Goal: Contribute content: Contribute content

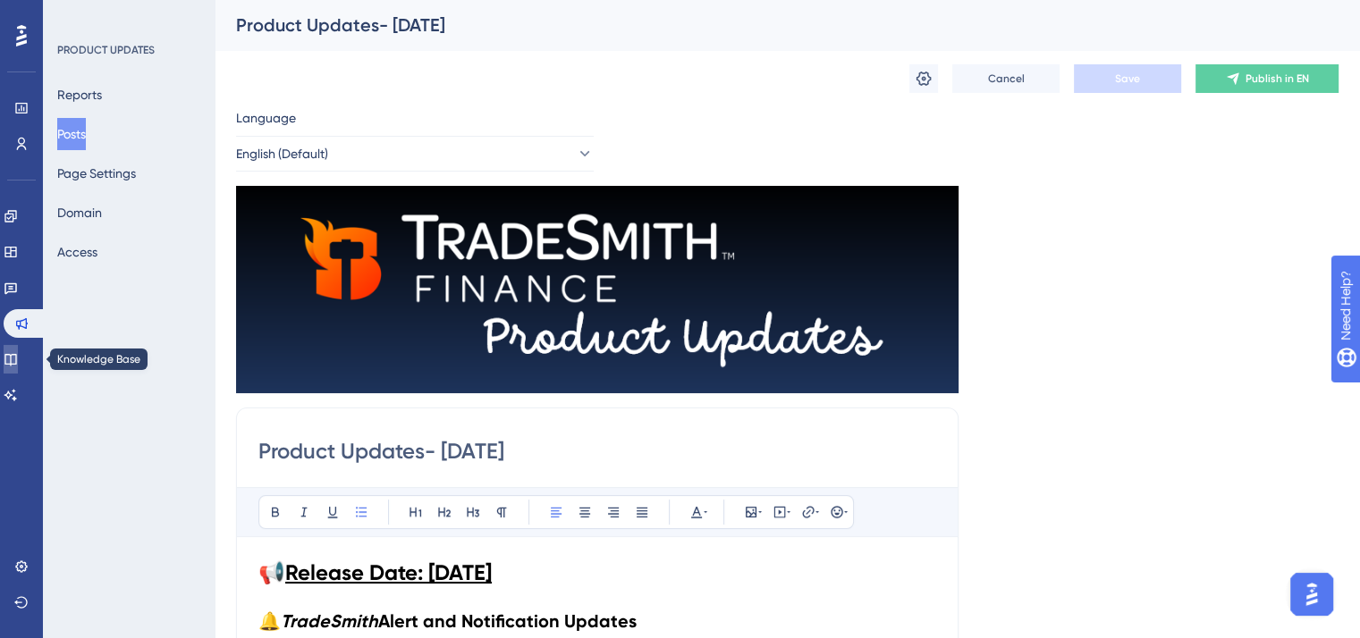
click at [16, 355] on icon at bounding box center [10, 360] width 12 height 12
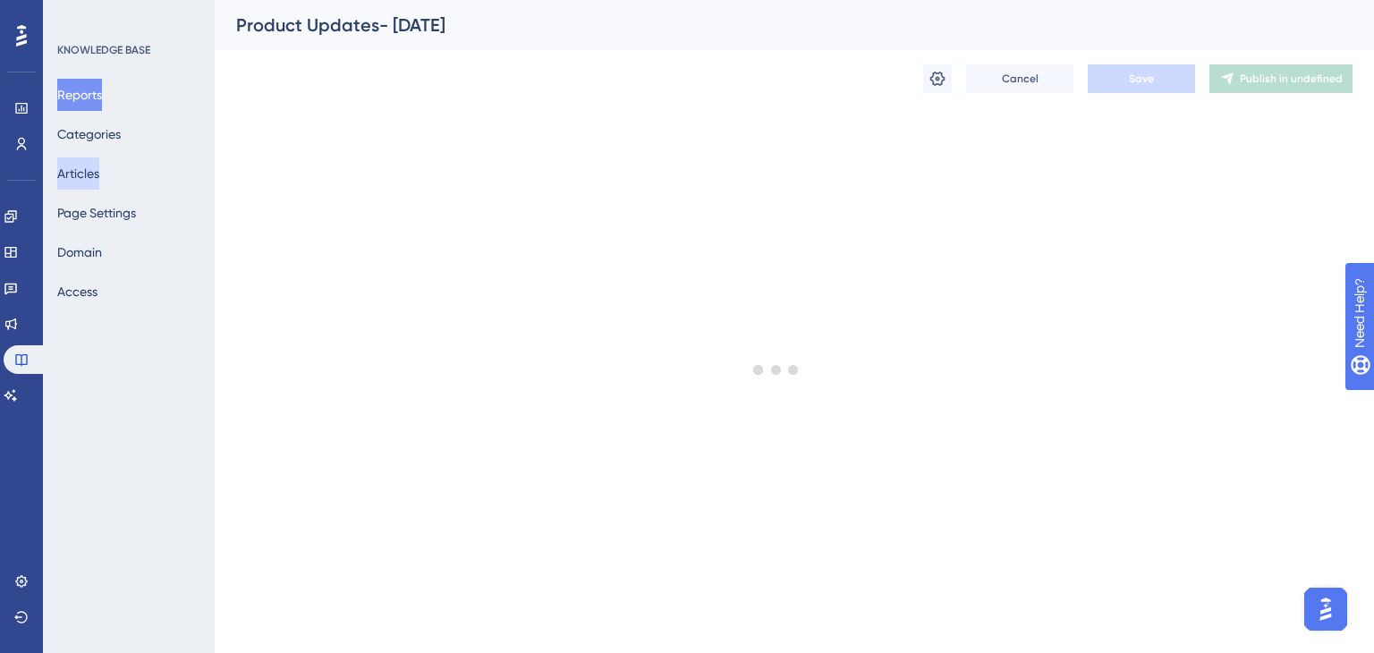
click at [97, 173] on button "Articles" at bounding box center [78, 173] width 42 height 32
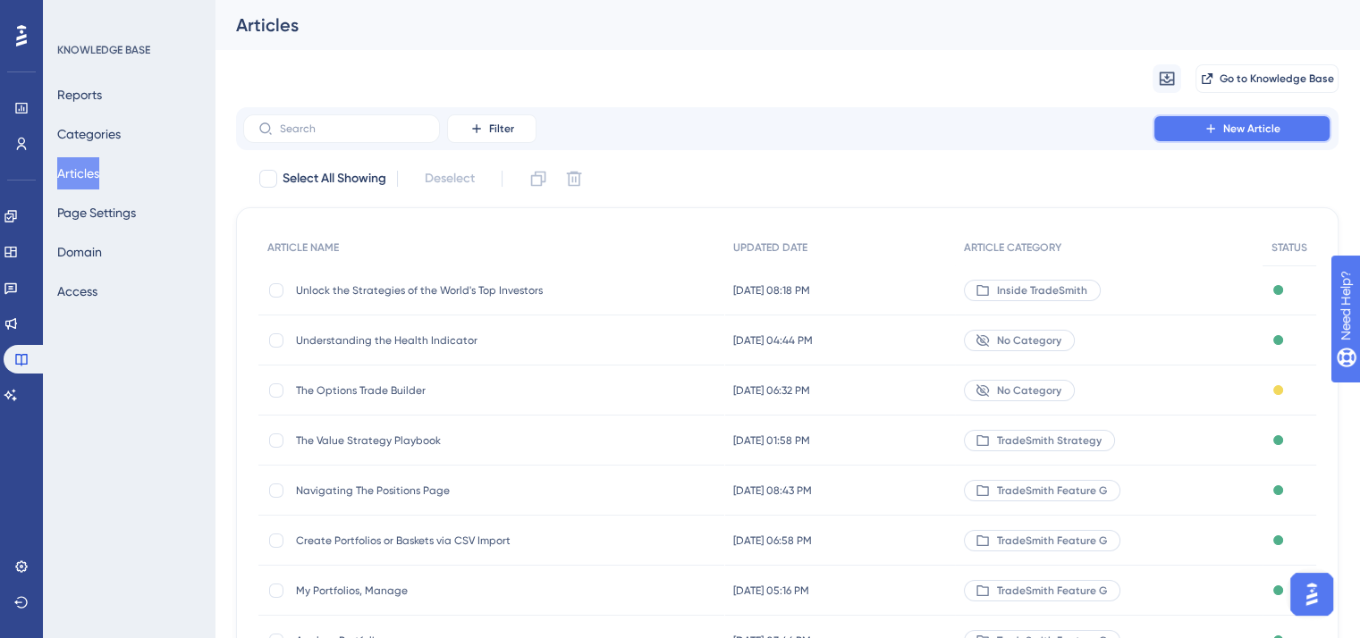
click at [1252, 134] on span "New Article" at bounding box center [1251, 129] width 57 height 14
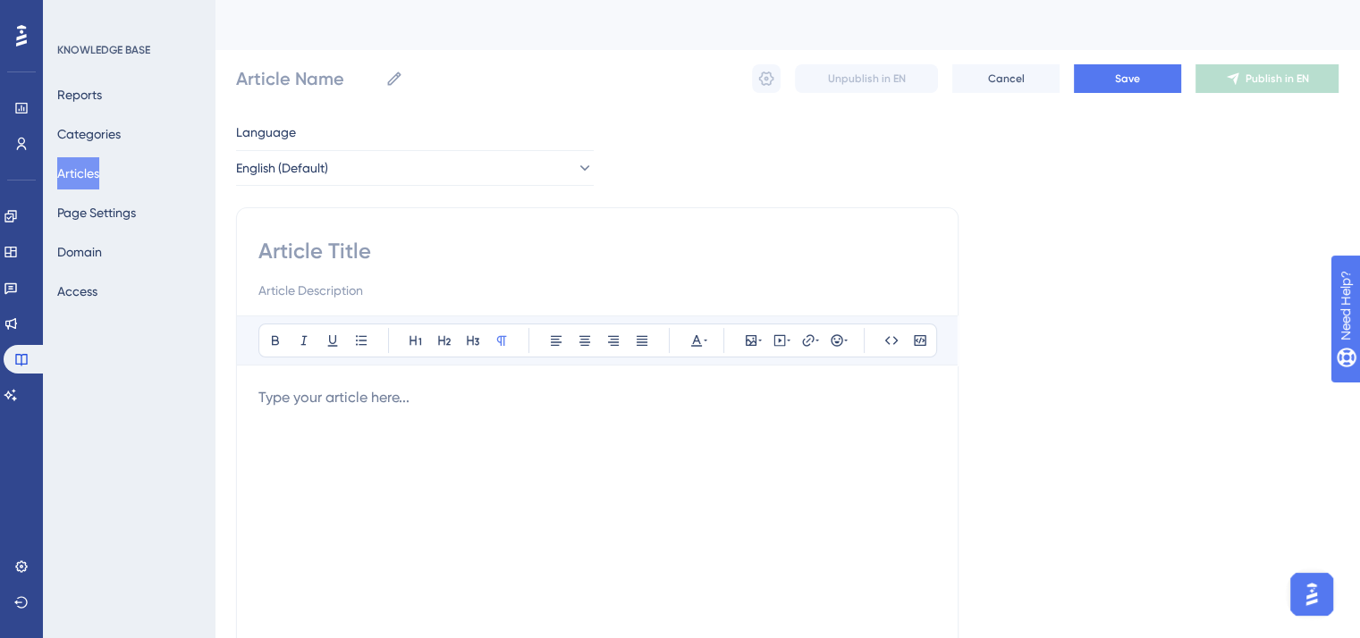
click at [303, 252] on input at bounding box center [597, 251] width 678 height 29
type input "The Reactive Mo"
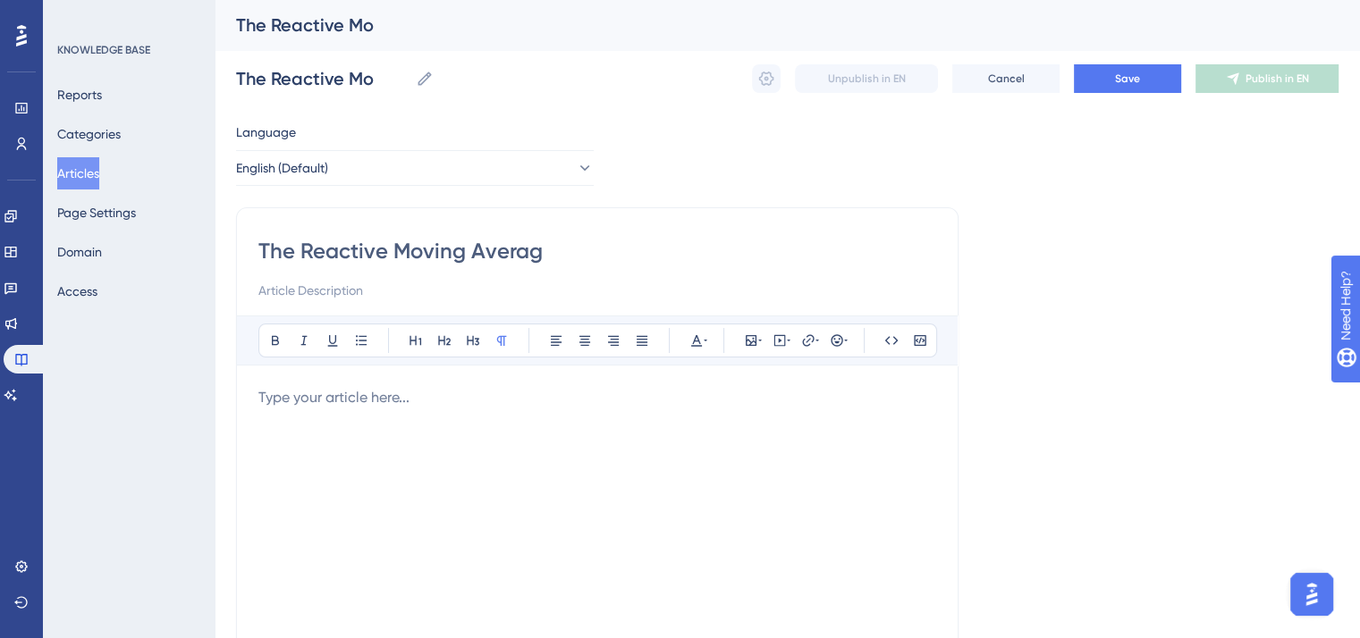
type input "The Reactive Moving Average"
click at [294, 291] on input at bounding box center [597, 290] width 678 height 21
click at [269, 398] on p "To enrich screen reader interactions, please activate Accessibility in Grammarl…" at bounding box center [597, 397] width 678 height 21
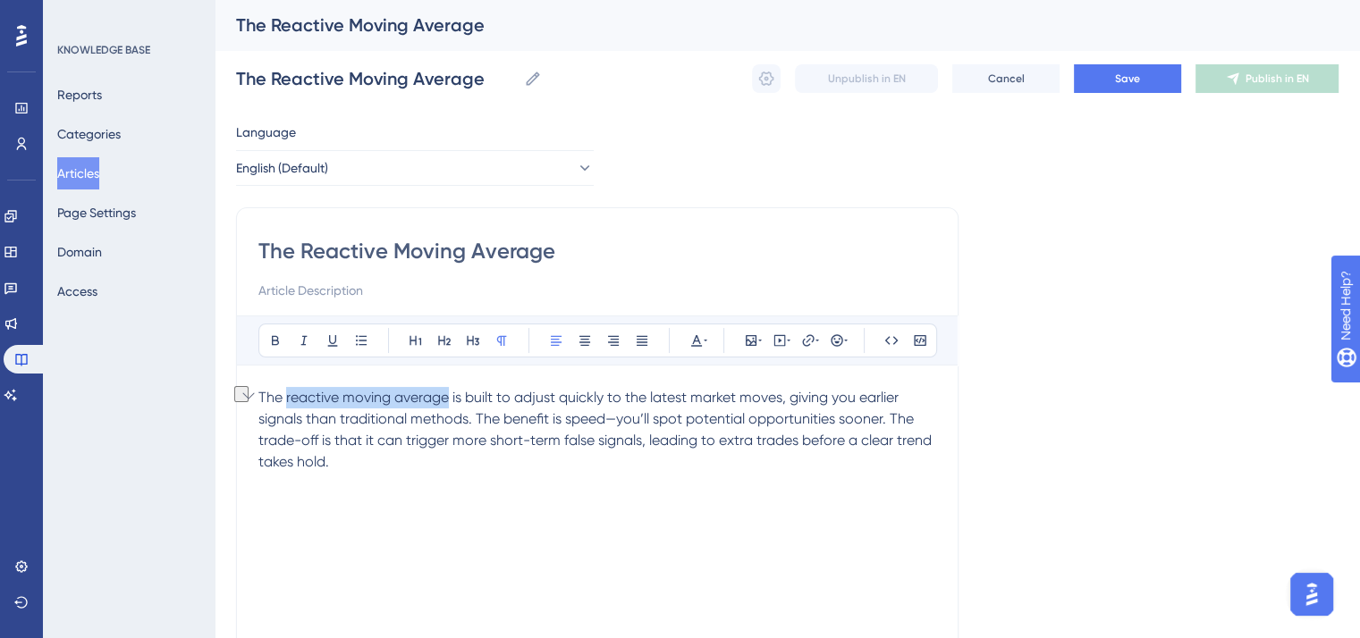
drag, startPoint x: 285, startPoint y: 394, endPoint x: 451, endPoint y: 400, distance: 165.5
click at [451, 400] on span "The reactive moving average is built to adjust quickly to the latest market mov…" at bounding box center [596, 429] width 677 height 81
click at [275, 342] on icon at bounding box center [275, 341] width 14 height 14
click at [376, 493] on div "The reactive moving average is built to adjust quickly to the latest market mov…" at bounding box center [597, 583] width 678 height 393
drag, startPoint x: 348, startPoint y: 466, endPoint x: 232, endPoint y: 377, distance: 145.4
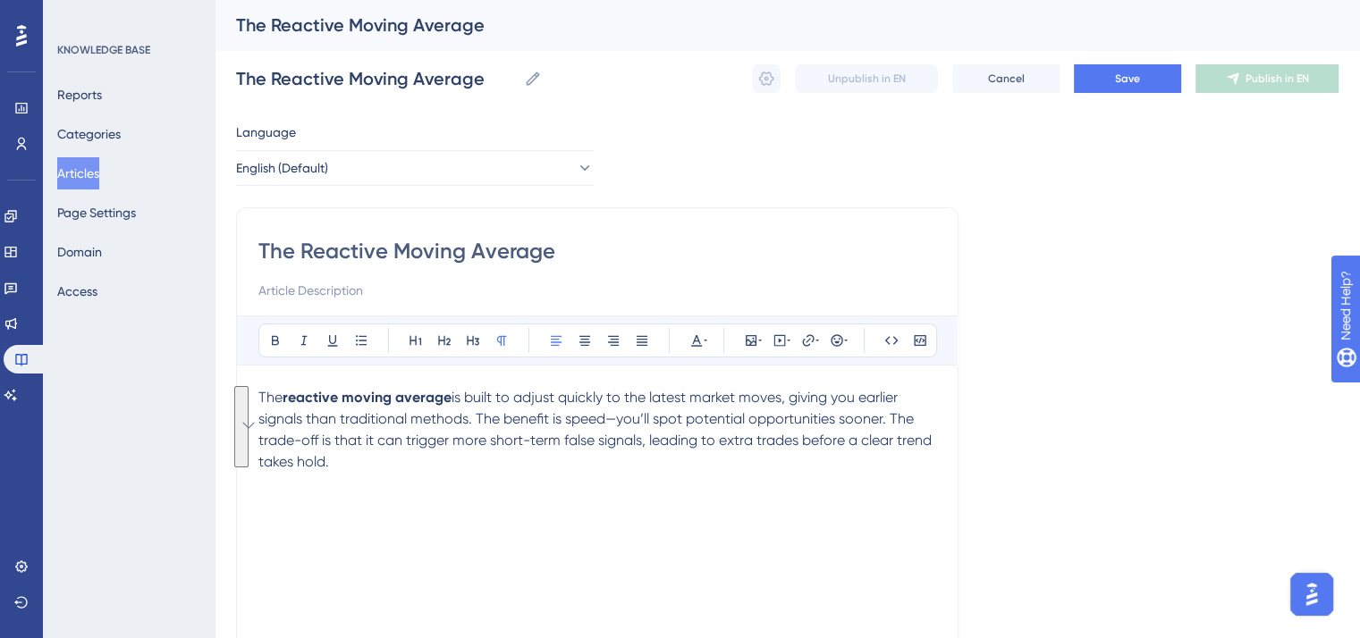
click at [232, 377] on div "Performance Users Engagement Widgets Feedback Product Updates Knowledge Base AI…" at bounding box center [788, 469] width 1146 height 939
click at [697, 340] on icon at bounding box center [696, 341] width 11 height 12
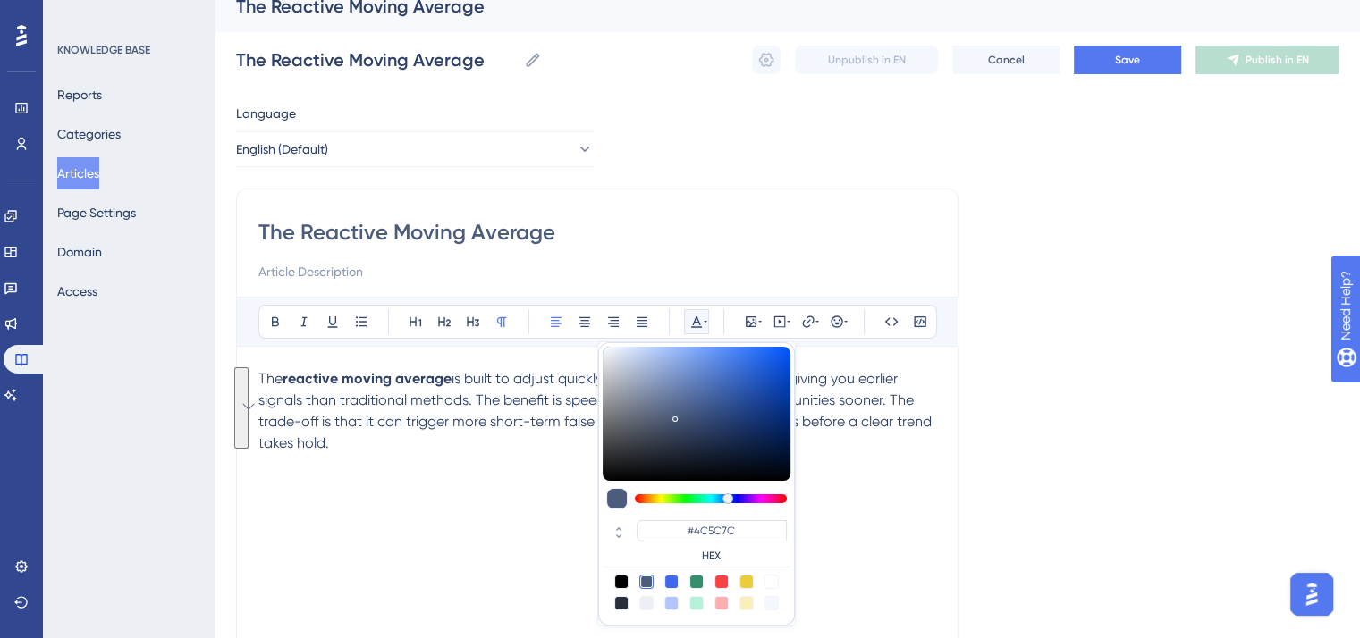
scroll to position [20, 0]
click at [621, 575] on div at bounding box center [621, 581] width 14 height 14
type input "#000000"
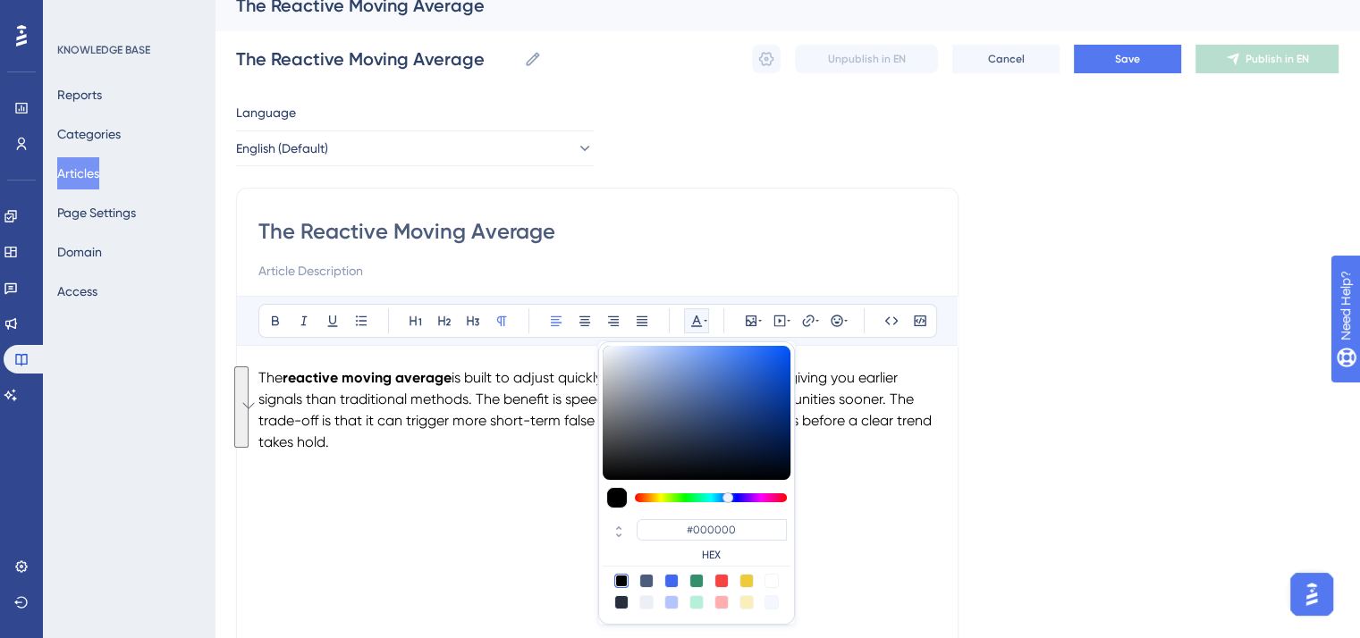
click at [487, 503] on div "The reactive moving average is built to adjust quickly to the latest market mov…" at bounding box center [597, 564] width 678 height 393
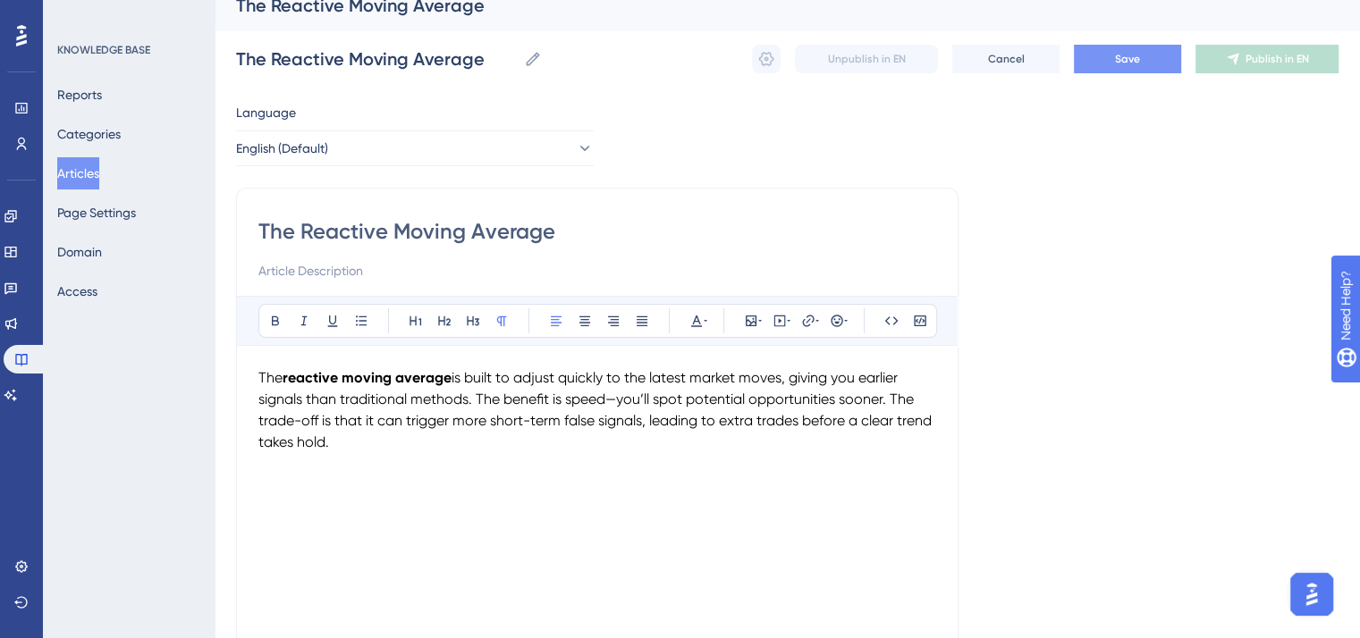
click at [1145, 63] on button "Save" at bounding box center [1127, 59] width 107 height 29
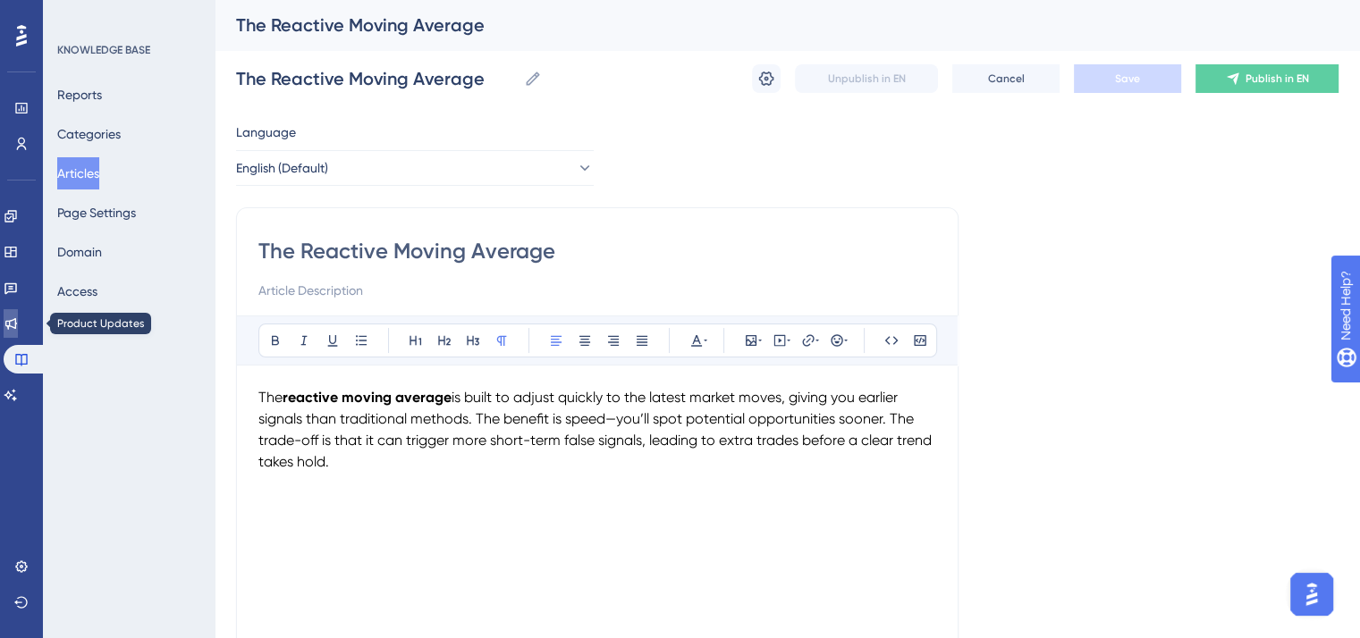
click at [16, 324] on icon at bounding box center [11, 324] width 12 height 12
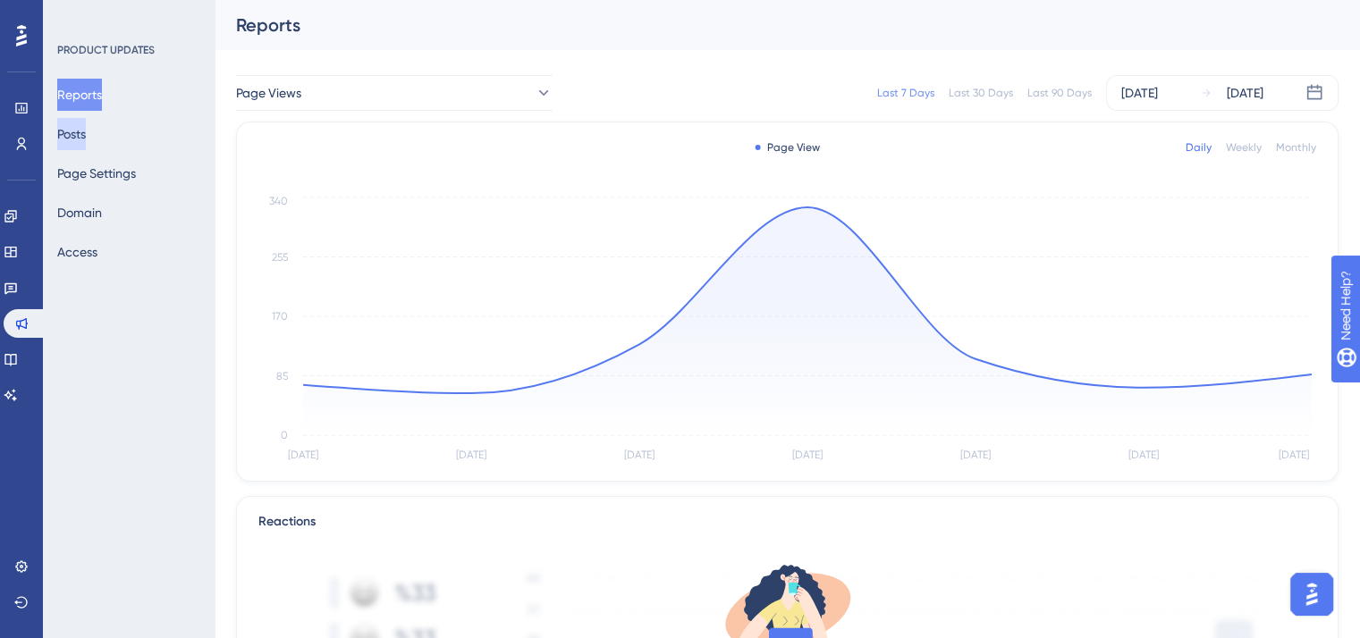
click at [86, 130] on button "Posts" at bounding box center [71, 134] width 29 height 32
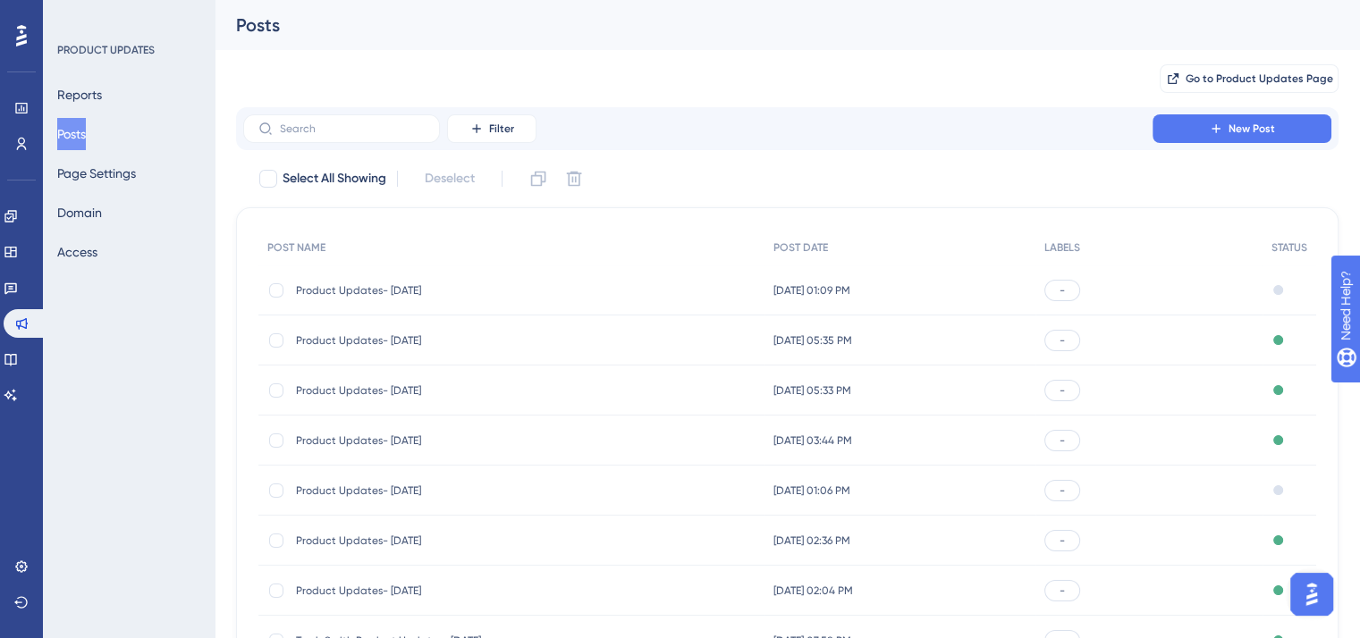
click at [438, 297] on span "Product Updates- [DATE]" at bounding box center [439, 290] width 286 height 14
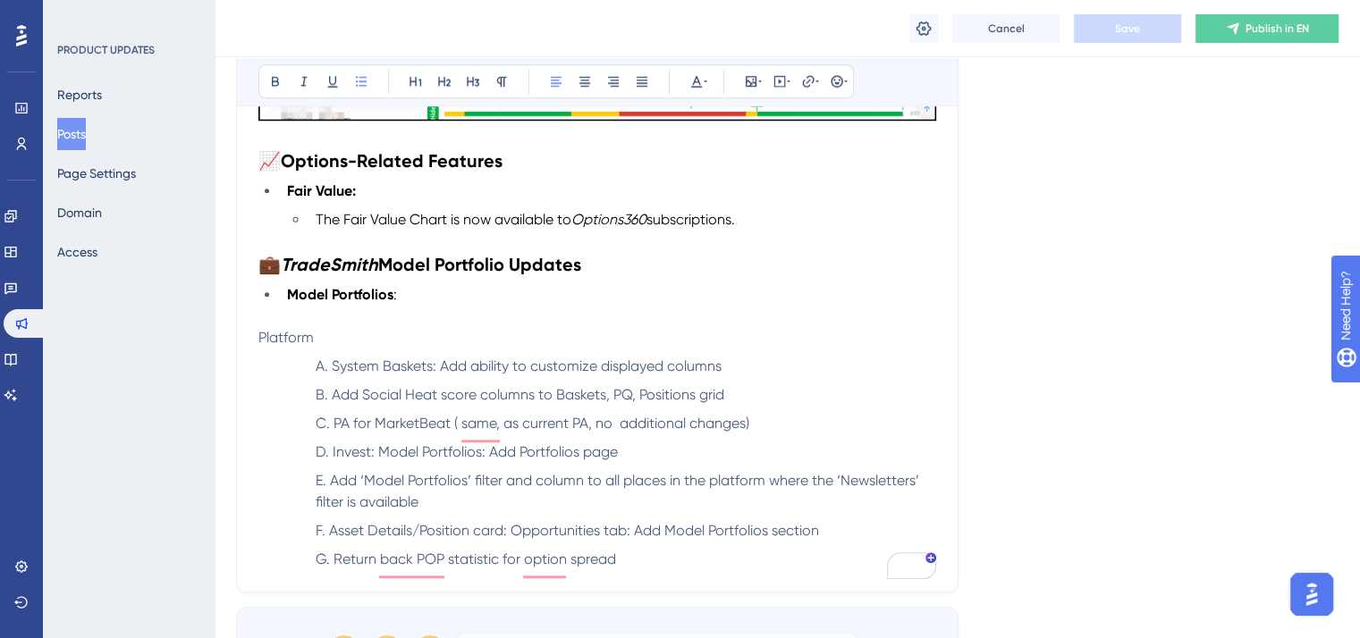
scroll to position [1538, 0]
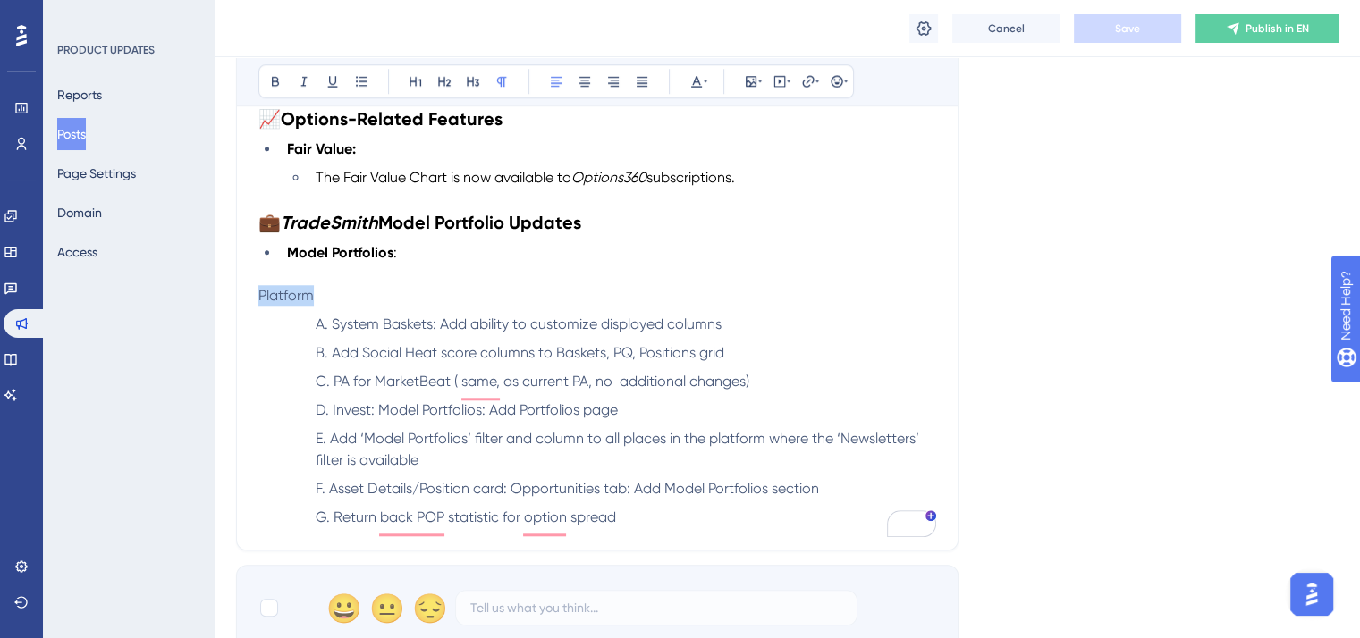
drag, startPoint x: 316, startPoint y: 301, endPoint x: 232, endPoint y: 301, distance: 83.2
click at [392, 255] on strong "Model Portfolios" at bounding box center [340, 252] width 106 height 17
click at [400, 261] on li "Invest Page :" at bounding box center [608, 252] width 656 height 21
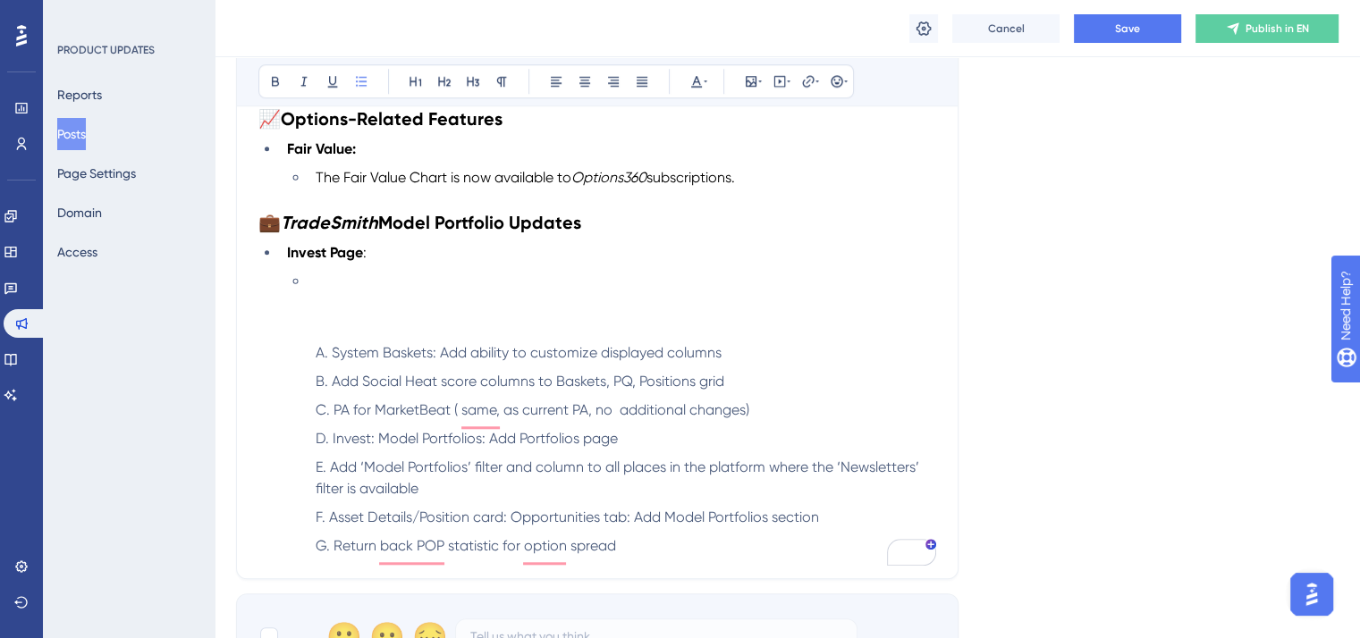
click at [323, 291] on li "To enrich screen reader interactions, please activate Accessibility in Grammarl…" at bounding box center [623, 281] width 628 height 21
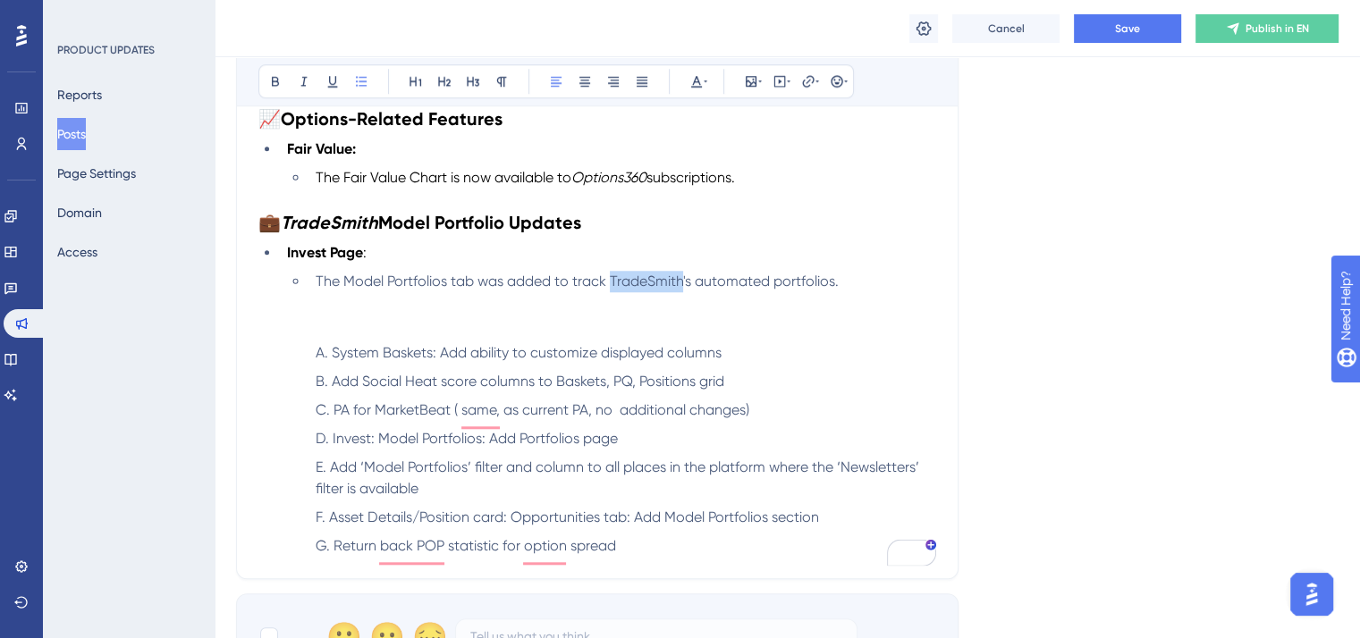
drag, startPoint x: 683, startPoint y: 286, endPoint x: 612, endPoint y: 284, distance: 71.6
click at [612, 284] on span "The Model Portfolios tab was added to track TradeSmith's automated portfolios." at bounding box center [577, 281] width 523 height 17
click at [303, 77] on icon at bounding box center [304, 82] width 6 height 10
click at [485, 314] on p "To enrich screen reader interactions, please activate Accessibility in Grammarl…" at bounding box center [597, 302] width 678 height 21
drag, startPoint x: 821, startPoint y: 293, endPoint x: 279, endPoint y: 285, distance: 542.0
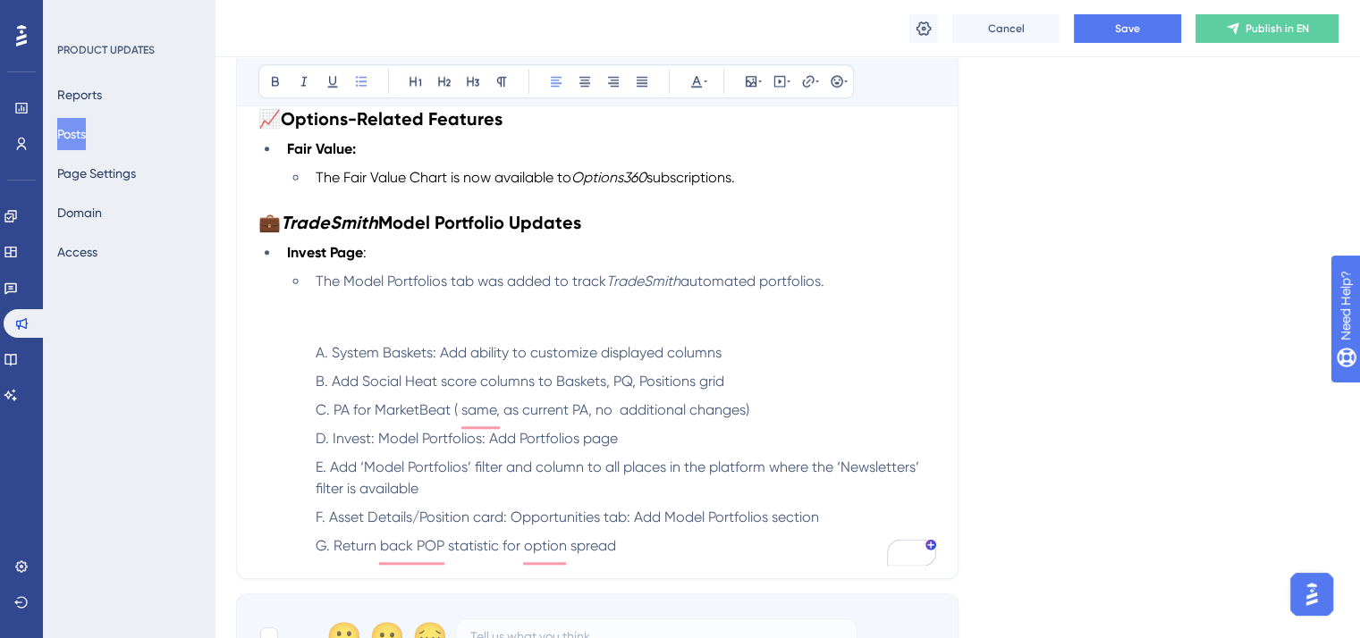
click at [279, 285] on ul "Invest Page : The Model Portfolios tab was added to track TradeSmith automated …" at bounding box center [597, 267] width 678 height 50
click at [696, 84] on icon at bounding box center [696, 81] width 14 height 14
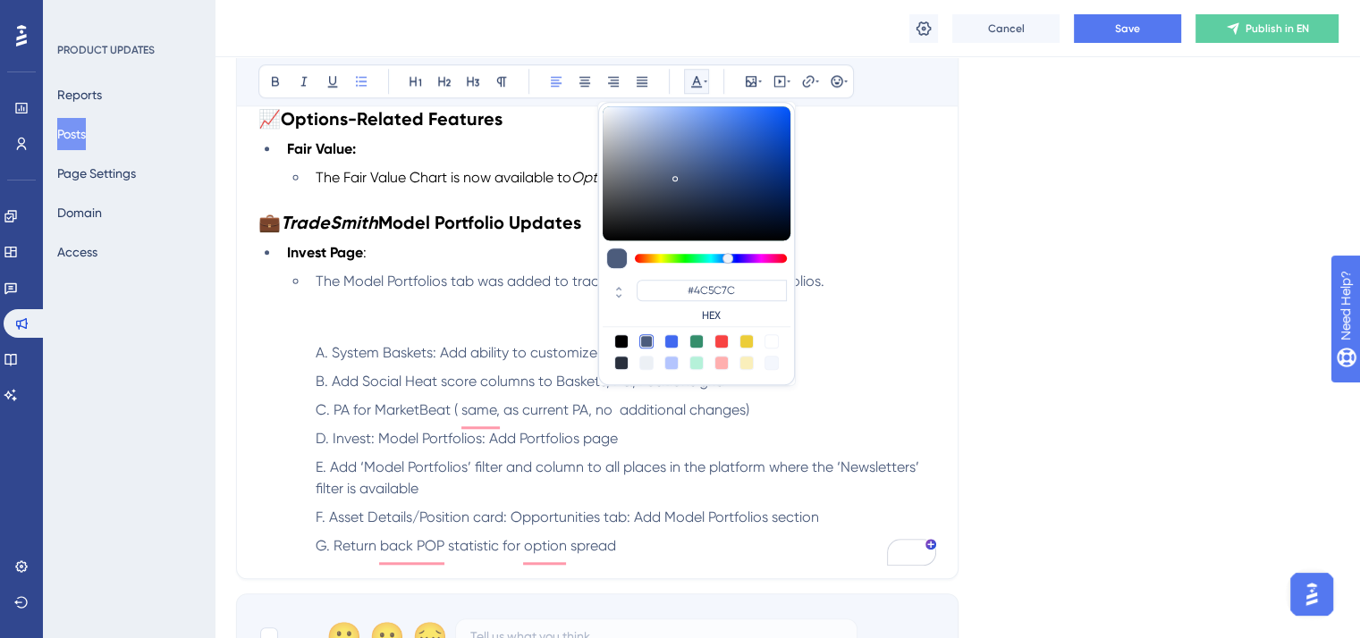
drag, startPoint x: 617, startPoint y: 334, endPoint x: 523, endPoint y: 339, distance: 94.0
click at [616, 334] on div at bounding box center [621, 341] width 14 height 14
type input "#000000"
click at [480, 335] on p "To enrich screen reader interactions, please activate Accessibility in Grammarl…" at bounding box center [597, 324] width 678 height 21
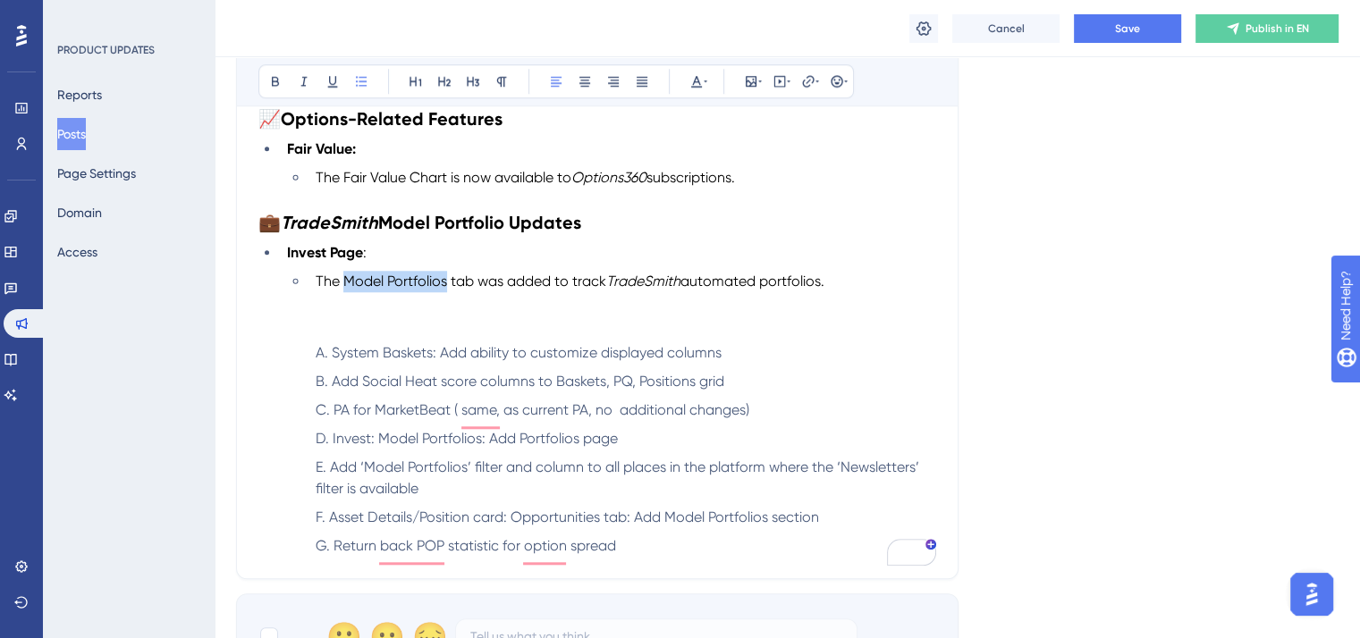
drag, startPoint x: 447, startPoint y: 288, endPoint x: 342, endPoint y: 280, distance: 105.8
click at [342, 280] on span "The Model Portfolios tab was added to track" at bounding box center [461, 281] width 291 height 17
click at [275, 77] on icon at bounding box center [275, 82] width 7 height 10
click at [551, 325] on p "To enrich screen reader interactions, please activate Accessibility in Grammarl…" at bounding box center [597, 324] width 678 height 21
drag, startPoint x: 633, startPoint y: 443, endPoint x: 309, endPoint y: 445, distance: 324.6
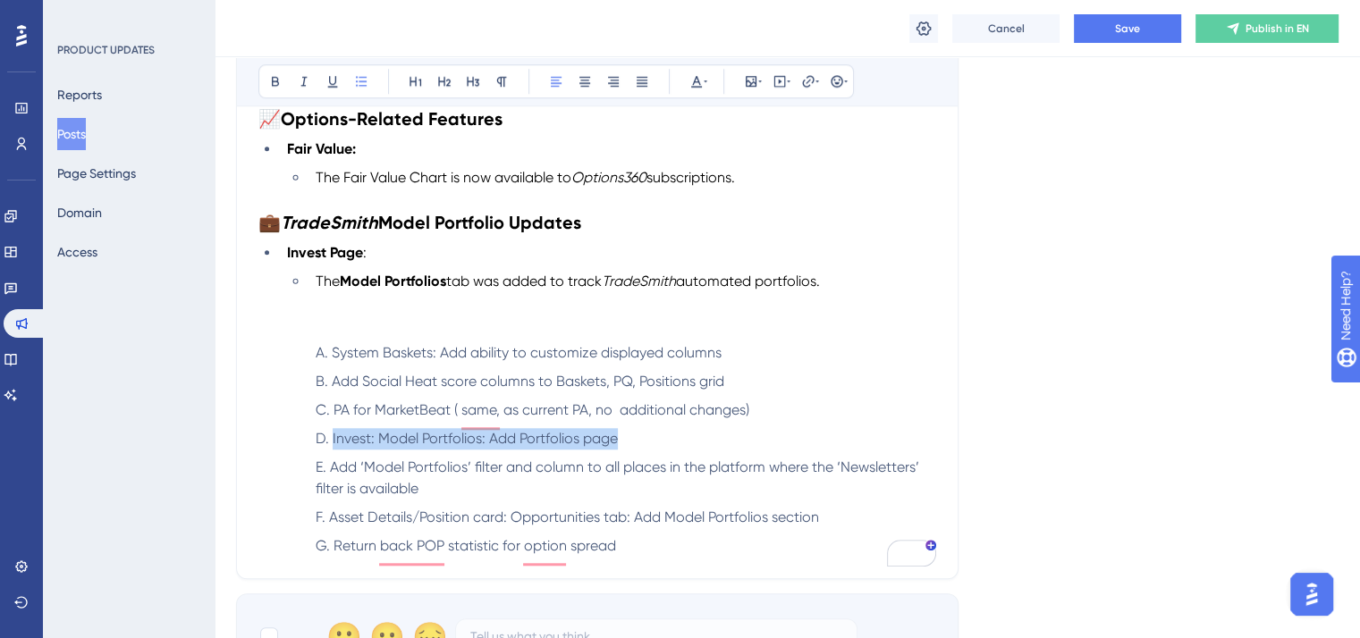
click at [309, 445] on li "Invest: Model Portfolios: Add Portfolios page" at bounding box center [623, 438] width 628 height 21
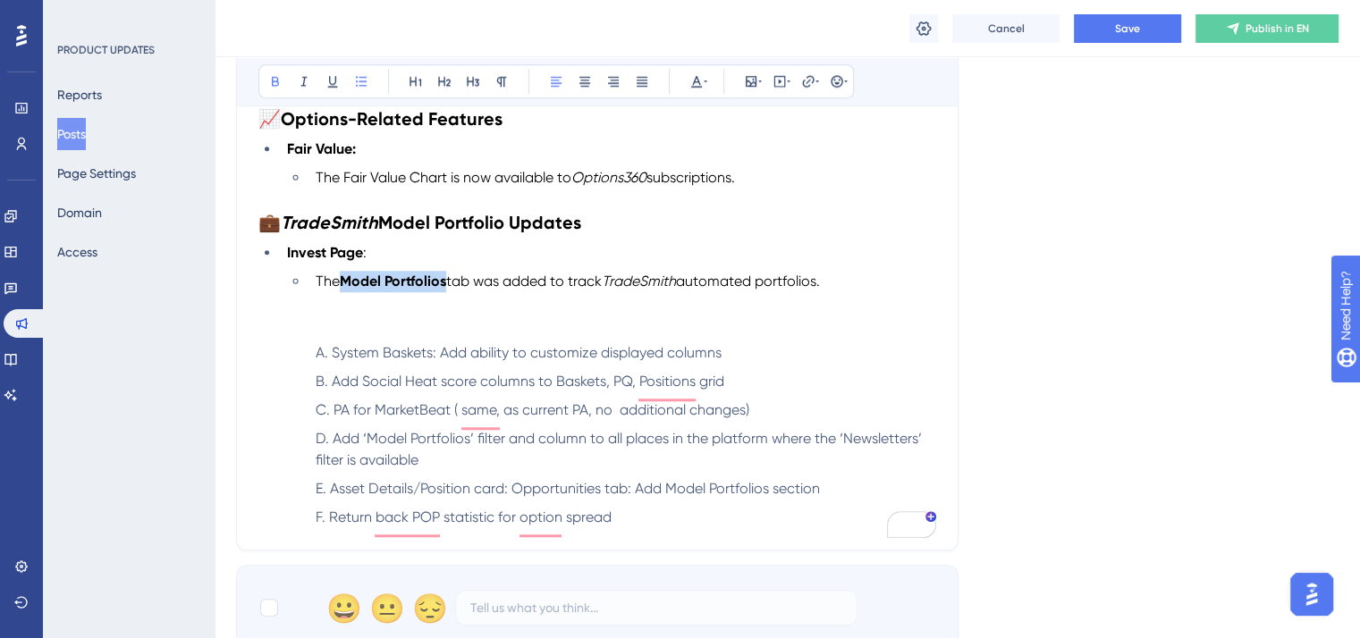
drag, startPoint x: 450, startPoint y: 287, endPoint x: 346, endPoint y: 287, distance: 103.7
click at [346, 287] on li "The Model Portfolios tab was added to track TradeSmith automated portfolios." at bounding box center [623, 281] width 628 height 21
click at [805, 81] on icon at bounding box center [808, 81] width 14 height 14
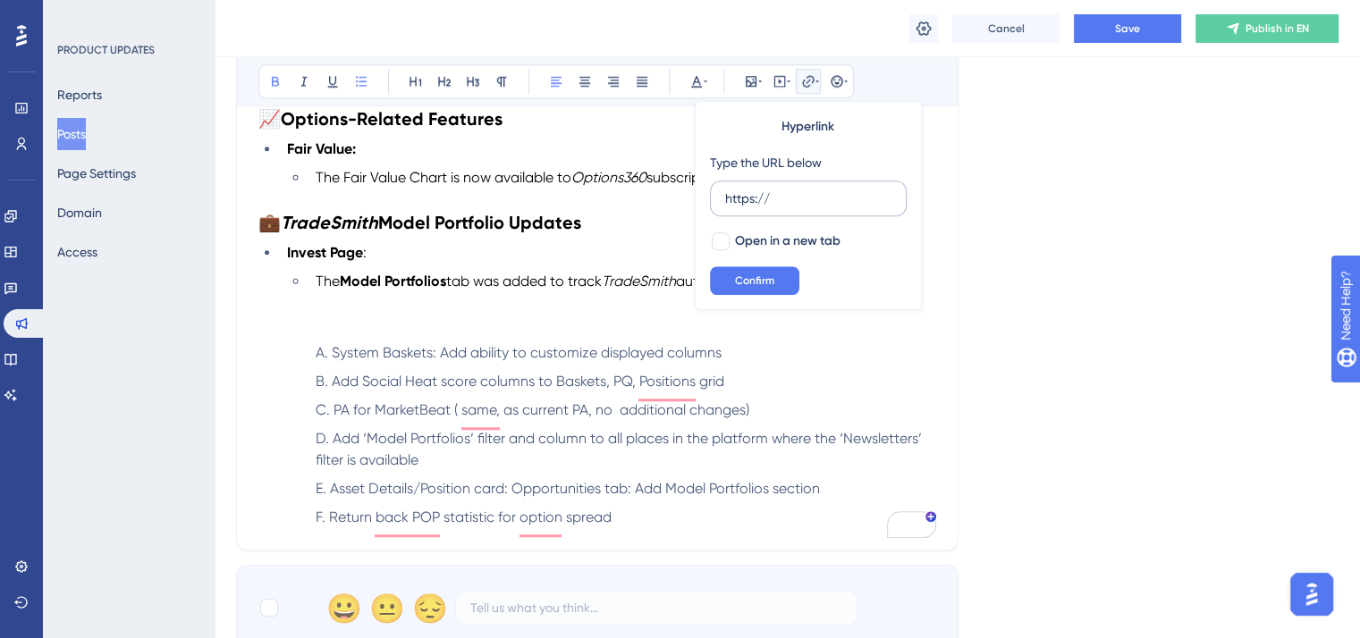
drag, startPoint x: 797, startPoint y: 198, endPoint x: 715, endPoint y: 198, distance: 81.4
click at [715, 198] on label "https://" at bounding box center [808, 199] width 197 height 36
click at [725, 198] on input "https://" at bounding box center [808, 199] width 166 height 20
type input "[URL][DOMAIN_NAME]"
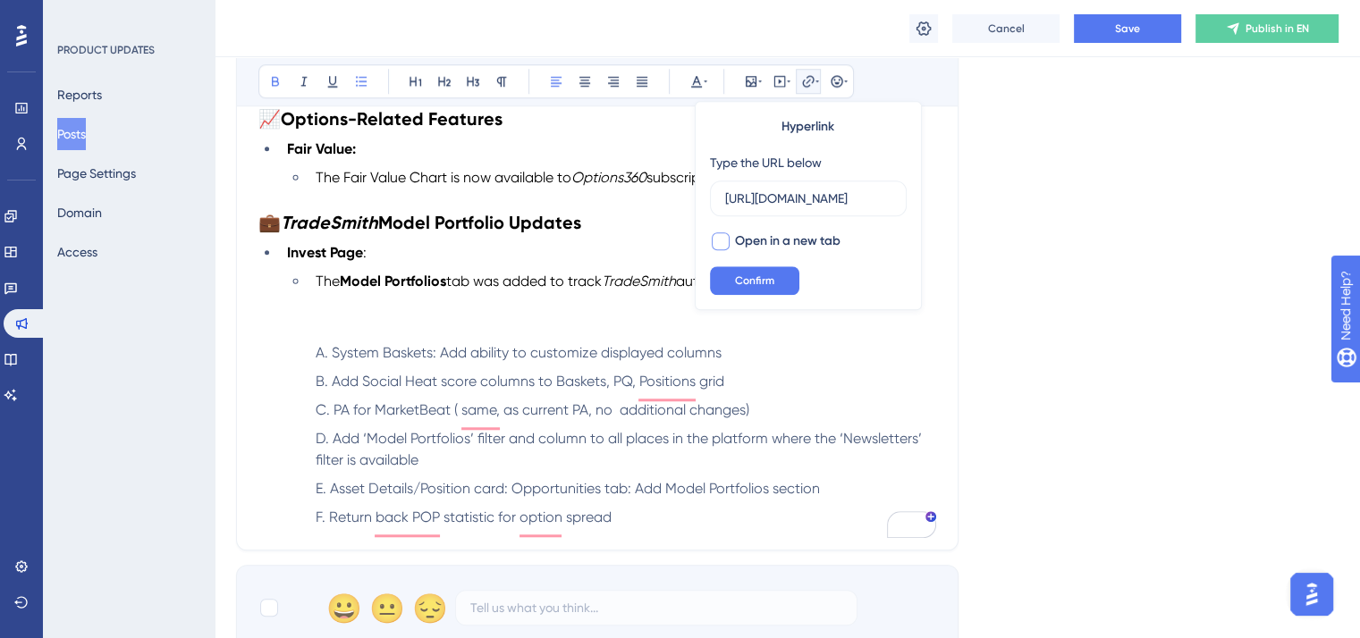
click at [724, 241] on div at bounding box center [721, 241] width 18 height 18
checkbox input "true"
click at [744, 283] on span "Confirm" at bounding box center [754, 281] width 39 height 14
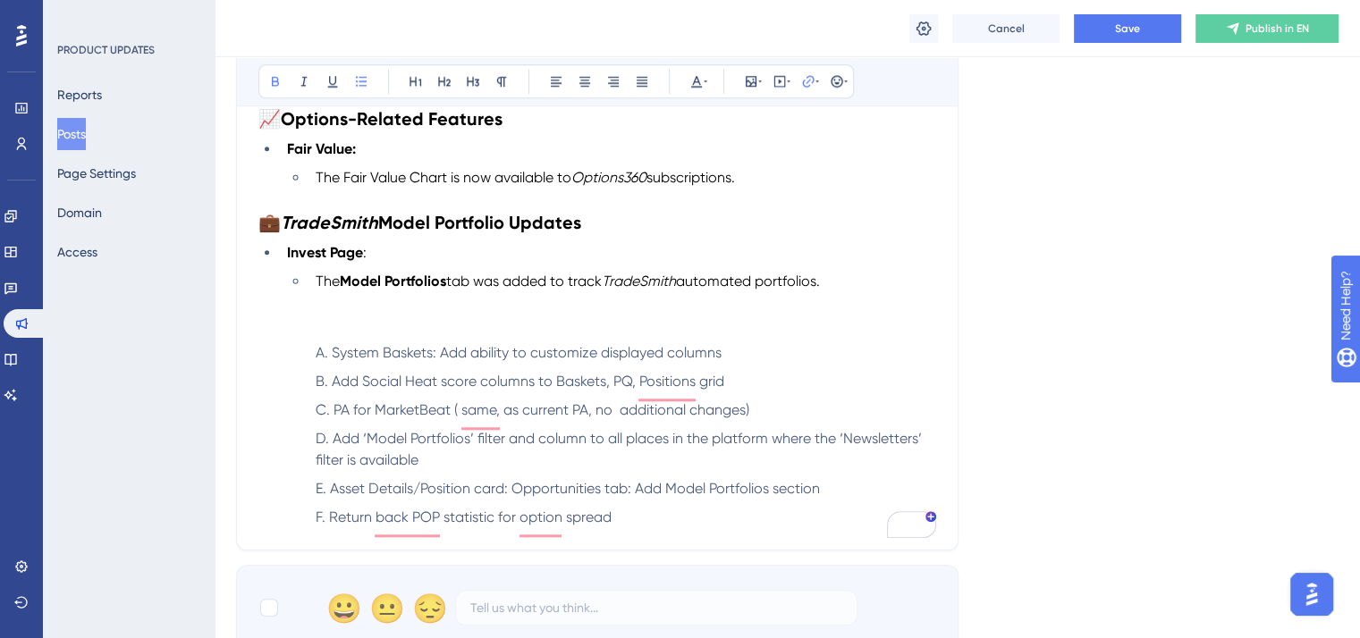
click at [764, 325] on p "To enrich screen reader interactions, please activate Accessibility in Grammarl…" at bounding box center [597, 324] width 678 height 21
click at [1129, 33] on span "Save" at bounding box center [1127, 28] width 25 height 14
click at [845, 292] on li "The Model Portfolios tab was added to track TradeSmith automated portfolios." at bounding box center [623, 281] width 628 height 21
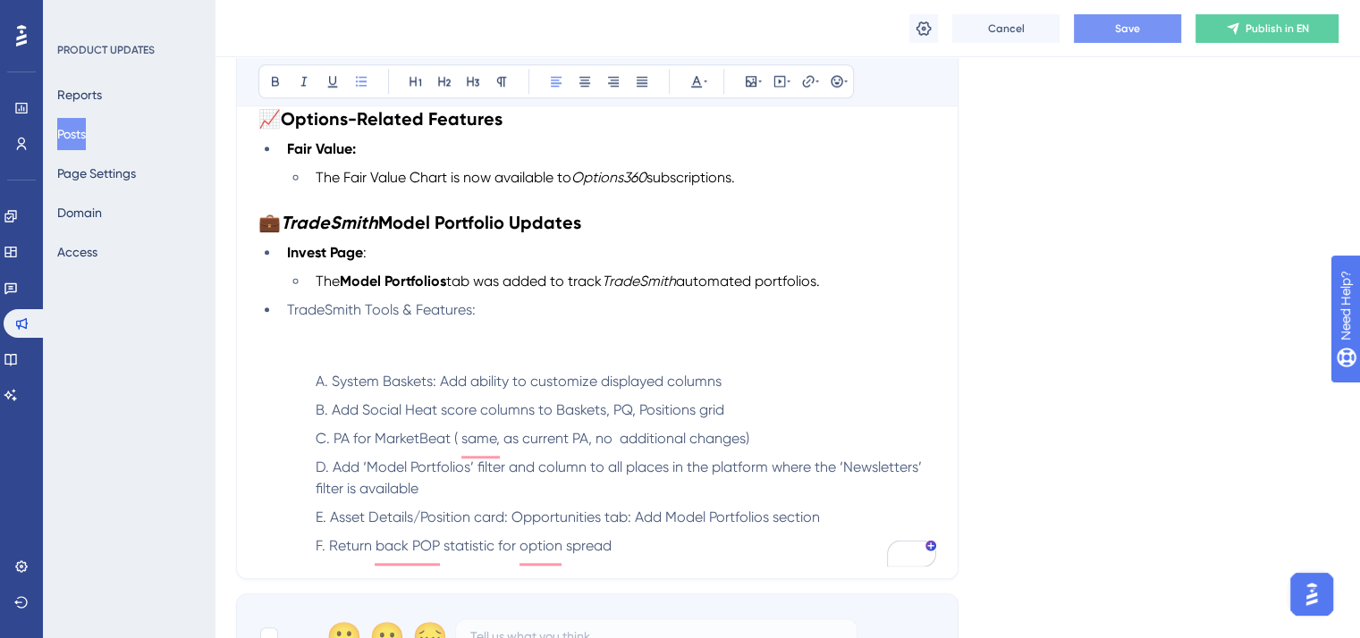
drag, startPoint x: 479, startPoint y: 317, endPoint x: 272, endPoint y: 321, distance: 207.5
click at [272, 321] on ul "Invest Page : The Model Portfolios tab was added to track TradeSmith automated …" at bounding box center [597, 281] width 678 height 79
click at [695, 80] on icon at bounding box center [696, 82] width 11 height 12
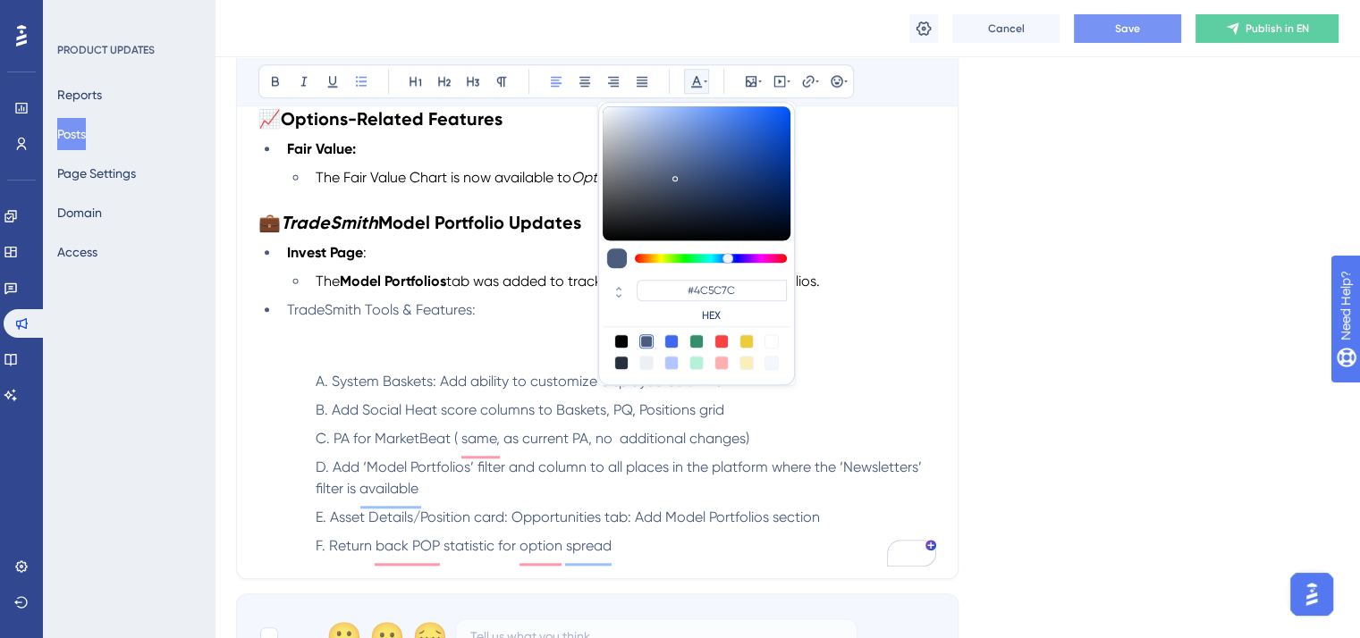
click at [620, 344] on div at bounding box center [621, 341] width 14 height 14
type input "#000000"
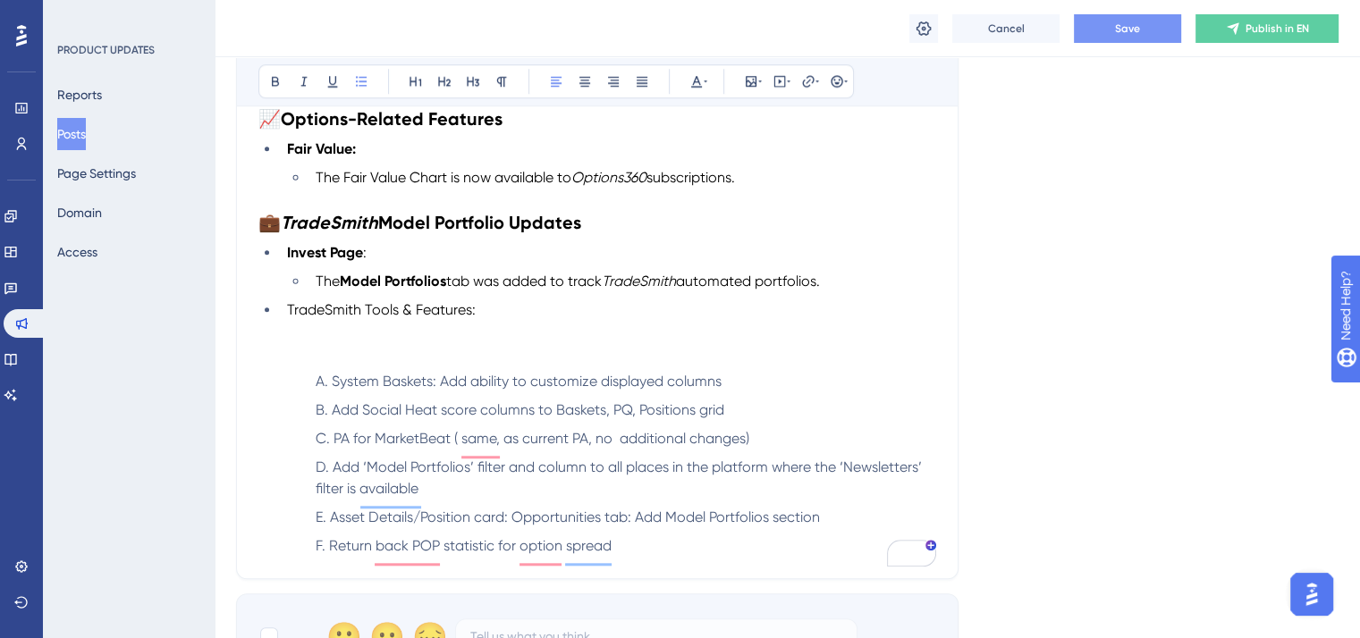
click at [336, 318] on span "TradeSmith Tools & Features:" at bounding box center [381, 309] width 189 height 17
click at [299, 80] on icon at bounding box center [304, 81] width 14 height 14
click at [498, 321] on li "TradeSmith Tools & Features:" at bounding box center [608, 310] width 656 height 21
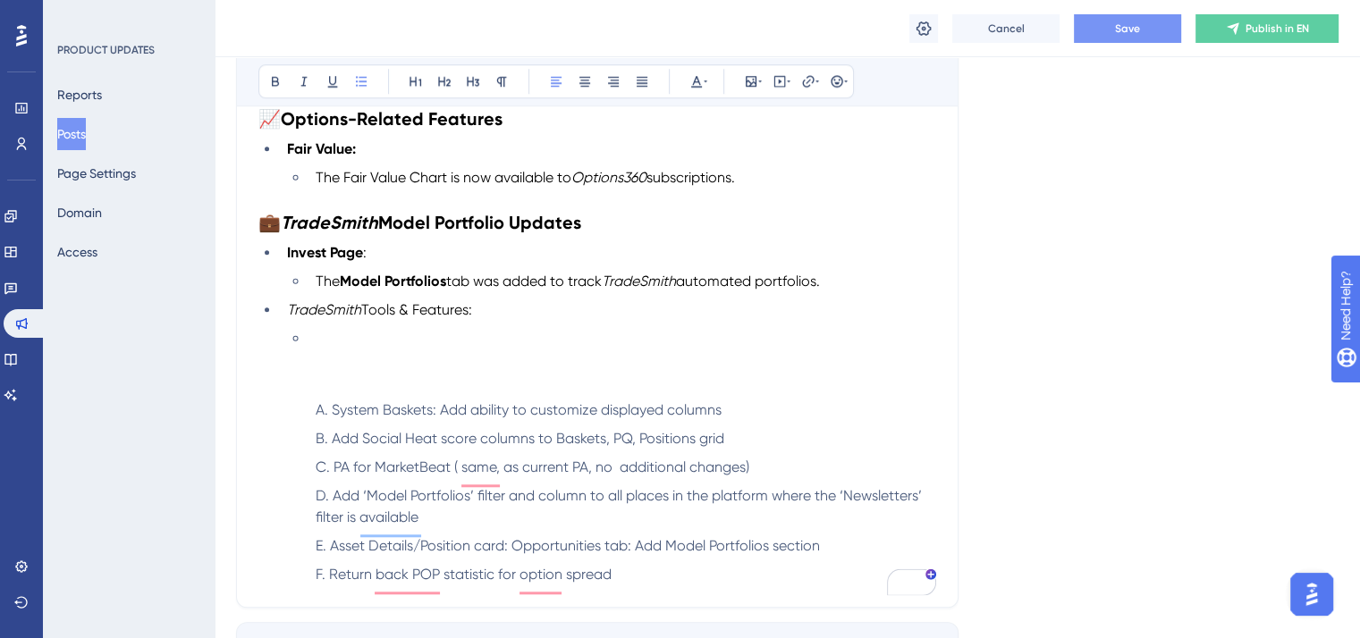
drag, startPoint x: 445, startPoint y: 316, endPoint x: 286, endPoint y: 317, distance: 159.2
click at [286, 317] on li "TradeSmith Tools & Features:" at bounding box center [608, 310] width 656 height 21
click at [268, 83] on icon at bounding box center [275, 81] width 14 height 14
click at [322, 344] on li "To enrich screen reader interactions, please activate Accessibility in Grammarl…" at bounding box center [623, 338] width 628 height 21
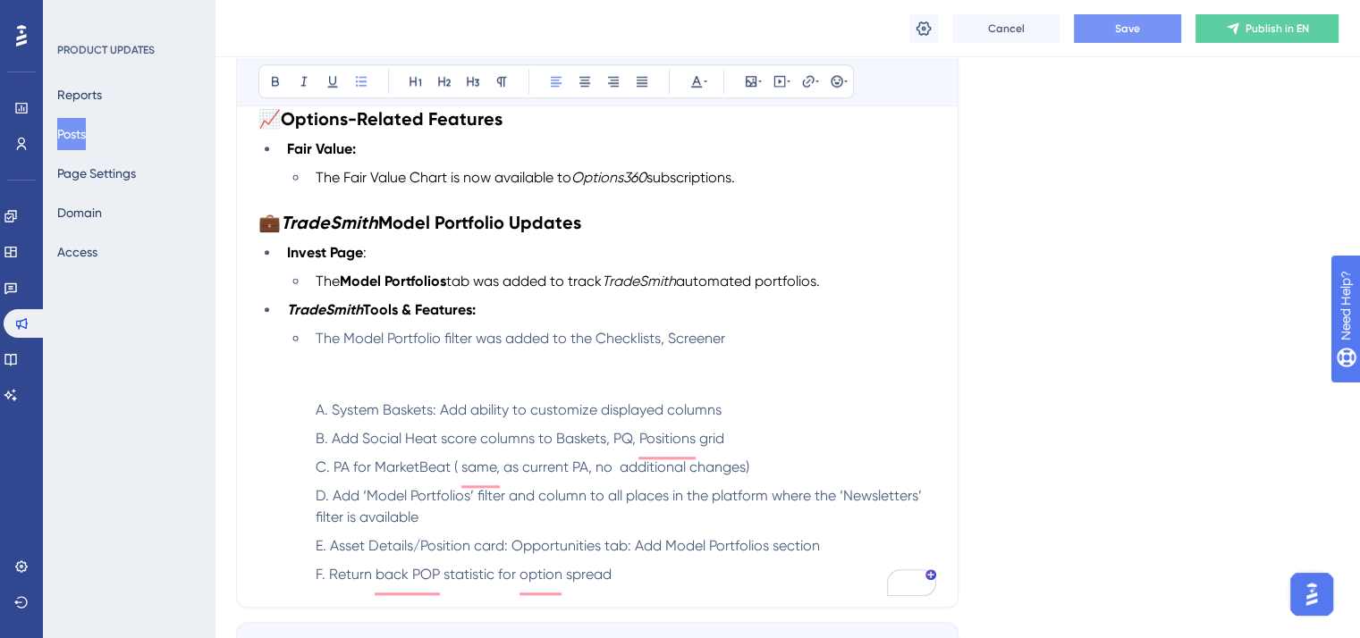
click at [739, 344] on li "The Model Portfolio filter was added to the Checklists, Screener" at bounding box center [623, 338] width 628 height 21
click at [898, 345] on li "The Model Portfolio filter was added to the Checklists, Screener and Options Sc…" at bounding box center [623, 338] width 628 height 21
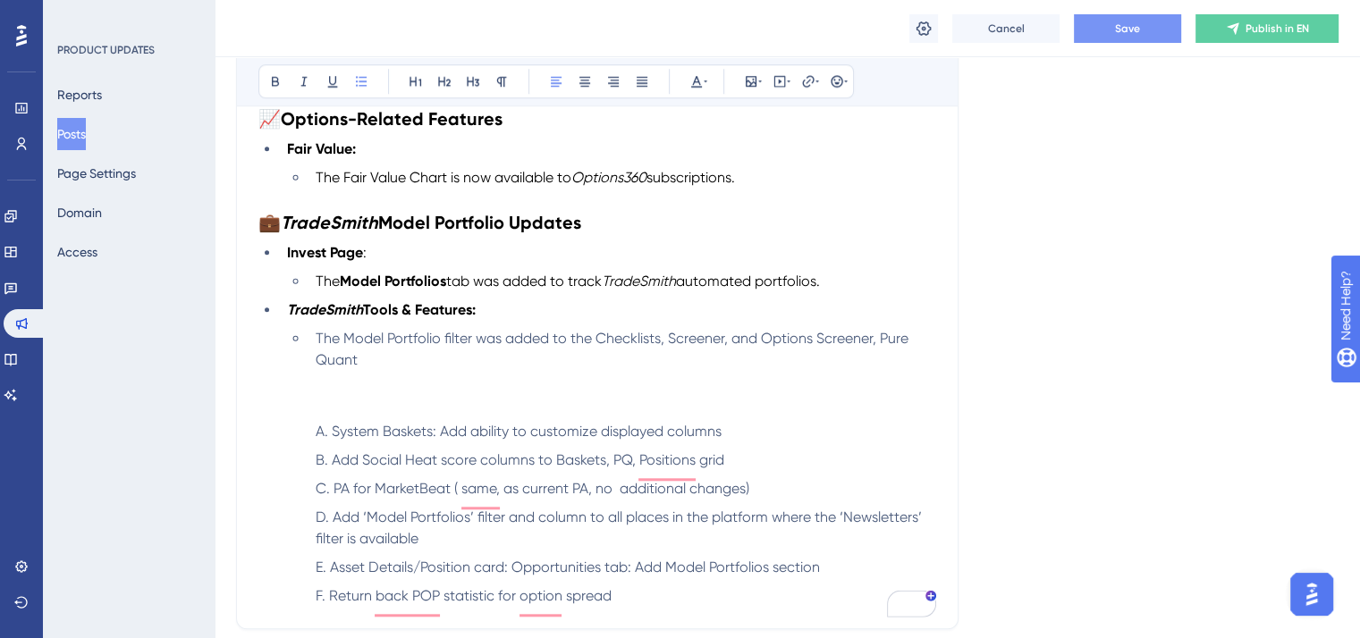
click at [765, 342] on span "The Model Portfolio filter was added to the Checklists, Screener, and Options S…" at bounding box center [614, 349] width 596 height 38
click at [881, 343] on span "The Model Portfolio filter was added to the Checklists, Screener, and Options S…" at bounding box center [614, 349] width 596 height 38
click at [414, 371] on li "The Model Portfolio filter was added to the Checklists, Screener, and Options S…" at bounding box center [623, 349] width 628 height 43
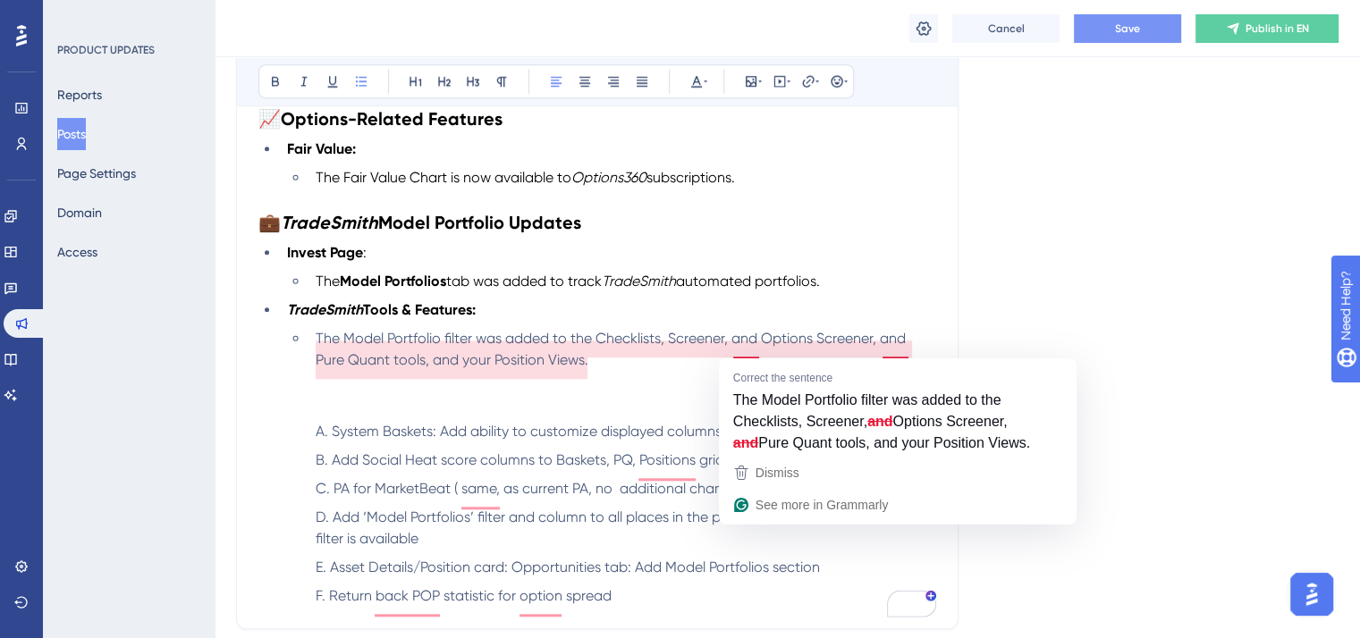
click at [688, 371] on li "The Model Portfolio filter was added to the Checklists, Screener, and Options S…" at bounding box center [623, 349] width 628 height 43
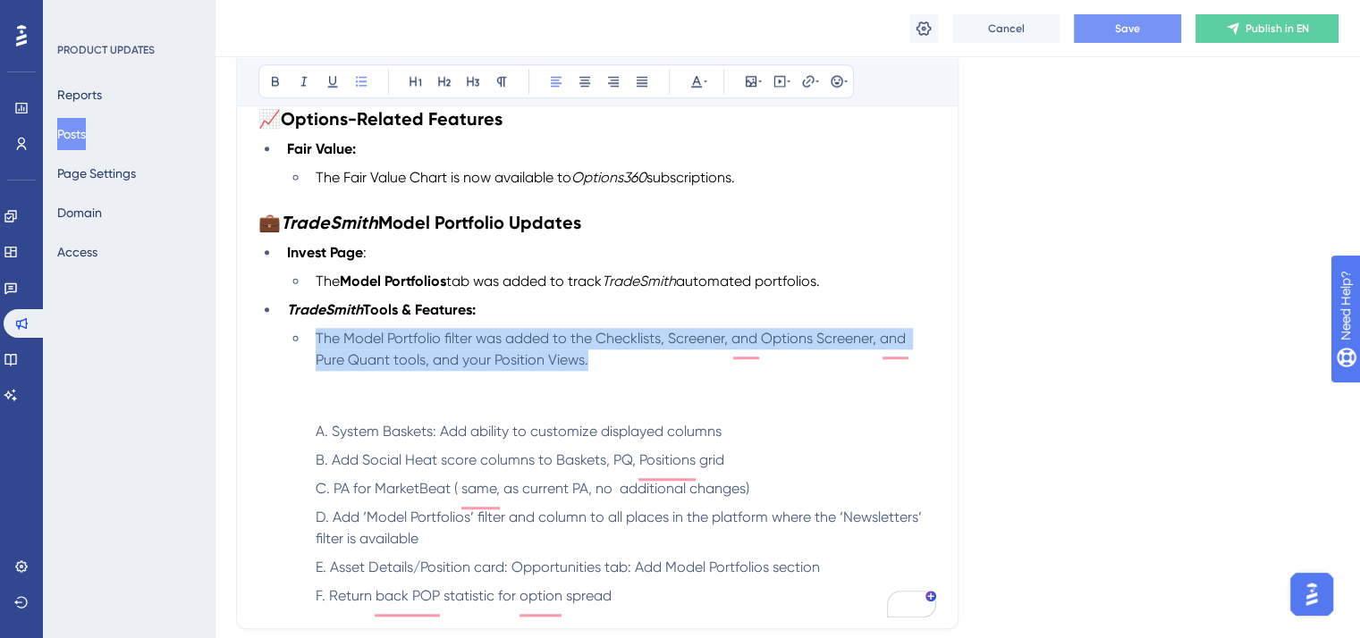
drag, startPoint x: 596, startPoint y: 378, endPoint x: 314, endPoint y: 351, distance: 283.8
click at [314, 351] on li "The Model Portfolio filter was added to the Checklists, Screener, and Options S…" at bounding box center [623, 349] width 628 height 43
copy span "The Model Portfolio filter was added to the Checklists, Screener, and Options S…"
click at [616, 369] on li "The Model Portfolio filter was added to the Checklists, Screener, and Options S…" at bounding box center [623, 349] width 628 height 43
drag, startPoint x: 608, startPoint y: 369, endPoint x: 315, endPoint y: 351, distance: 293.9
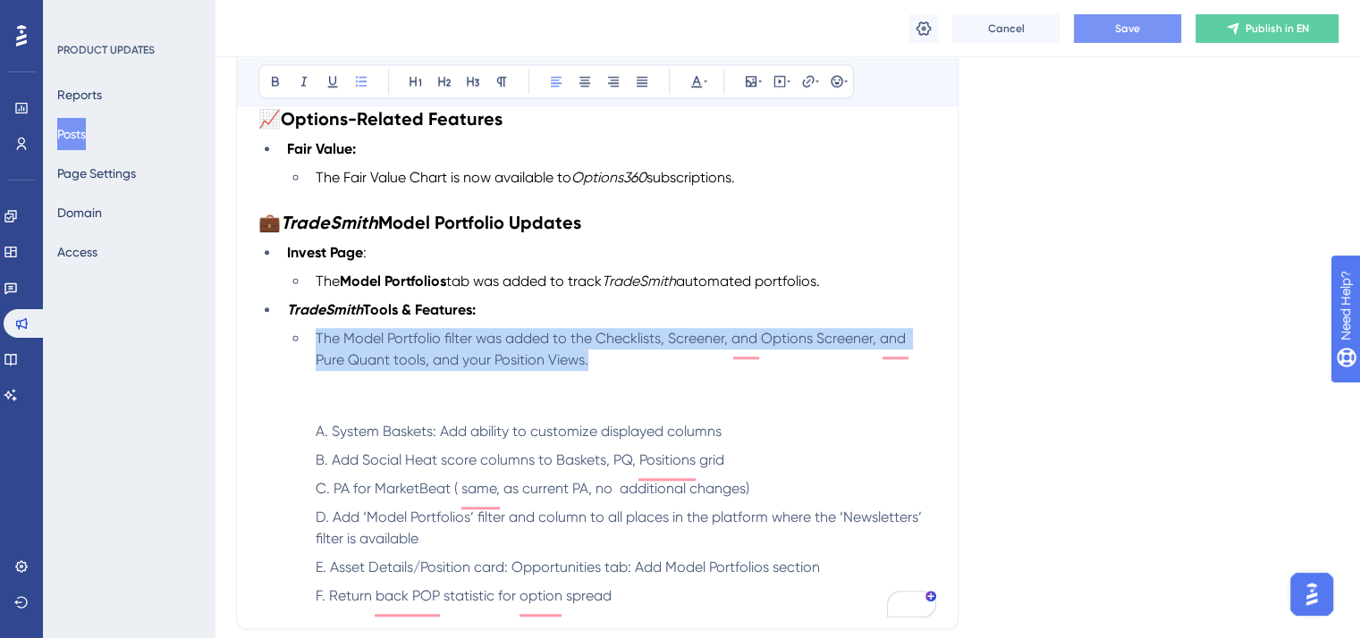
click at [315, 351] on li "The Model Portfolio filter was added to the Checklists, Screener, and Options S…" at bounding box center [623, 349] width 628 height 43
drag, startPoint x: 426, startPoint y: 366, endPoint x: 317, endPoint y: 351, distance: 110.1
click at [317, 351] on li "The Model Portfolio filter was added to the Checklists feature, Screener, Optio…" at bounding box center [623, 349] width 628 height 43
click at [692, 81] on icon at bounding box center [696, 81] width 14 height 14
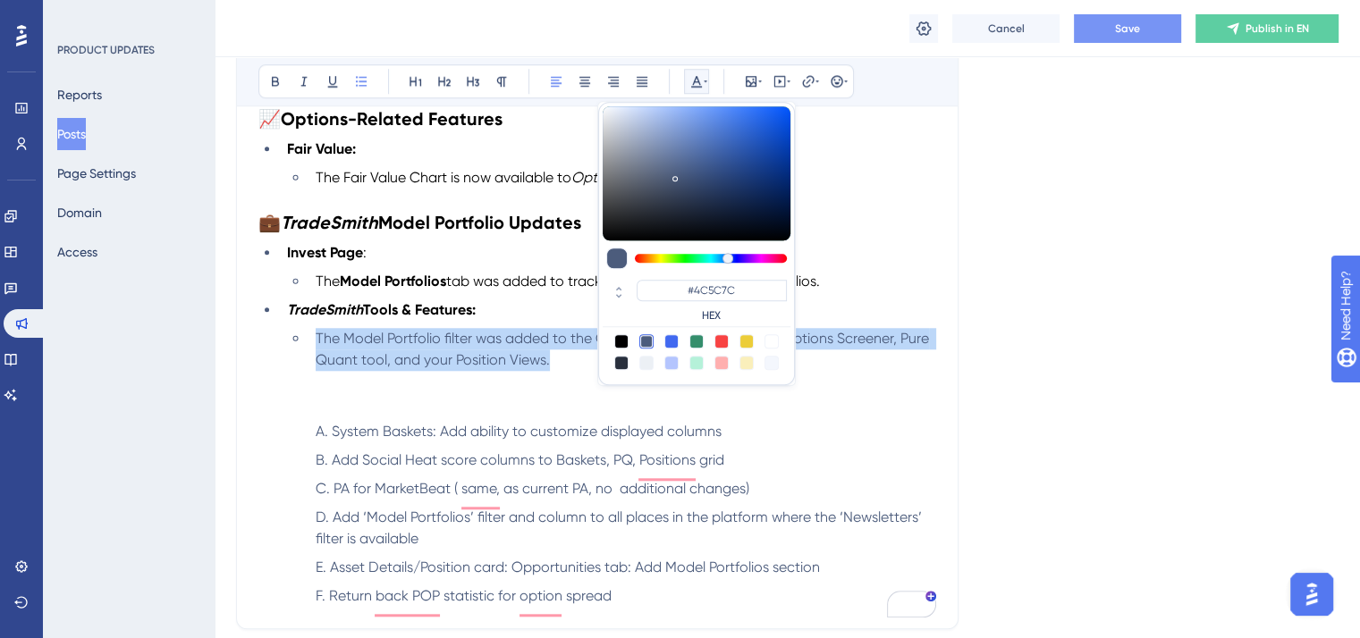
drag, startPoint x: 620, startPoint y: 337, endPoint x: 611, endPoint y: 344, distance: 11.5
click at [619, 337] on div at bounding box center [621, 341] width 14 height 14
type input "#000000"
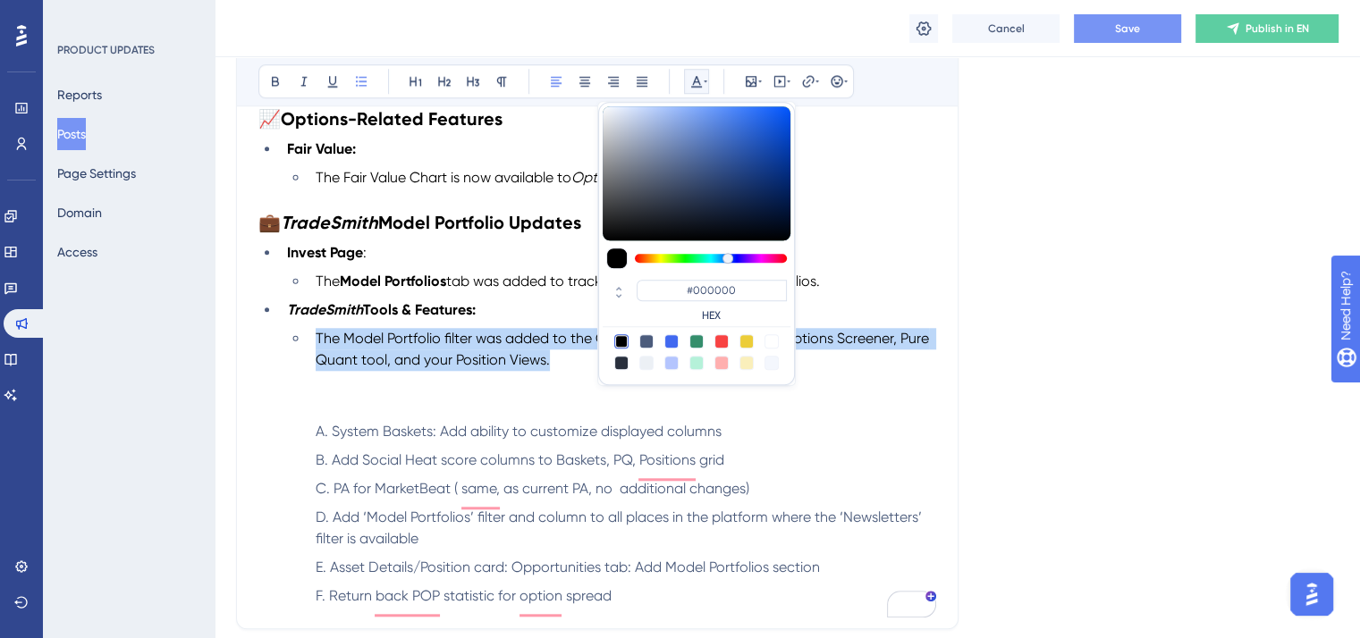
click at [575, 371] on li "The Model Portfolio filter was added to the Checklists feature, Screener, Optio…" at bounding box center [623, 349] width 628 height 43
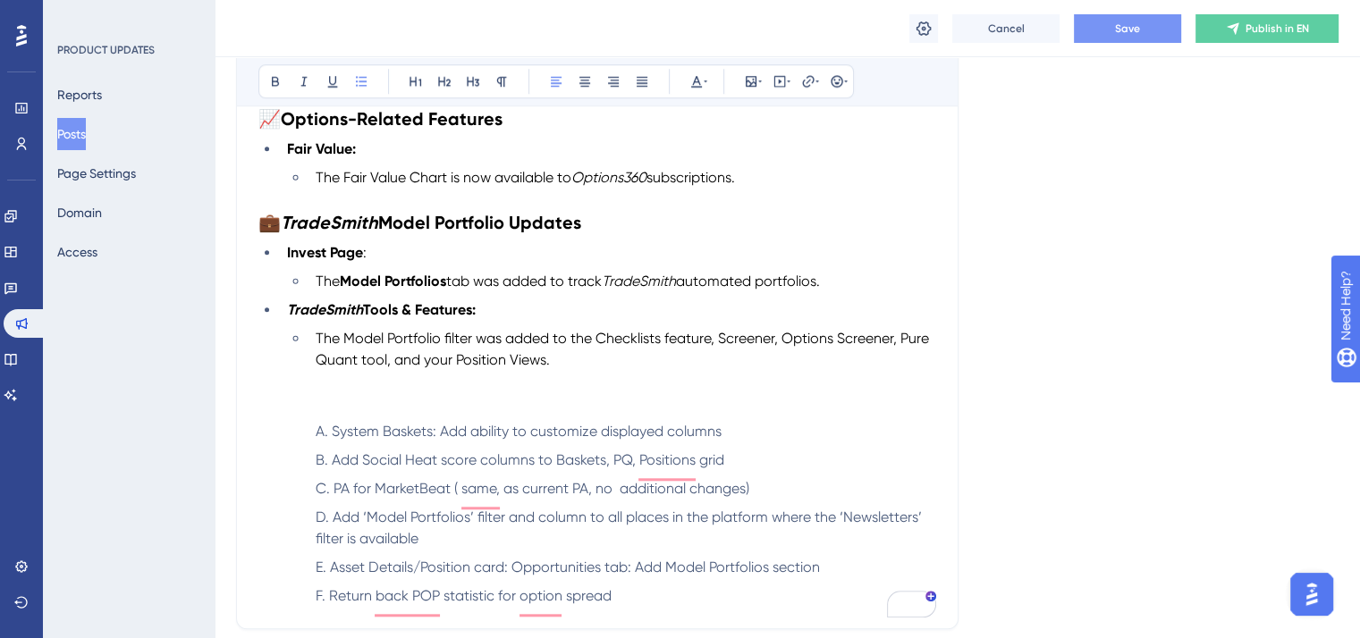
scroll to position [1627, 0]
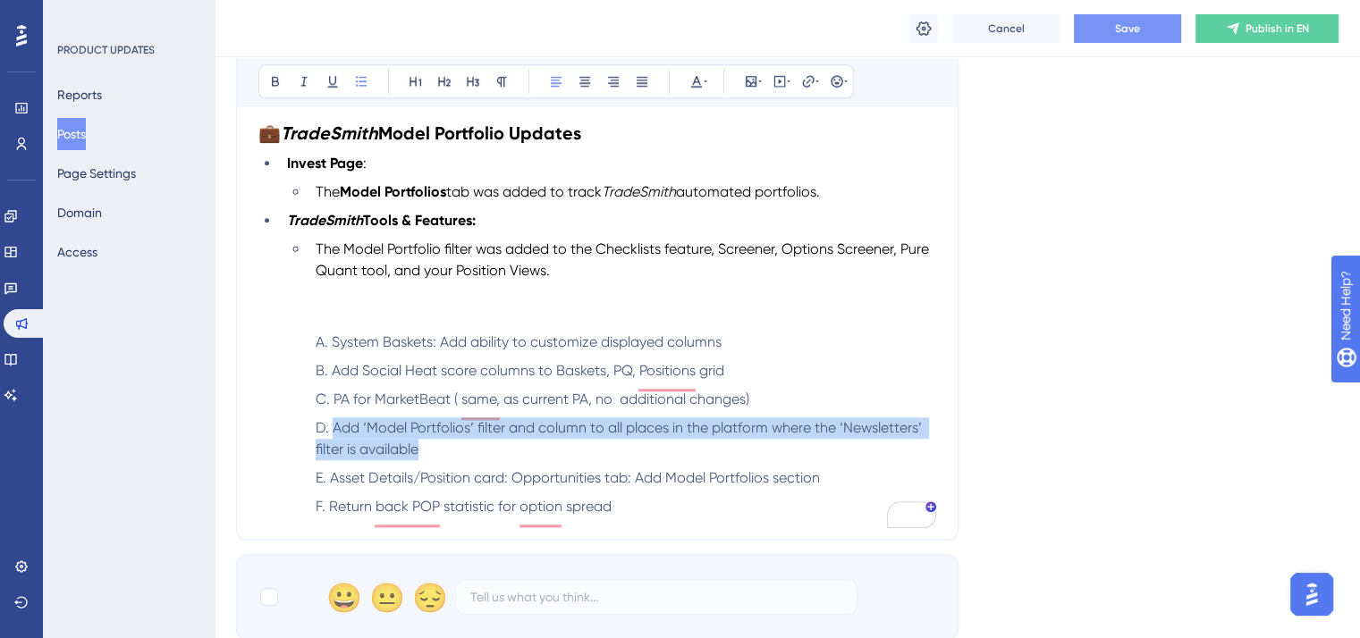
drag, startPoint x: 444, startPoint y: 457, endPoint x: 308, endPoint y: 435, distance: 137.6
click at [308, 435] on ol "System Baskets: Add ability to customize displayed columns Add Social Heat scor…" at bounding box center [611, 425] width 649 height 186
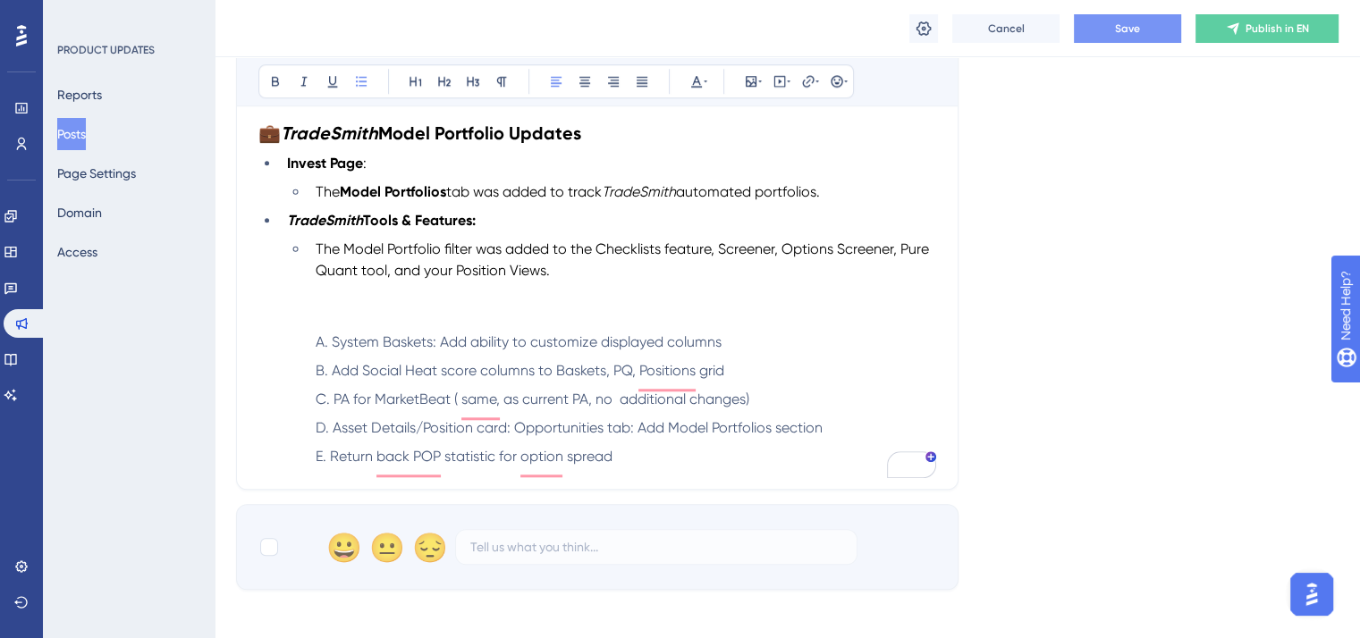
click at [562, 277] on li "The Model Portfolio filter was added to the Checklists feature, Screener, Optio…" at bounding box center [623, 260] width 628 height 43
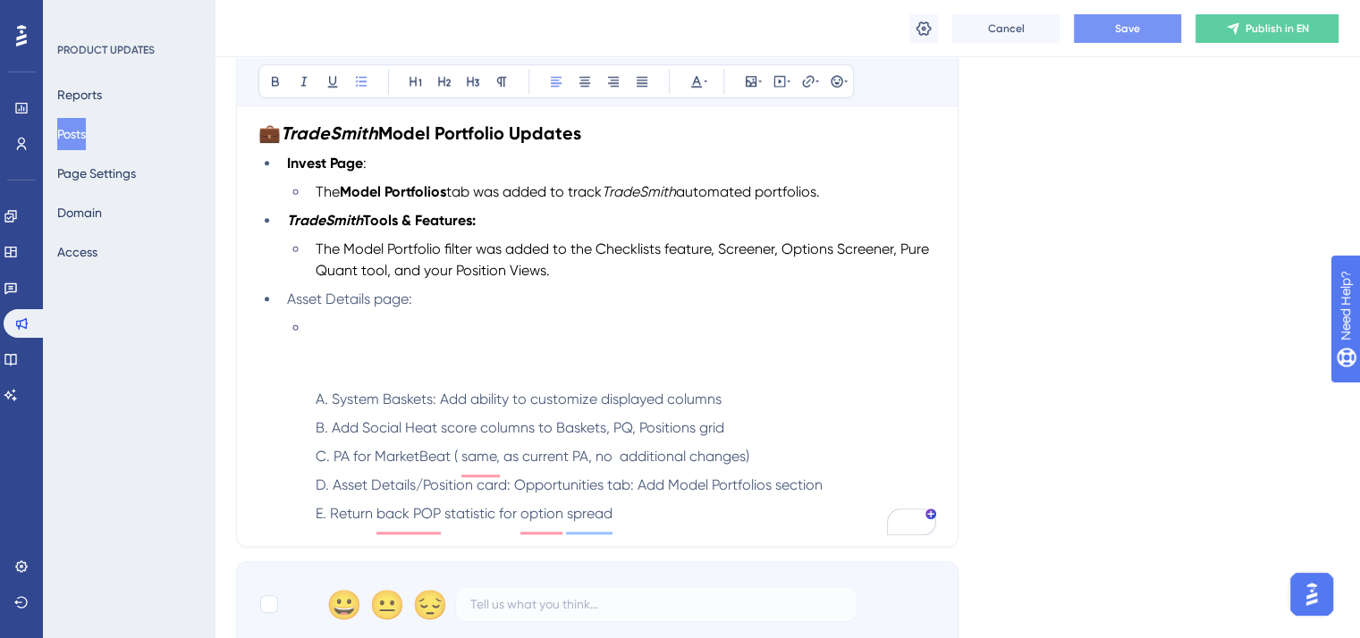
click at [372, 300] on span "Asset Details page:" at bounding box center [349, 299] width 125 height 17
click at [582, 303] on li "Asset Details and Position Card pages:" at bounding box center [608, 299] width 656 height 21
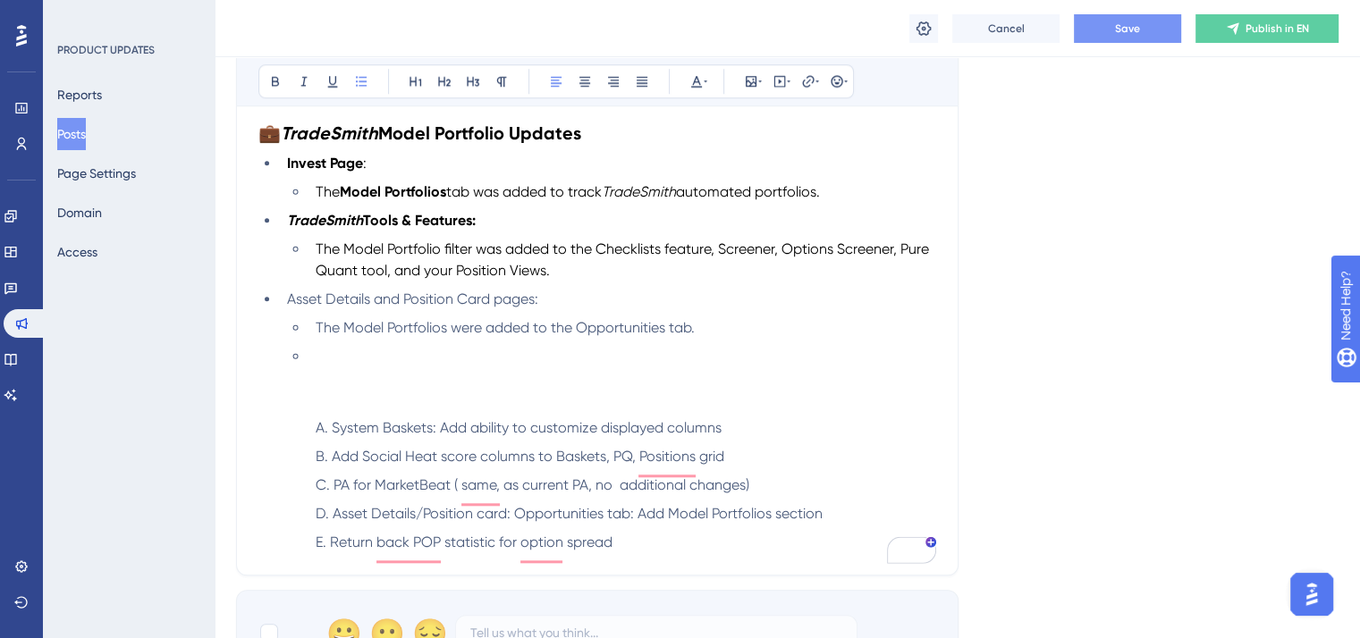
click at [339, 378] on p "To enrich screen reader interactions, please activate Accessibility in Grammarl…" at bounding box center [597, 378] width 678 height 21
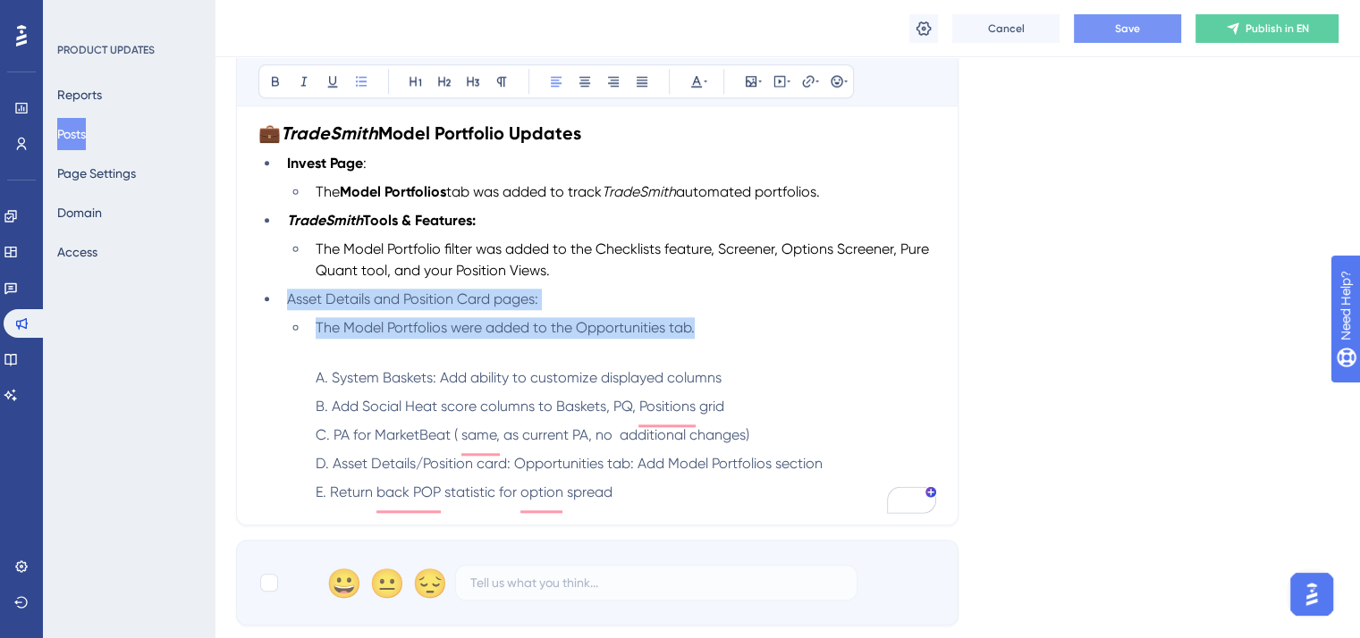
drag, startPoint x: 709, startPoint y: 341, endPoint x: 261, endPoint y: 315, distance: 448.8
click at [261, 315] on ul "Invest Page : The Model Portfolios tab was added to track TradeSmith automated …" at bounding box center [597, 246] width 678 height 186
click at [696, 82] on icon at bounding box center [696, 81] width 14 height 14
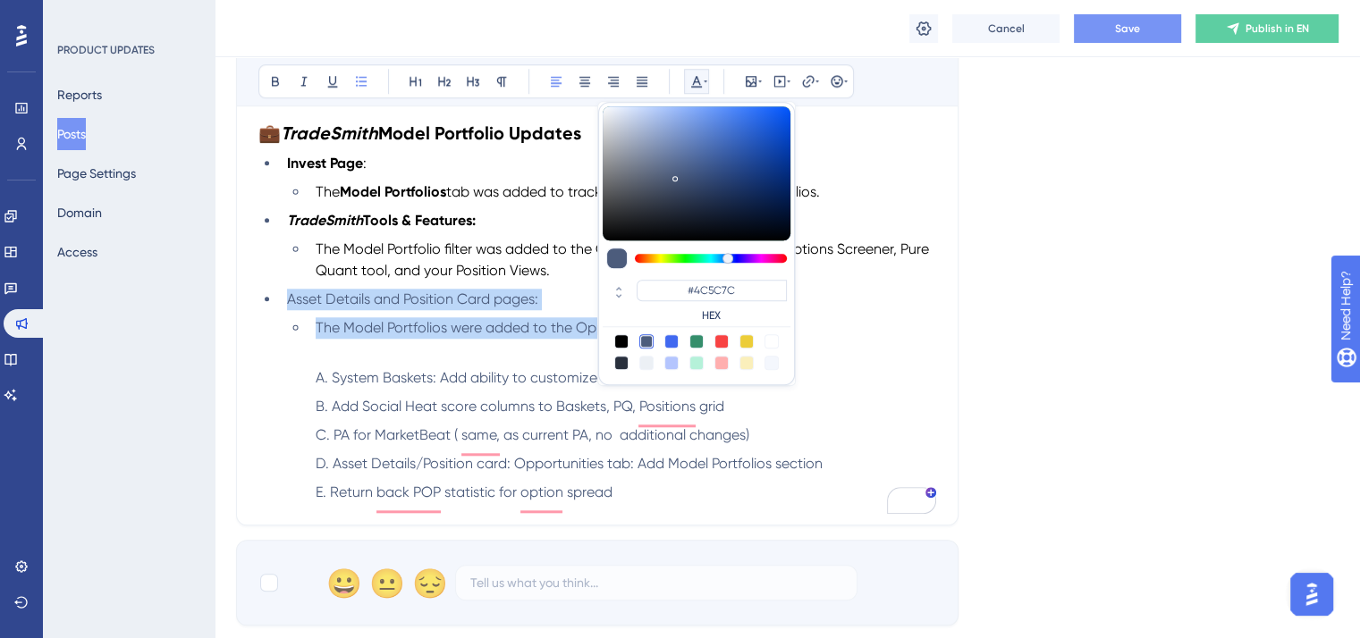
click at [622, 337] on div at bounding box center [621, 341] width 14 height 14
type input "#000000"
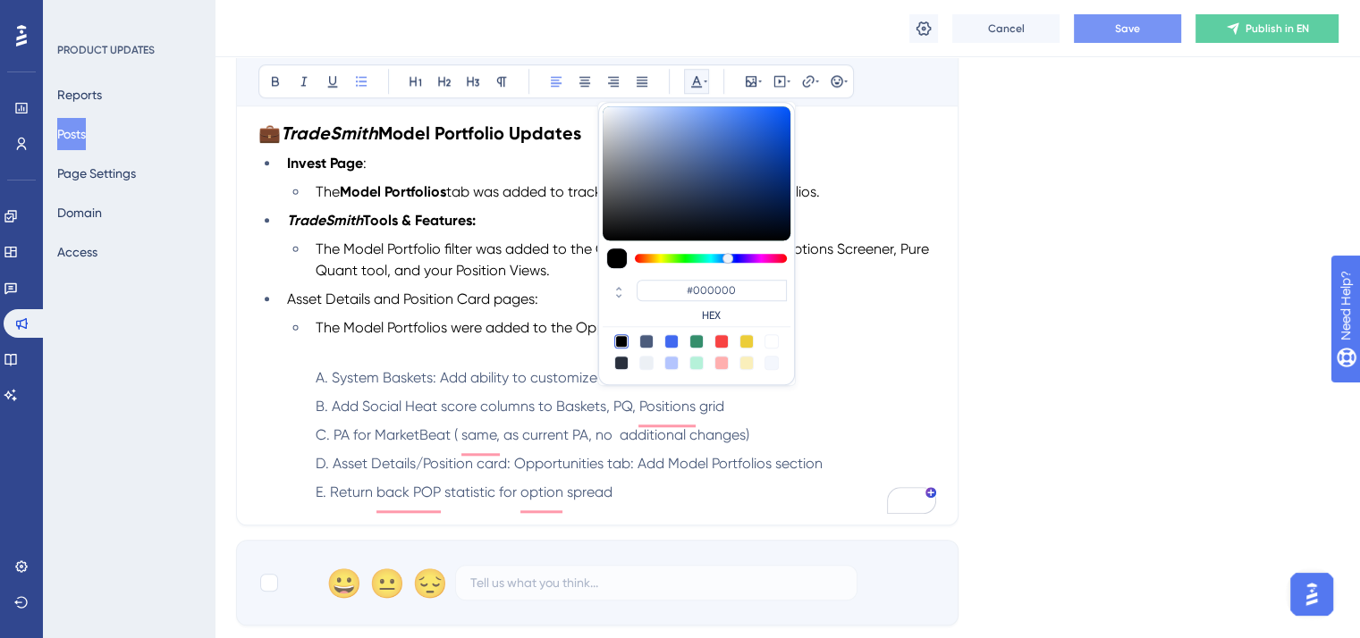
click at [541, 360] on p "To enrich screen reader interactions, please activate Accessibility in Grammarl…" at bounding box center [597, 349] width 678 height 21
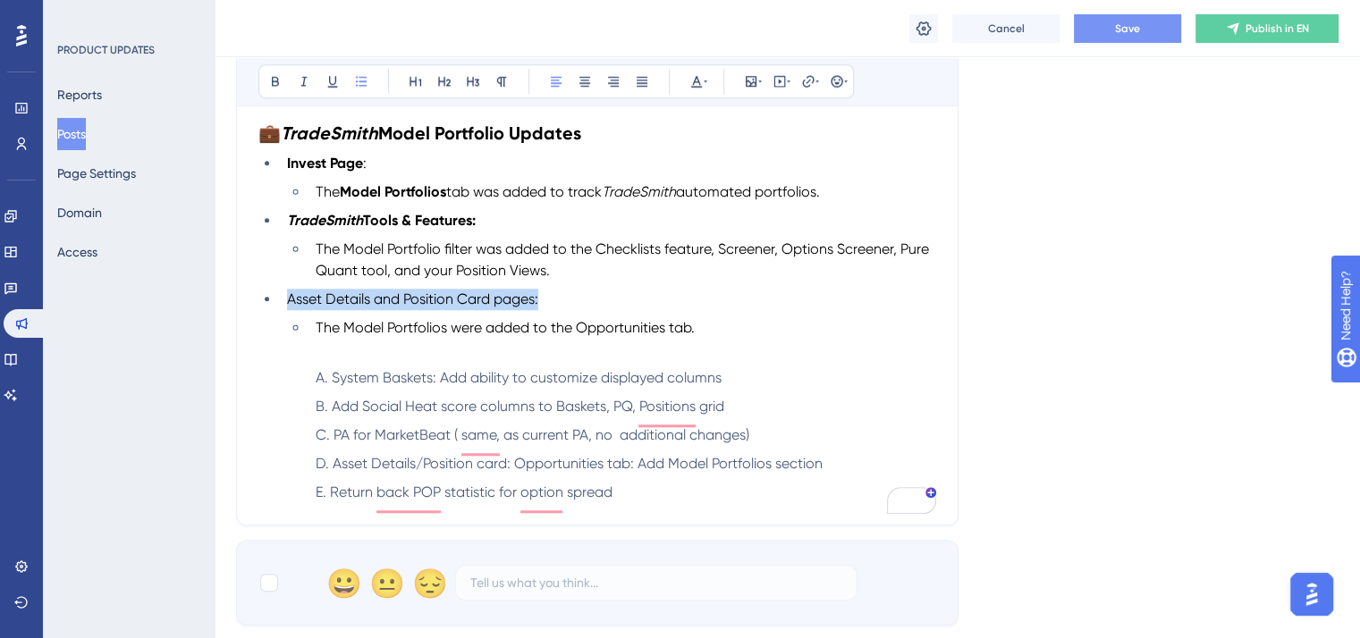
drag, startPoint x: 544, startPoint y: 309, endPoint x: 282, endPoint y: 309, distance: 262.0
click at [282, 309] on li "Asset Details and Position Card pages:" at bounding box center [608, 299] width 656 height 21
click at [276, 72] on button at bounding box center [275, 81] width 25 height 25
click at [569, 353] on p "To enrich screen reader interactions, please activate Accessibility in Grammarl…" at bounding box center [597, 349] width 678 height 21
click at [344, 334] on span "The Model Portfolios were added to the Opportunities tab." at bounding box center [505, 327] width 379 height 17
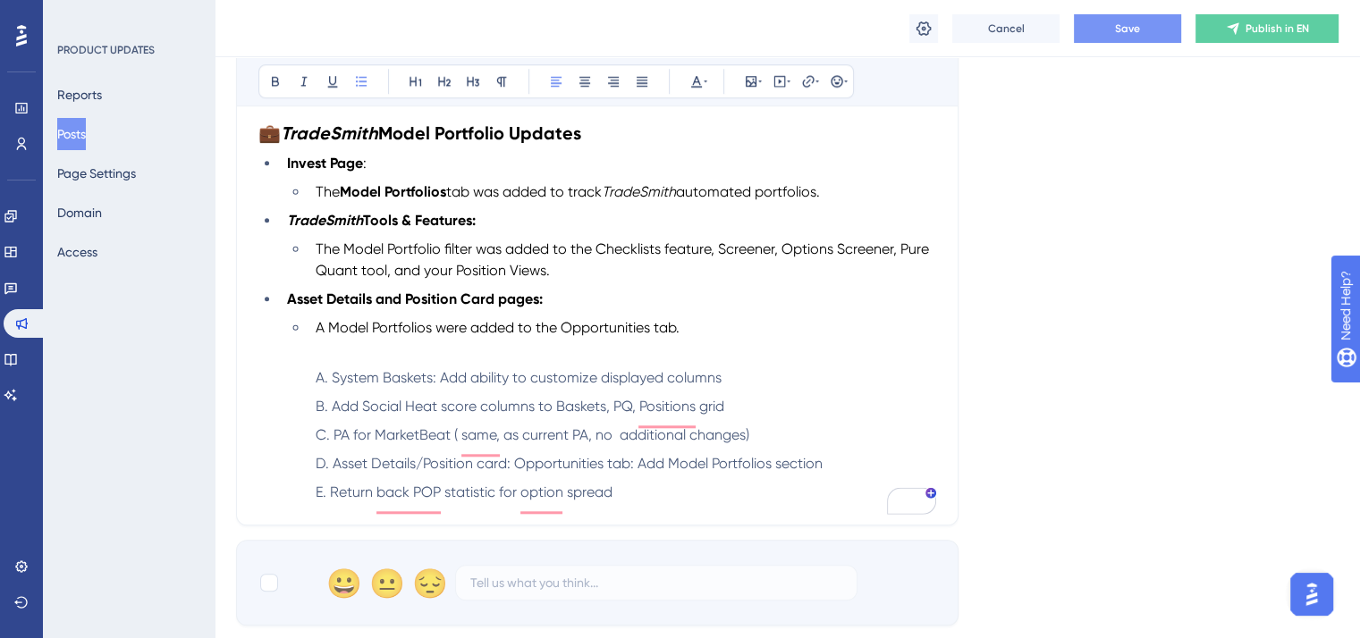
click at [437, 335] on span "A Model Portfolios were added to the Opportunities tab." at bounding box center [498, 327] width 364 height 17
click at [763, 336] on li "A Model Portfolios section was added to the Opportunities tab." at bounding box center [623, 327] width 628 height 21
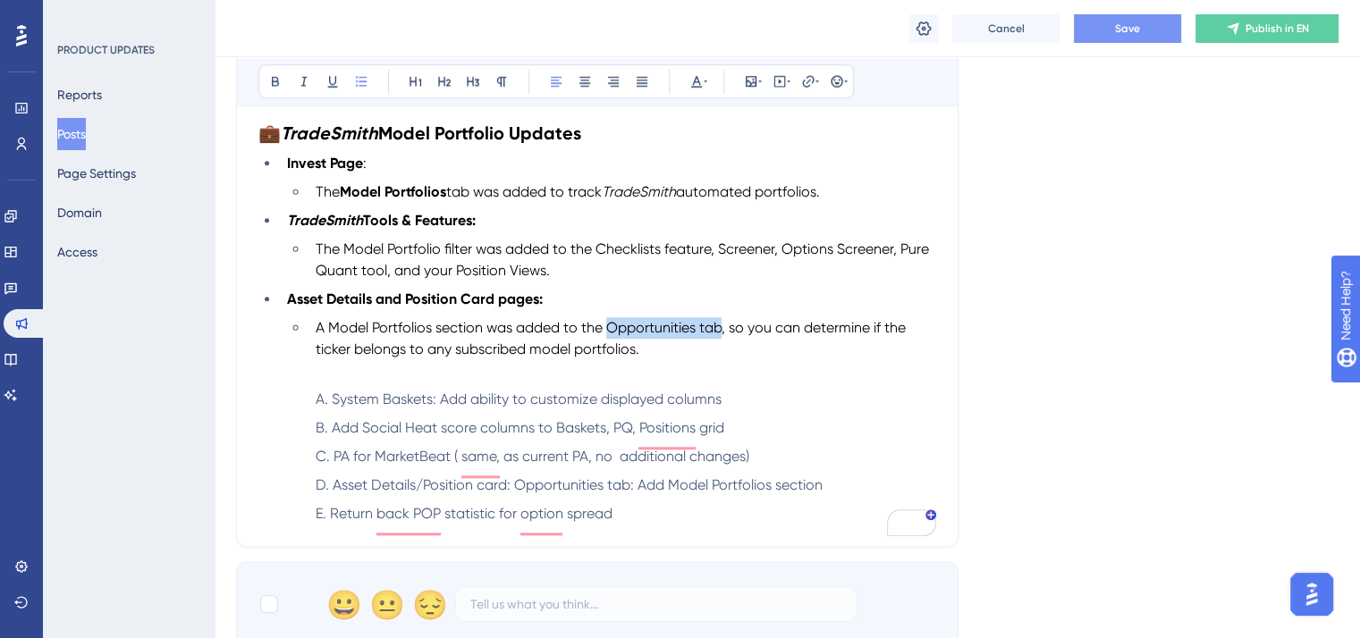
drag, startPoint x: 608, startPoint y: 336, endPoint x: 723, endPoint y: 336, distance: 114.5
click at [723, 336] on span "A Model Portfolios section was added to the Opportunities tab, so you can deter…" at bounding box center [613, 338] width 594 height 38
click at [276, 81] on icon at bounding box center [275, 81] width 14 height 14
drag, startPoint x: 328, startPoint y: 336, endPoint x: 483, endPoint y: 335, distance: 154.7
click at [483, 335] on span "A Model Portfolios section was added to the" at bounding box center [459, 327] width 287 height 17
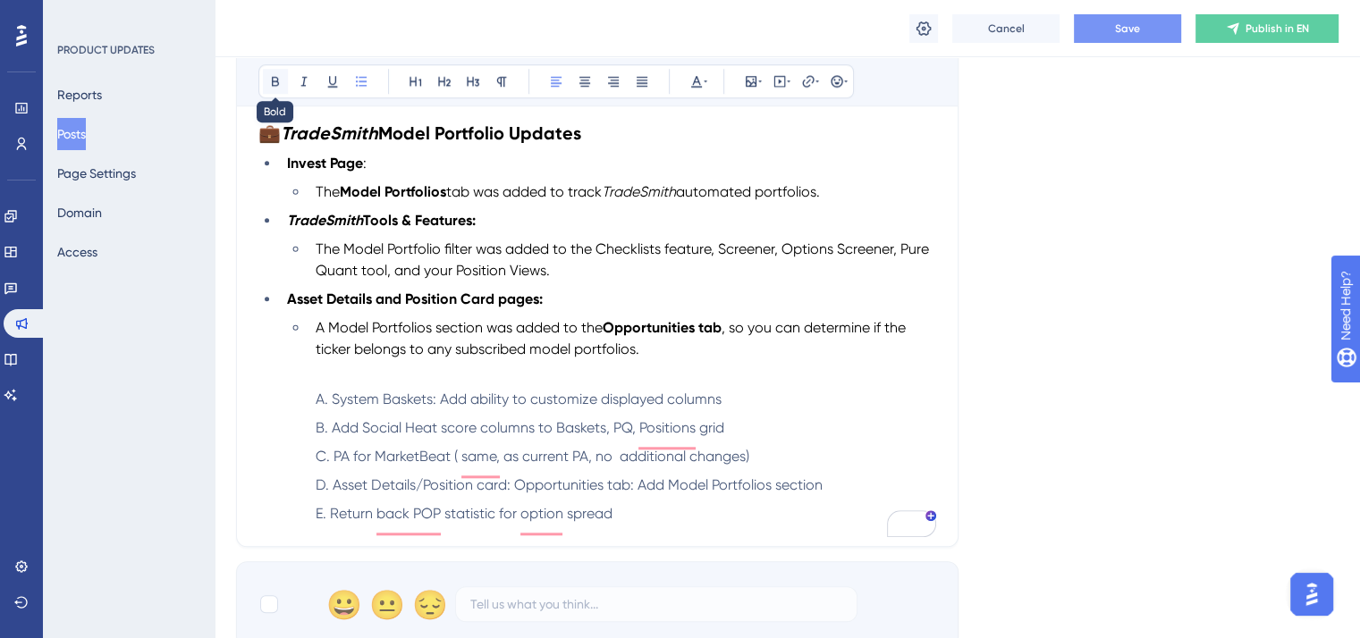
click at [275, 75] on icon at bounding box center [275, 81] width 14 height 14
click at [1110, 31] on button "Save" at bounding box center [1127, 28] width 107 height 29
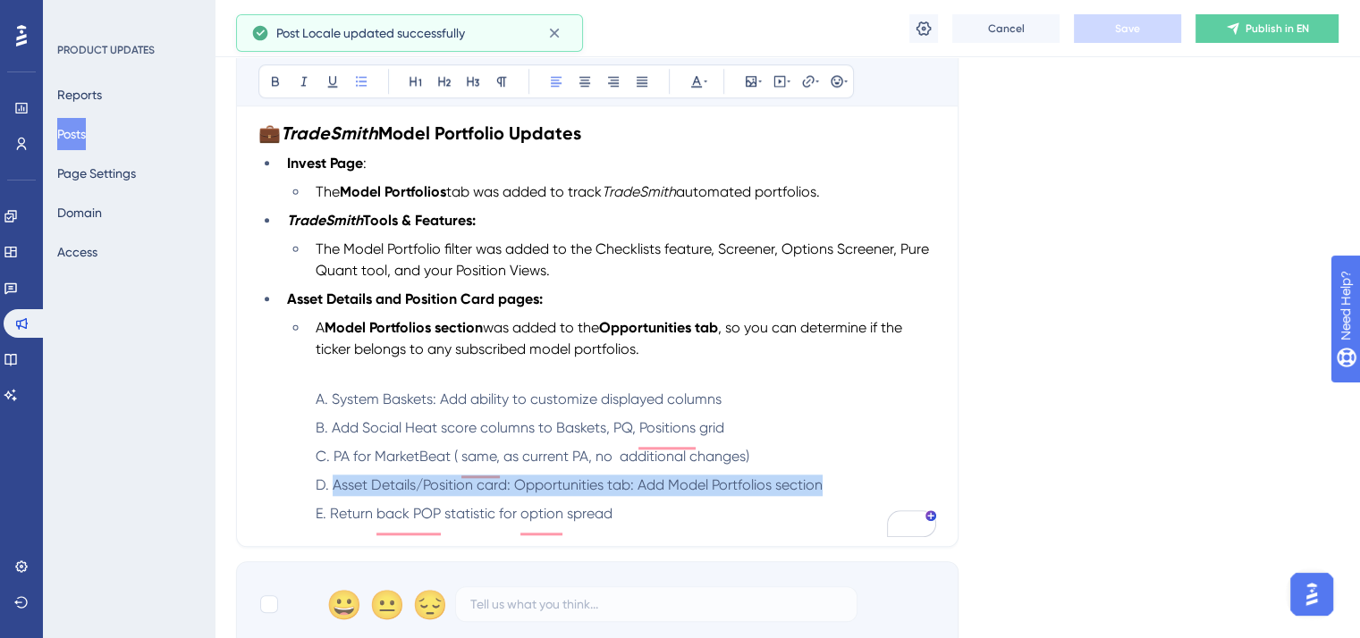
drag, startPoint x: 830, startPoint y: 493, endPoint x: 290, endPoint y: 484, distance: 540.2
click at [290, 484] on ol "System Baskets: Add ability to customize displayed columns Add Social Heat scor…" at bounding box center [611, 457] width 649 height 136
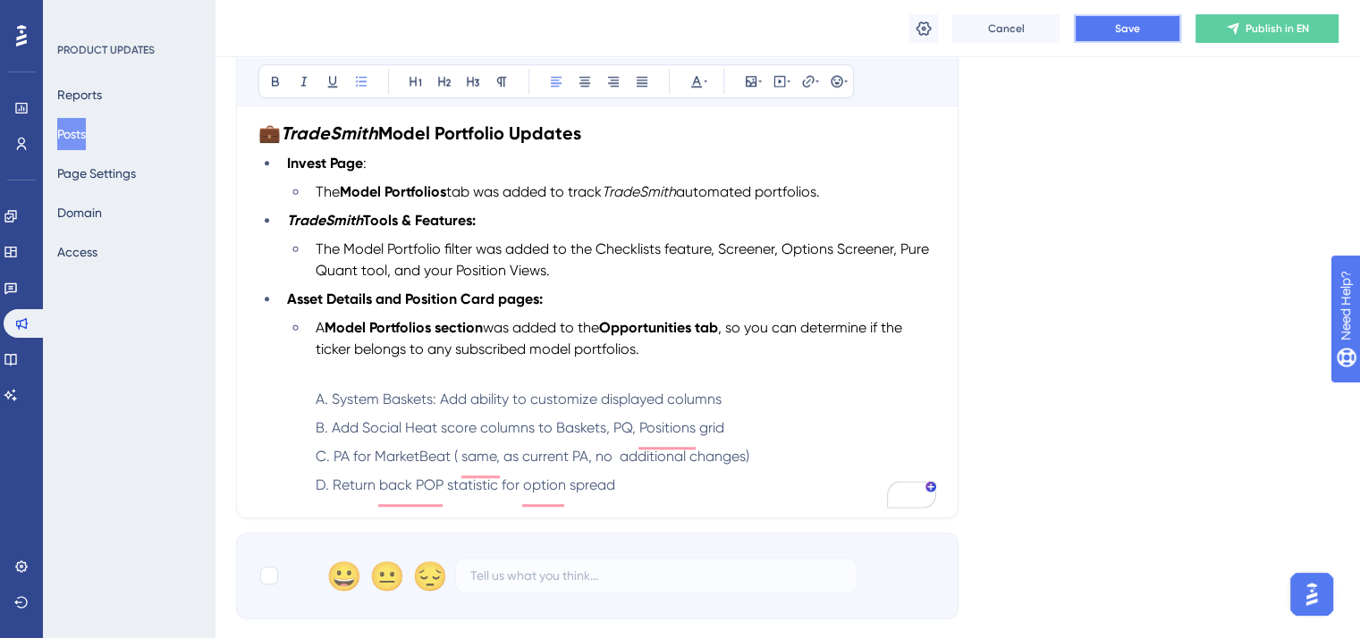
click at [1122, 28] on span "Save" at bounding box center [1127, 28] width 25 height 14
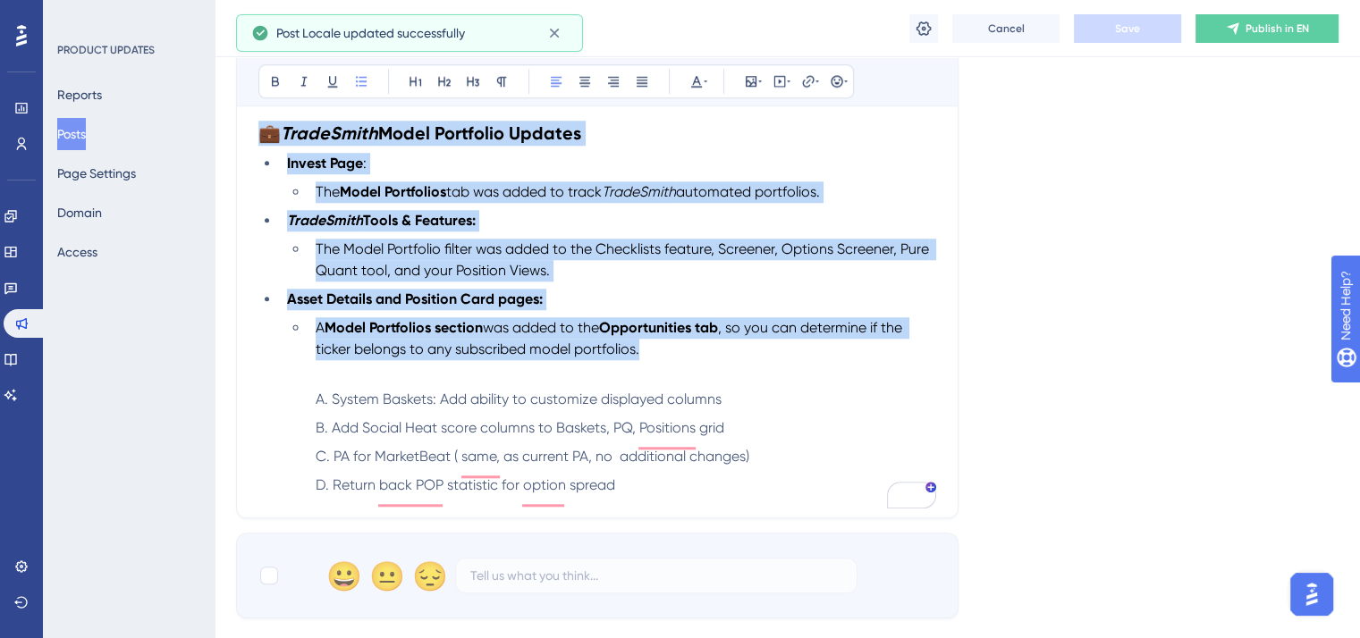
drag, startPoint x: 633, startPoint y: 355, endPoint x: 256, endPoint y: 144, distance: 432.4
copy div "💼 TradeSmith Model Portfolio Updates Invest Page : The Model Portfolios tab was…"
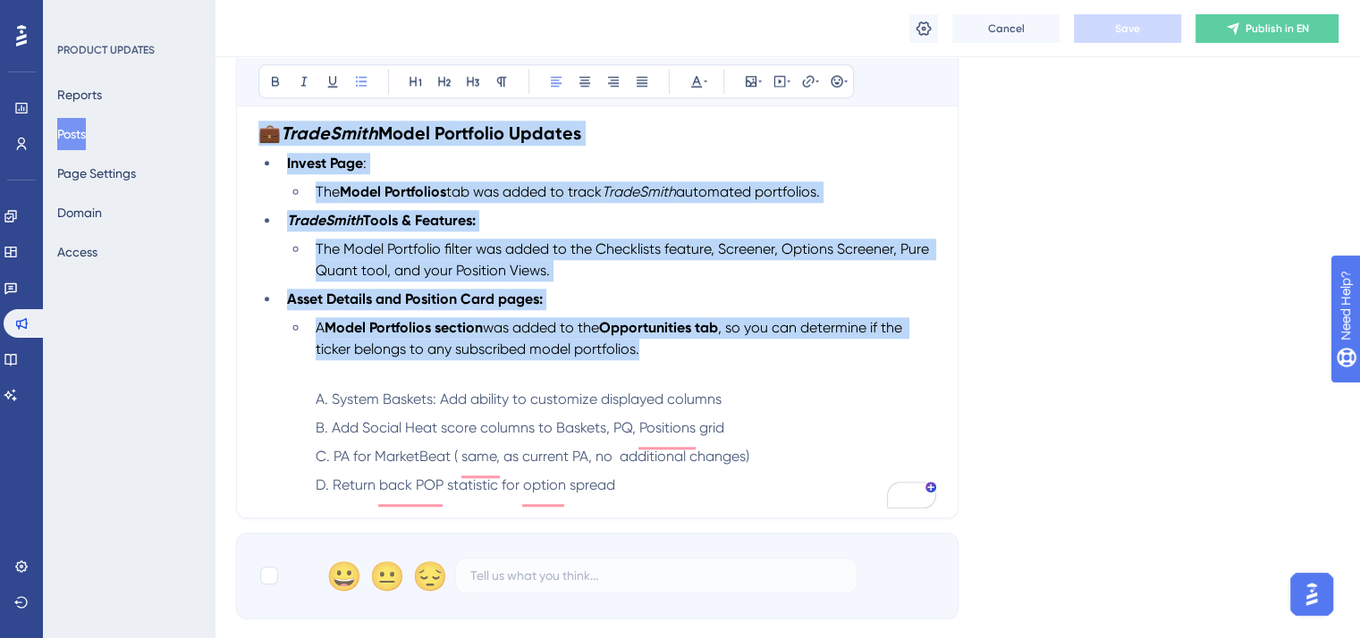
click at [807, 257] on span "The Model Portfolio filter was added to the Checklists feature, Screener, Optio…" at bounding box center [624, 260] width 617 height 38
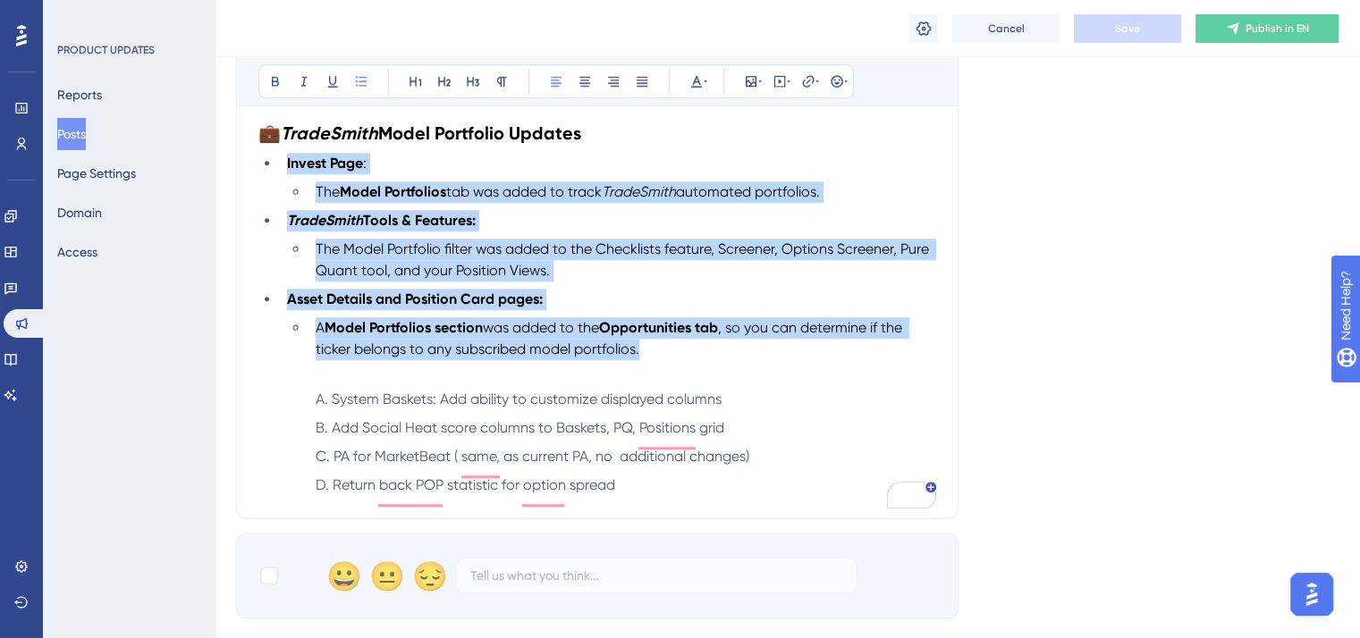
drag, startPoint x: 663, startPoint y: 362, endPoint x: 268, endPoint y: 176, distance: 436.0
click at [268, 176] on ul "Invest Page : The Model Portfolios tab was added to track TradeSmith automated …" at bounding box center [597, 256] width 678 height 207
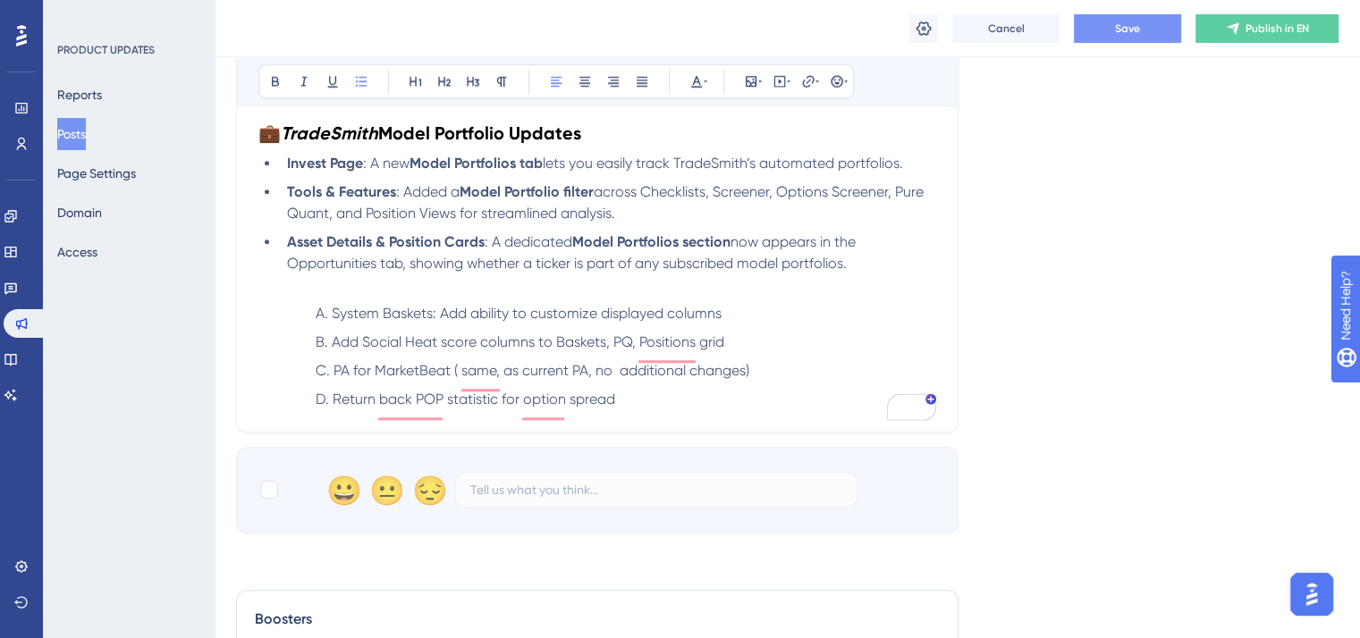
drag, startPoint x: 860, startPoint y: 277, endPoint x: 258, endPoint y: 175, distance: 611.3
click at [258, 175] on ul "Invest Page : A new Model Portfolios tab lets you easily track TradeSmith’s aut…" at bounding box center [597, 214] width 678 height 122
click at [693, 76] on icon at bounding box center [696, 81] width 14 height 14
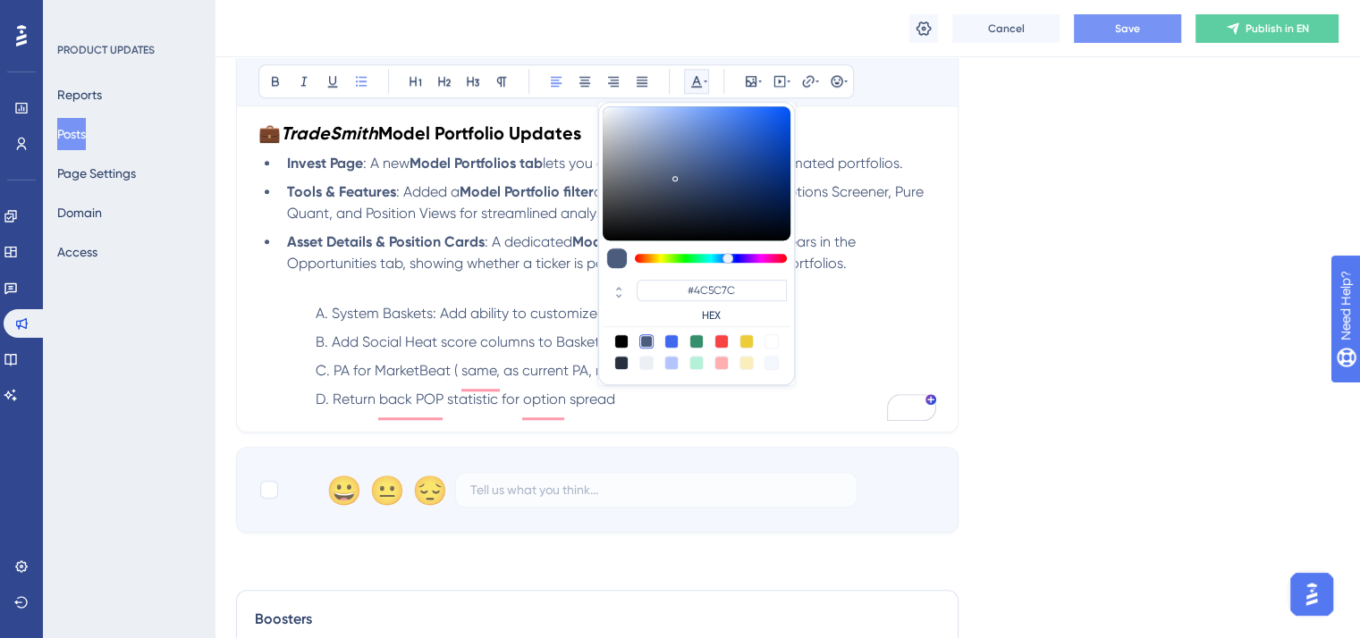
click at [626, 340] on div at bounding box center [621, 341] width 14 height 14
type input "#000000"
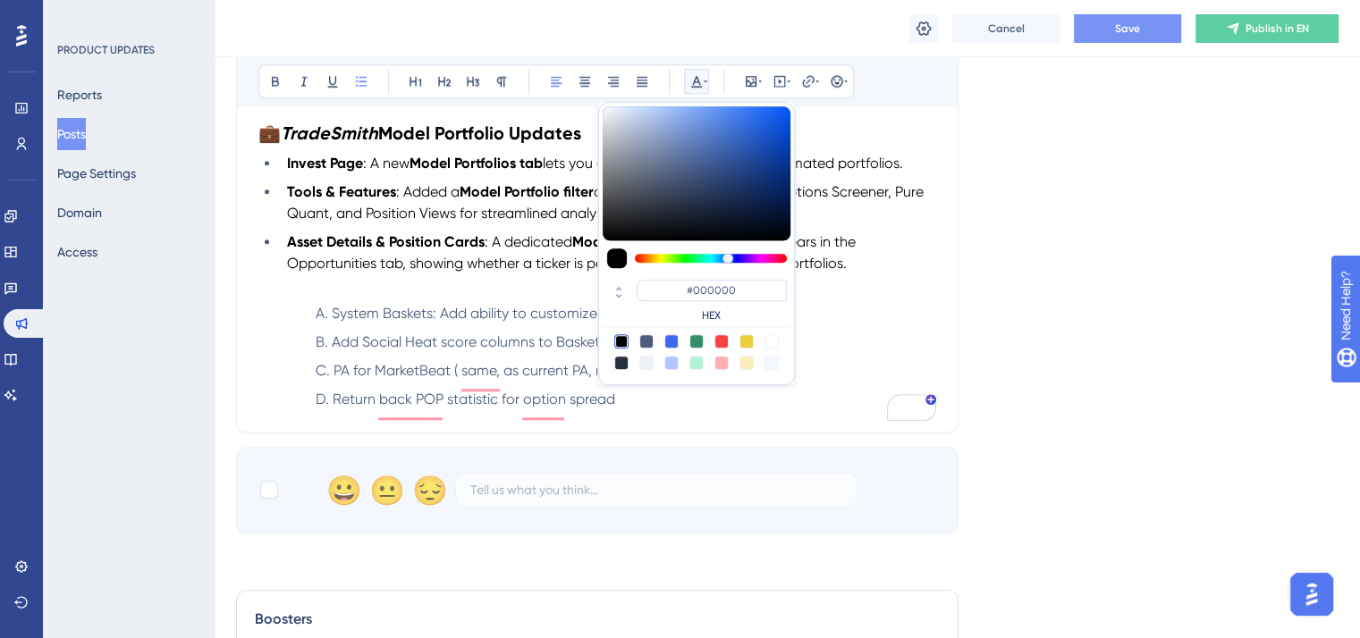
click at [880, 316] on li "System Baskets: Add ability to customize displayed columns" at bounding box center [623, 313] width 628 height 21
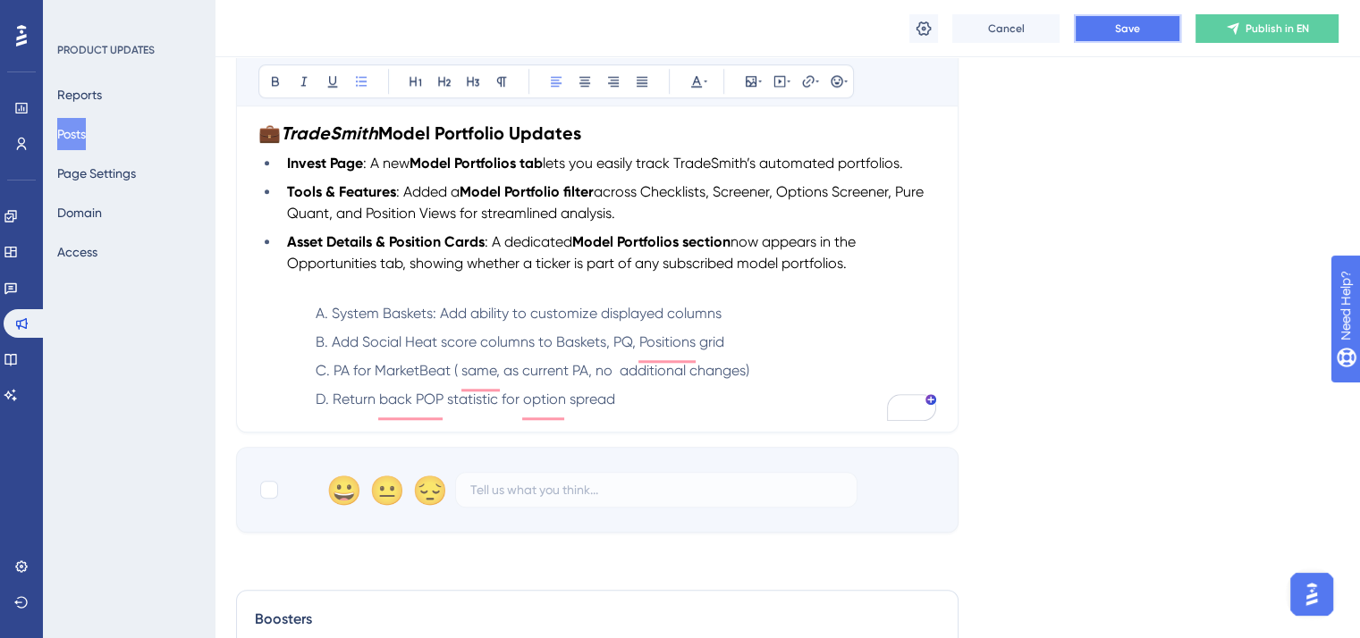
click at [1117, 36] on button "Save" at bounding box center [1127, 28] width 107 height 29
click at [744, 169] on span "lets you easily track TradeSmith’s automated portfolios." at bounding box center [723, 163] width 360 height 17
click at [309, 79] on icon at bounding box center [304, 81] width 14 height 14
click at [774, 243] on span "now appears in the Opportunities tab, showing whether a ticker is part of any s…" at bounding box center [573, 252] width 572 height 38
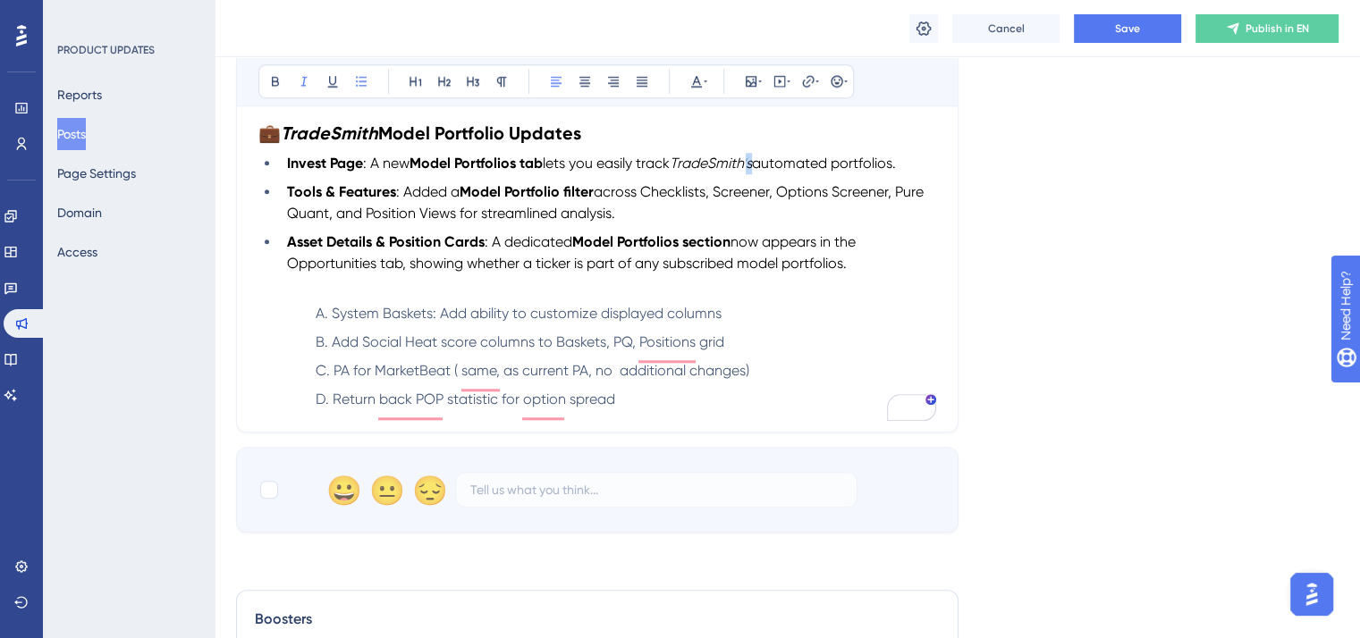
click at [752, 167] on em "TradeSmith’s" at bounding box center [711, 163] width 82 height 17
click at [303, 74] on icon at bounding box center [304, 81] width 14 height 14
click at [753, 224] on li "Tools & Features : Added a Model Portfolio filter across Checklists, Screener, …" at bounding box center [608, 203] width 656 height 43
click at [1136, 33] on span "Save" at bounding box center [1127, 28] width 25 height 14
click at [868, 271] on li "Asset Details & Position Cards : A dedicated Model Portfolios section now appea…" at bounding box center [608, 253] width 656 height 43
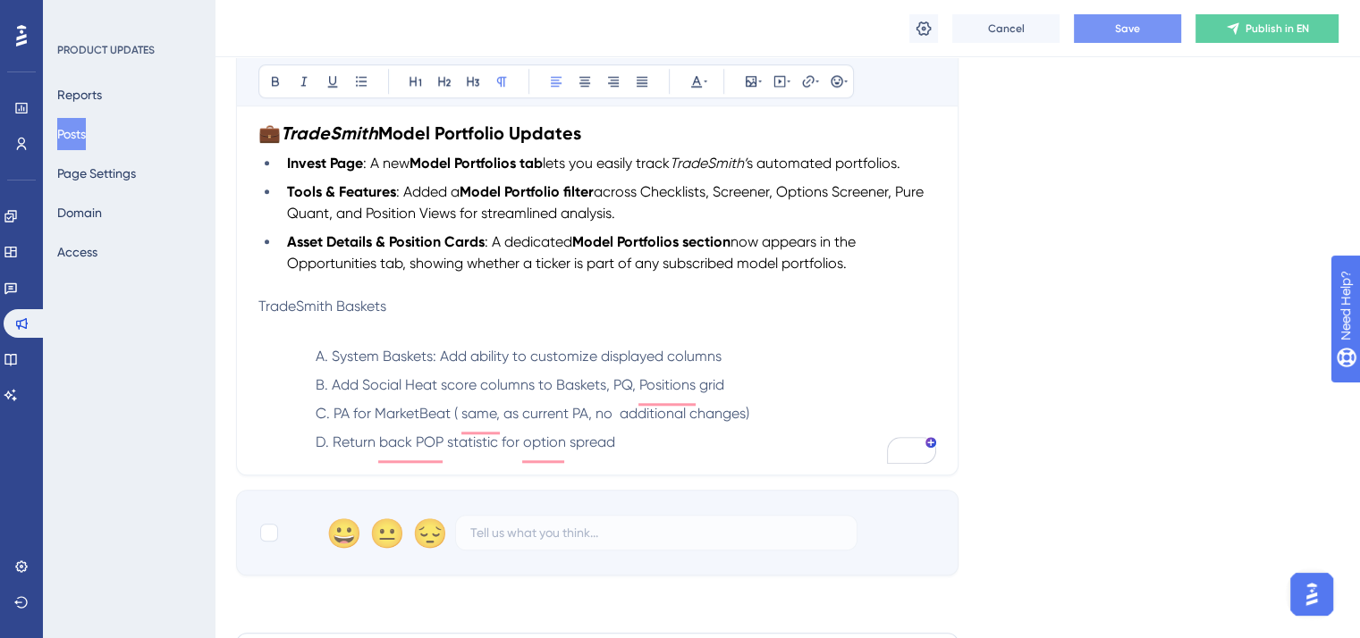
click at [258, 311] on span "TradeSmith Baskets" at bounding box center [322, 306] width 128 height 17
drag, startPoint x: 416, startPoint y: 313, endPoint x: 246, endPoint y: 315, distance: 169.9
click at [440, 81] on icon at bounding box center [444, 81] width 14 height 14
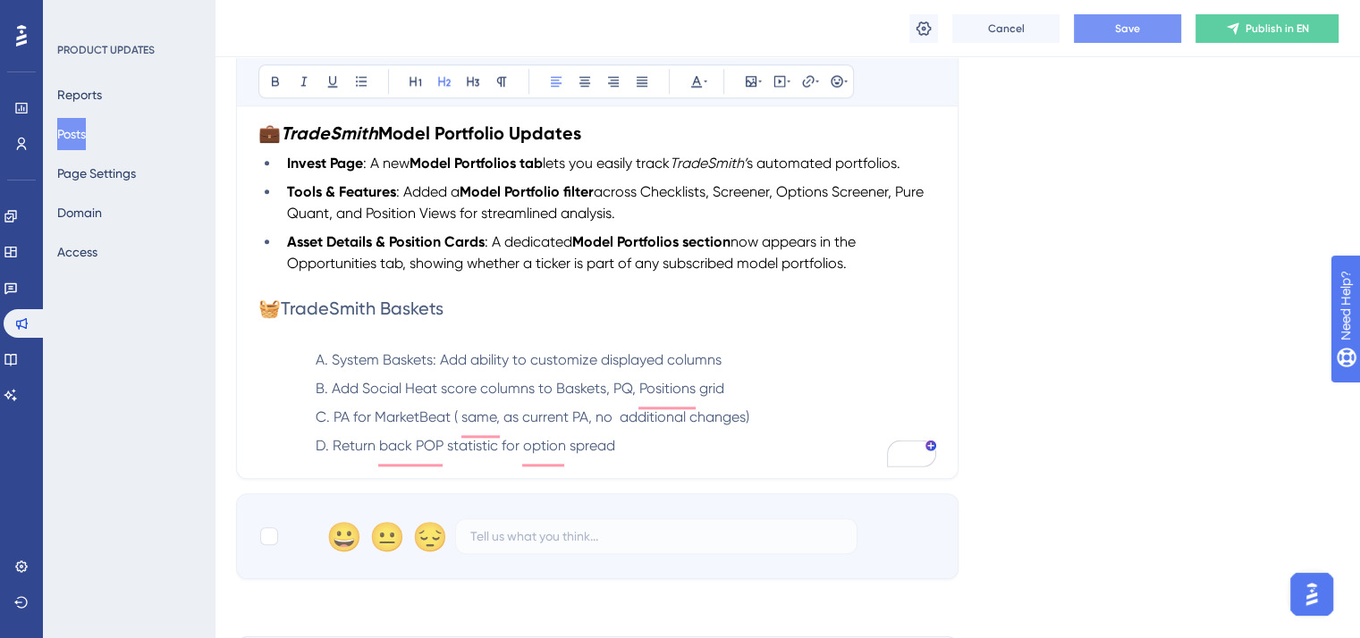
click at [541, 321] on h2 "🧺TradeSmith Baskets" at bounding box center [597, 308] width 678 height 25
drag, startPoint x: 500, startPoint y: 318, endPoint x: 253, endPoint y: 323, distance: 246.8
click at [693, 80] on icon at bounding box center [696, 81] width 14 height 14
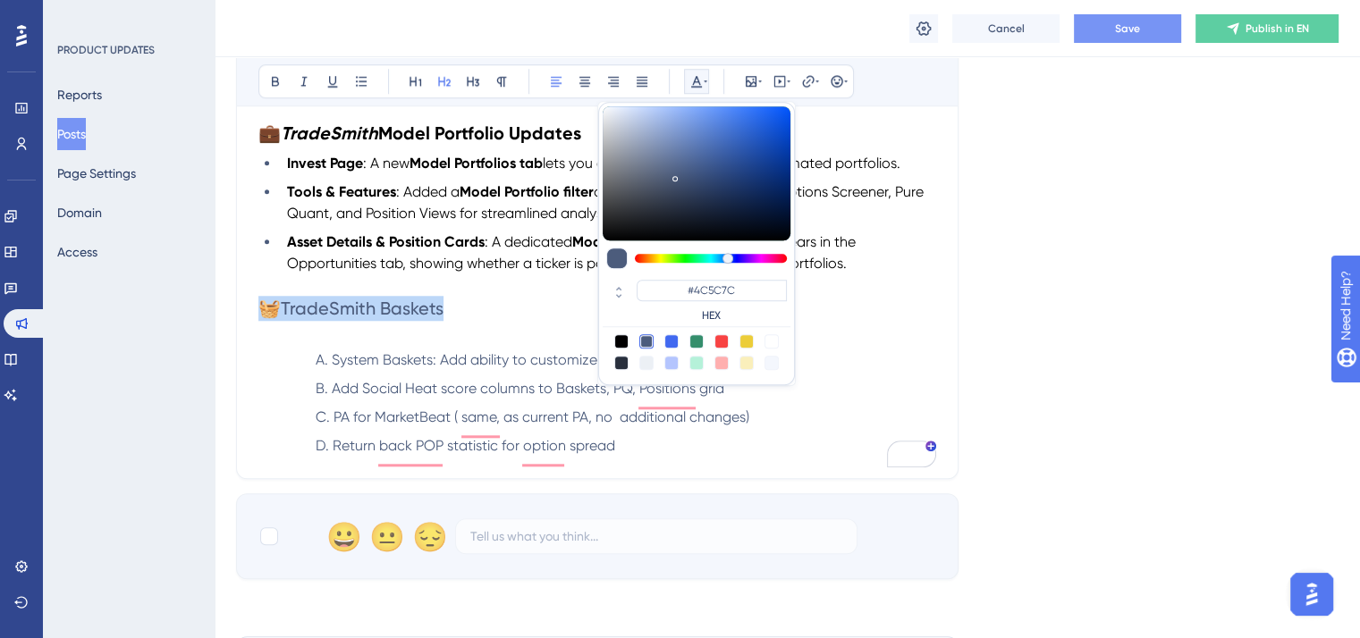
click at [619, 334] on div at bounding box center [621, 341] width 14 height 14
type input "#000000"
click at [529, 321] on h2 "🧺TradeSmith Baskets" at bounding box center [597, 308] width 678 height 25
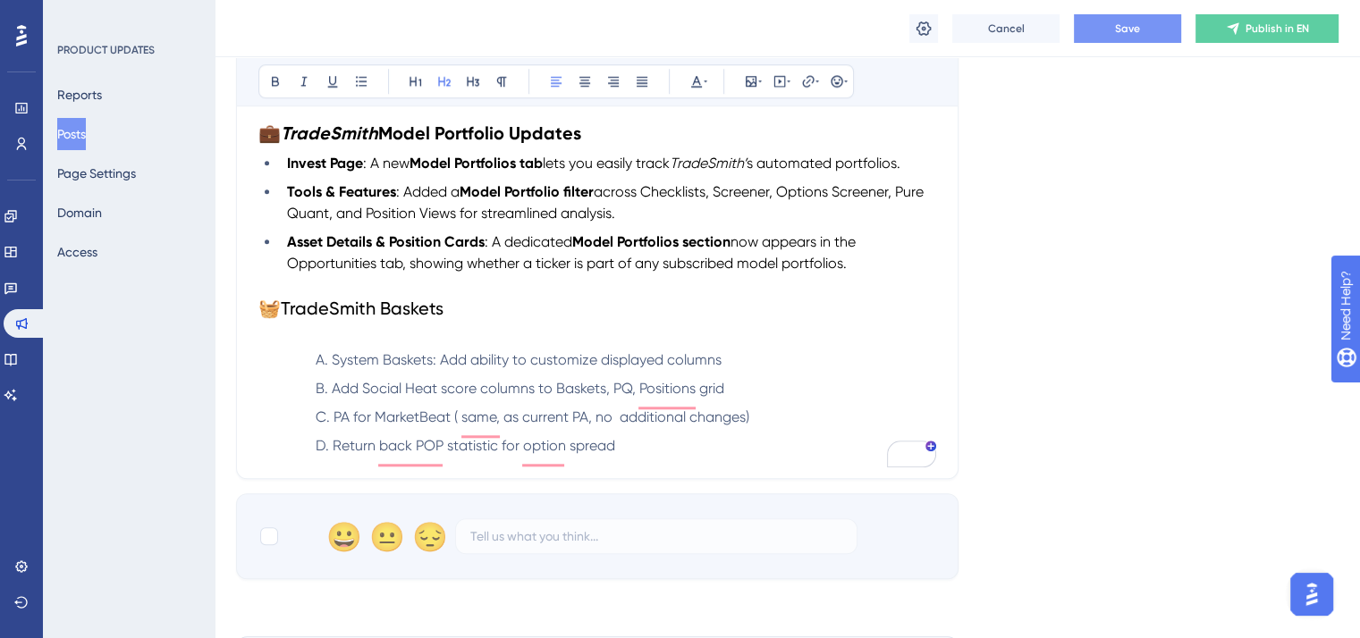
click at [1128, 30] on span "Save" at bounding box center [1127, 28] width 25 height 14
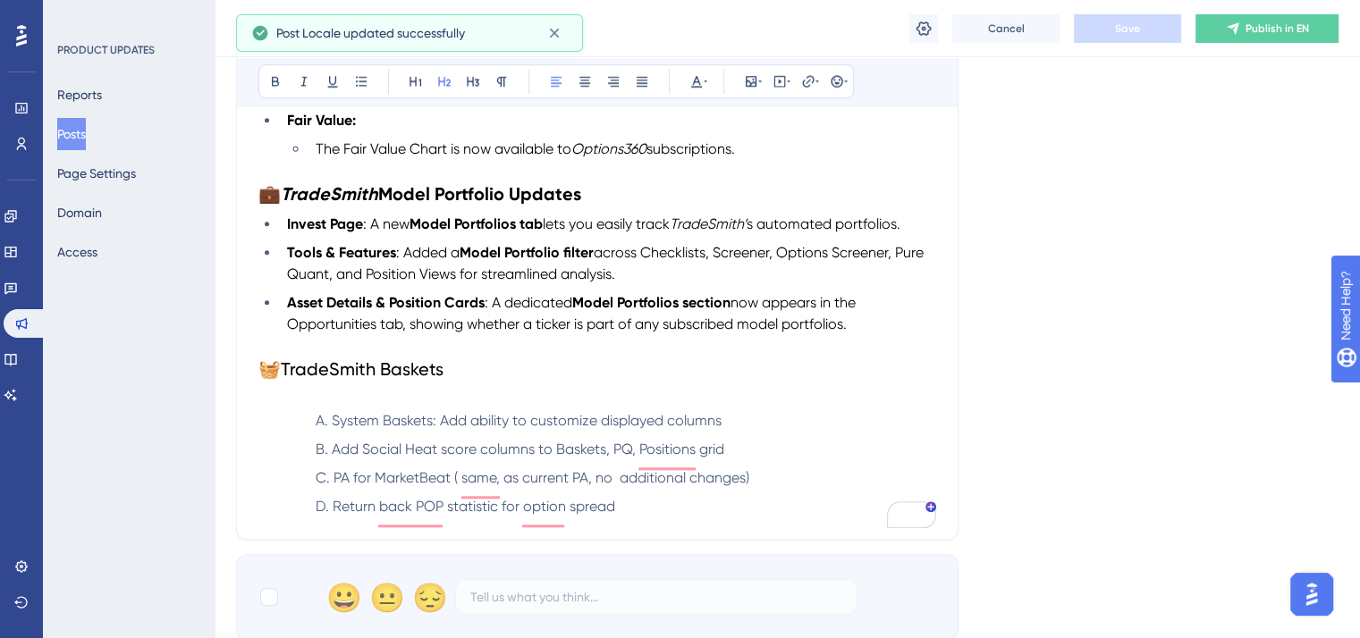
scroll to position [1538, 0]
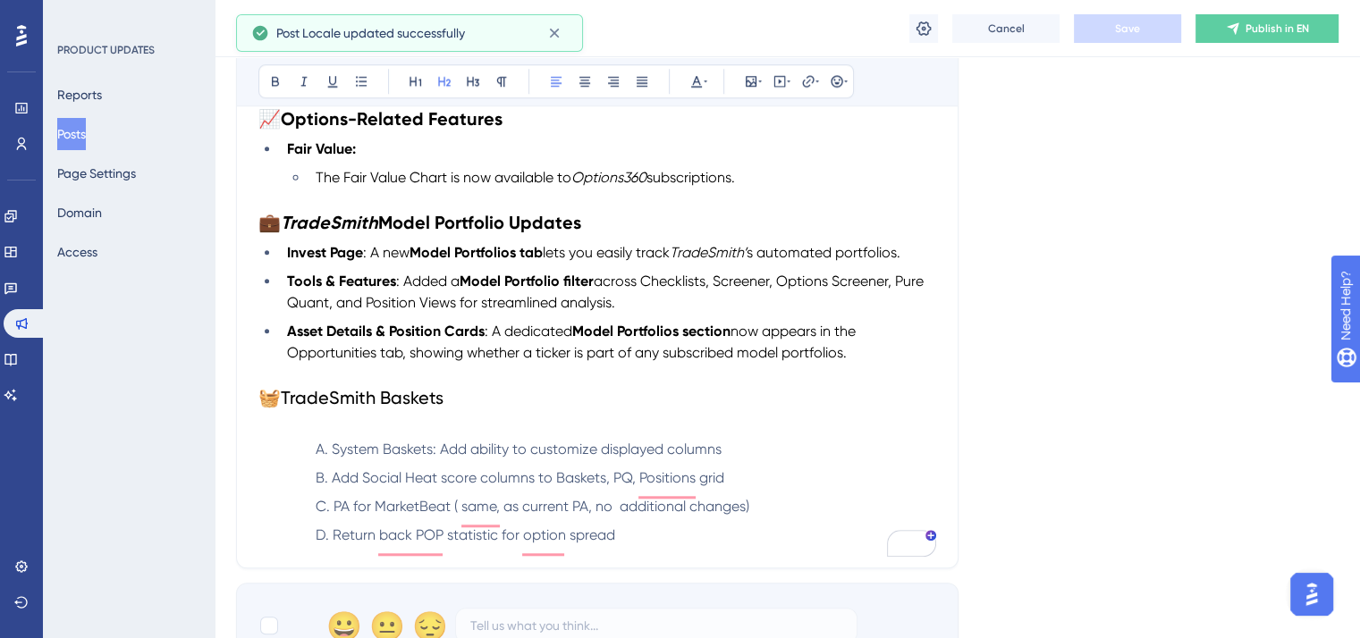
click at [528, 226] on strong "Model Portfolio Updates" at bounding box center [479, 222] width 203 height 21
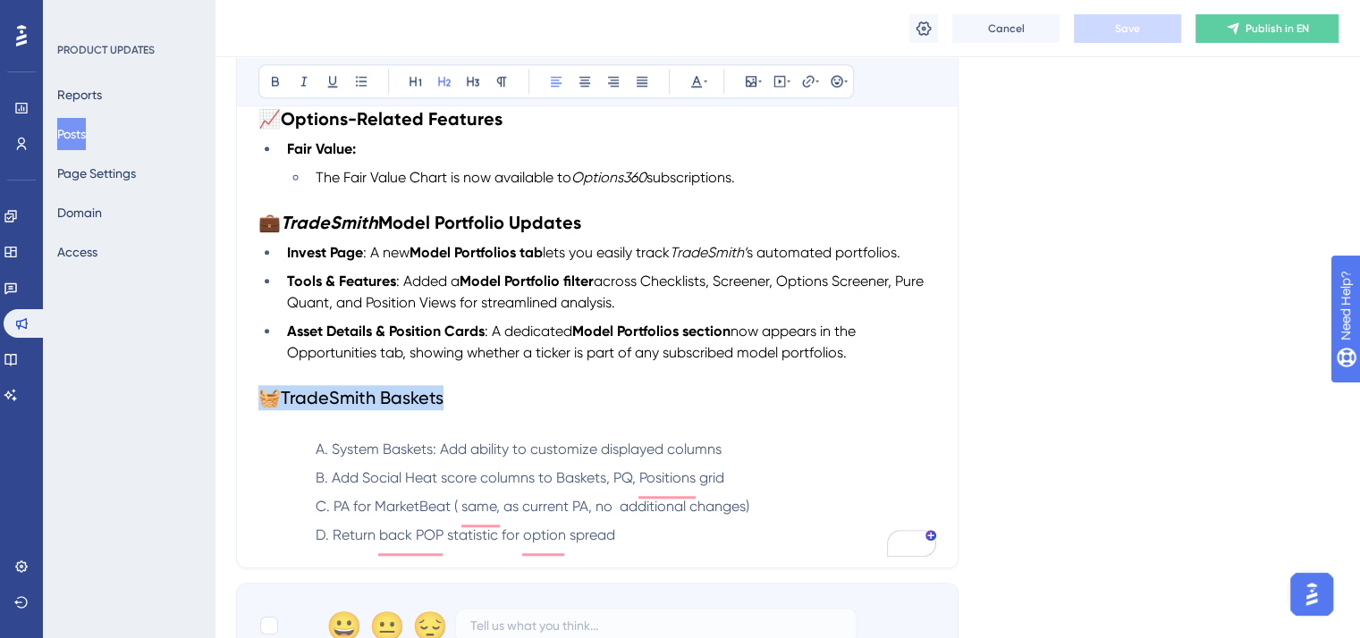
drag, startPoint x: 451, startPoint y: 404, endPoint x: 298, endPoint y: 272, distance: 202.2
click at [265, 406] on h2 "🧺TradeSmith Baskets" at bounding box center [597, 397] width 678 height 25
click at [270, 80] on icon at bounding box center [275, 81] width 14 height 14
click at [483, 384] on p "To enrich screen reader interactions, please activate Accessibility in Grammarl…" at bounding box center [597, 374] width 678 height 21
click at [345, 409] on strong "🧺TradeSmith Baskets" at bounding box center [352, 397] width 189 height 21
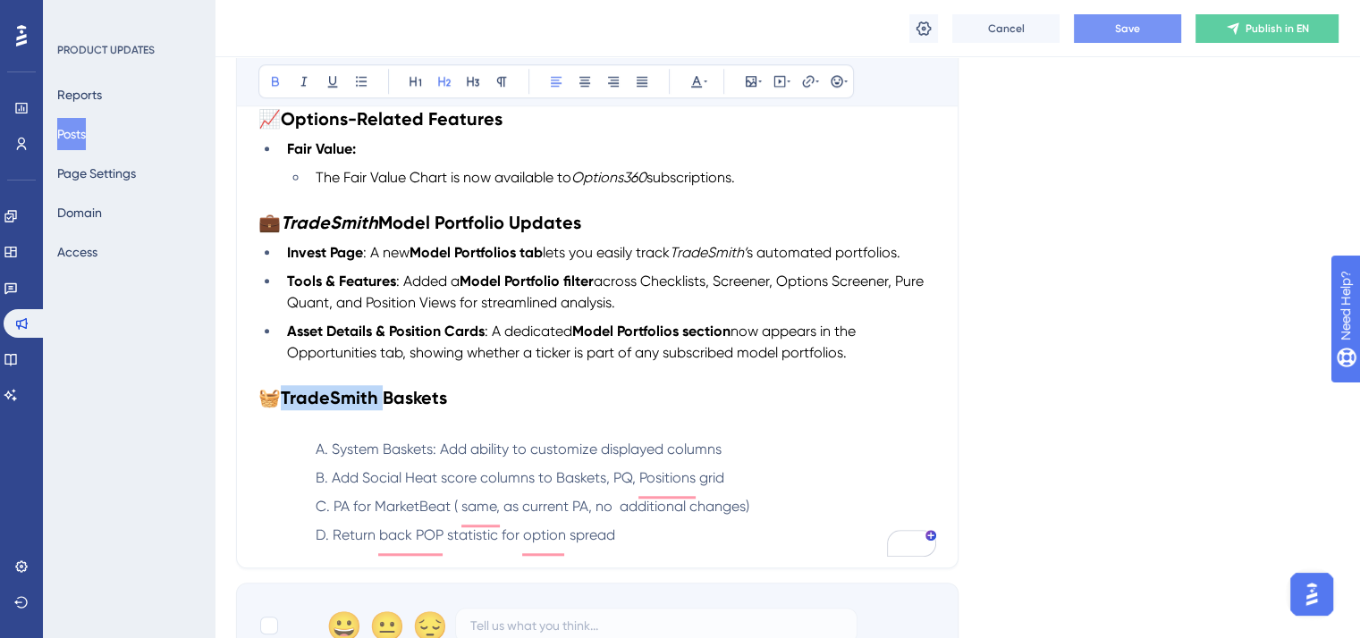
click at [344, 409] on strong "🧺TradeSmith Baskets" at bounding box center [352, 397] width 189 height 21
click at [303, 78] on icon at bounding box center [304, 81] width 14 height 14
click at [556, 374] on p "To enrich screen reader interactions, please activate Accessibility in Grammarl…" at bounding box center [597, 374] width 678 height 21
click at [1117, 30] on span "Save" at bounding box center [1127, 28] width 25 height 14
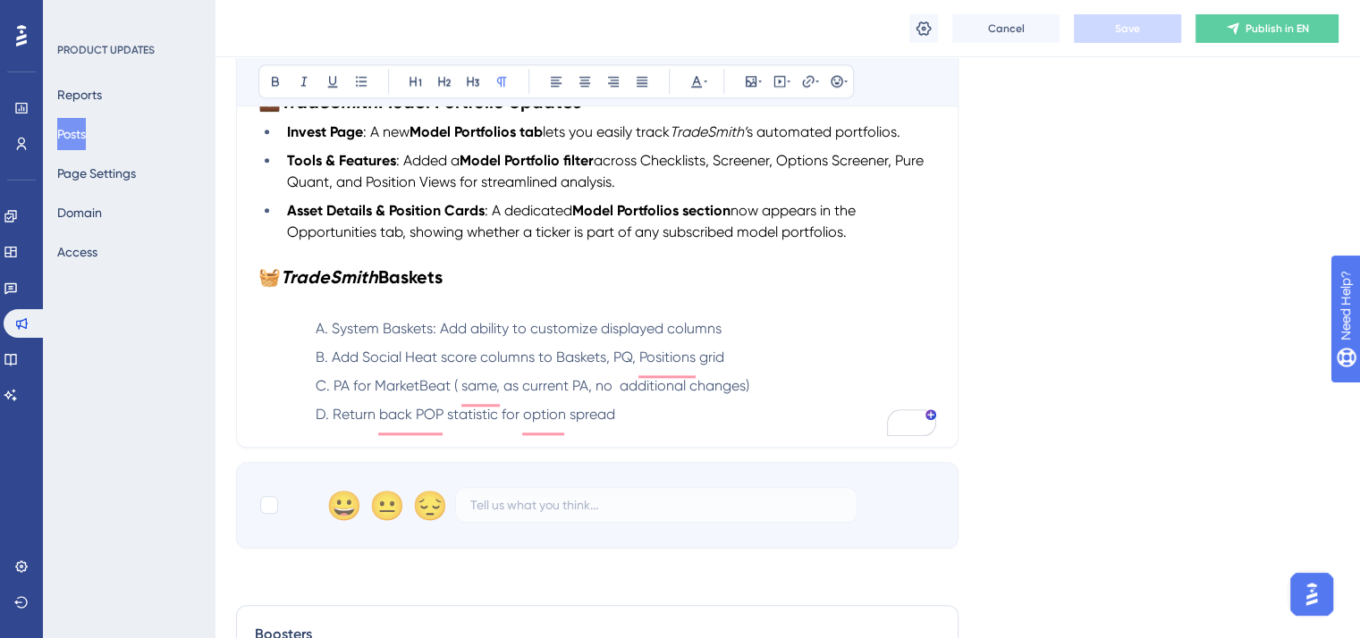
scroll to position [1627, 0]
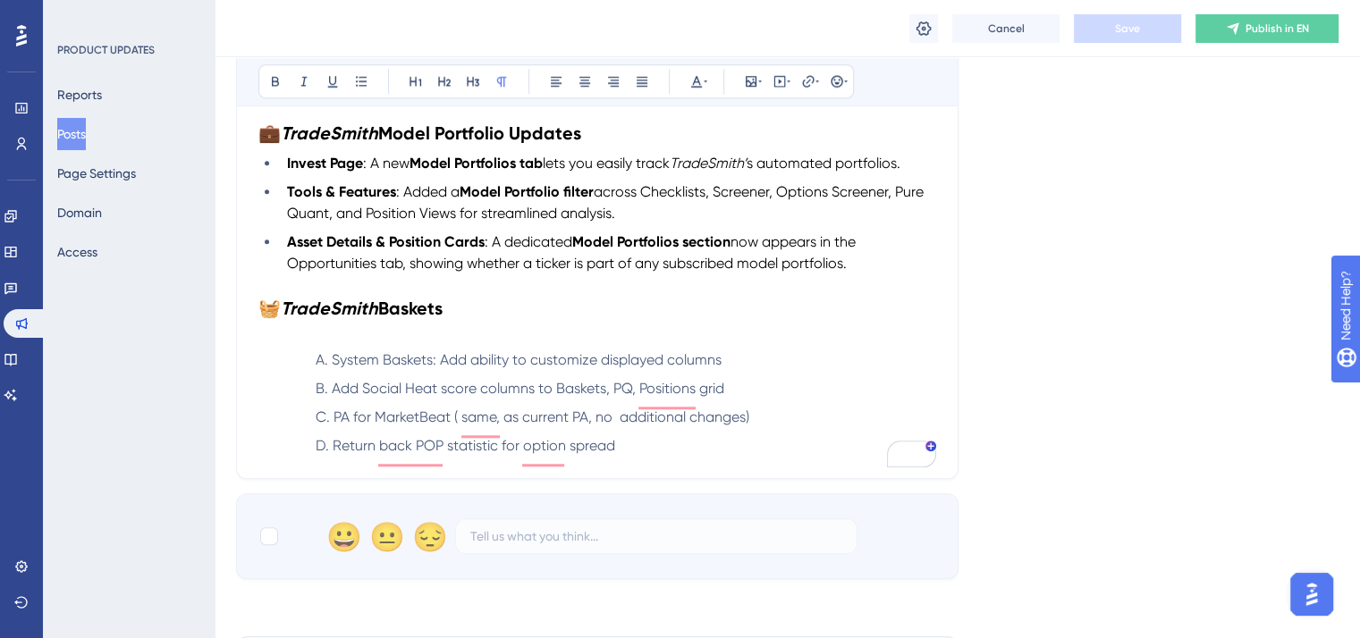
click at [464, 315] on h2 "🧺 TradeSmith Baskets" at bounding box center [597, 308] width 678 height 25
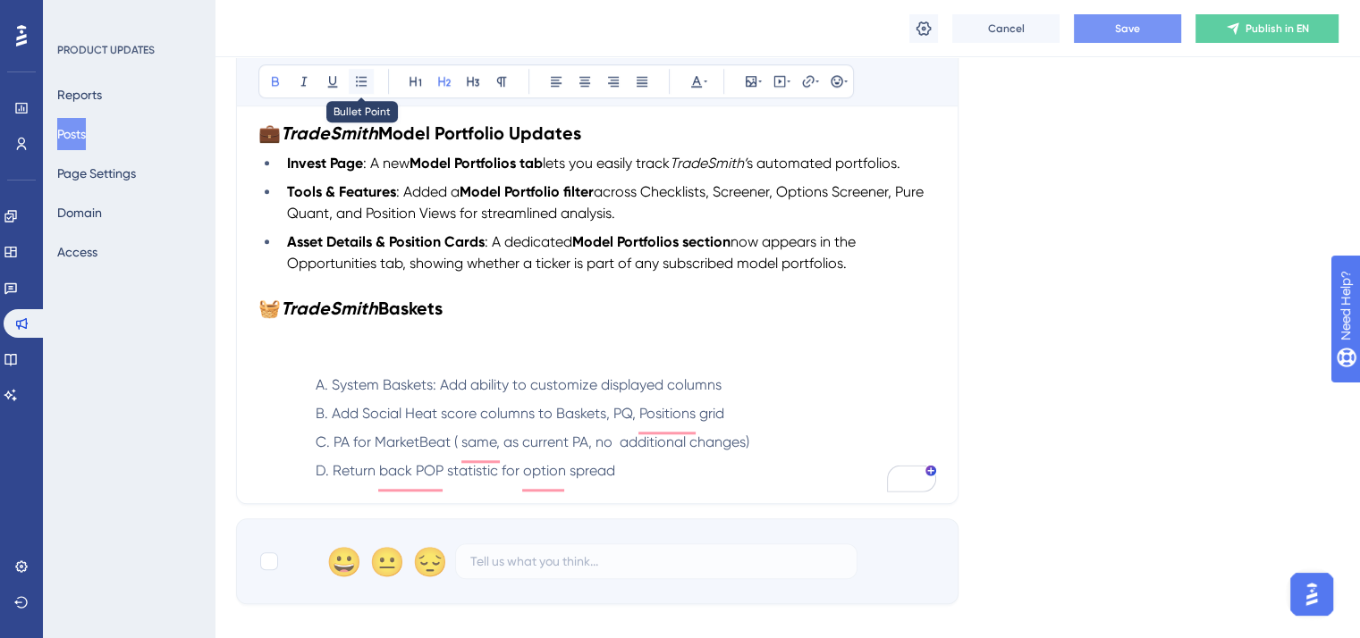
click at [369, 82] on button at bounding box center [361, 81] width 25 height 25
click at [445, 314] on h2 "🧺 TradeSmith Baskets" at bounding box center [597, 308] width 678 height 25
click at [293, 350] on li "To enrich screen reader interactions, please activate Accessibility in Grammarl…" at bounding box center [608, 338] width 656 height 21
click at [295, 348] on li "To enrich screen reader interactions, please activate Accessibility in Grammarl…" at bounding box center [608, 338] width 656 height 21
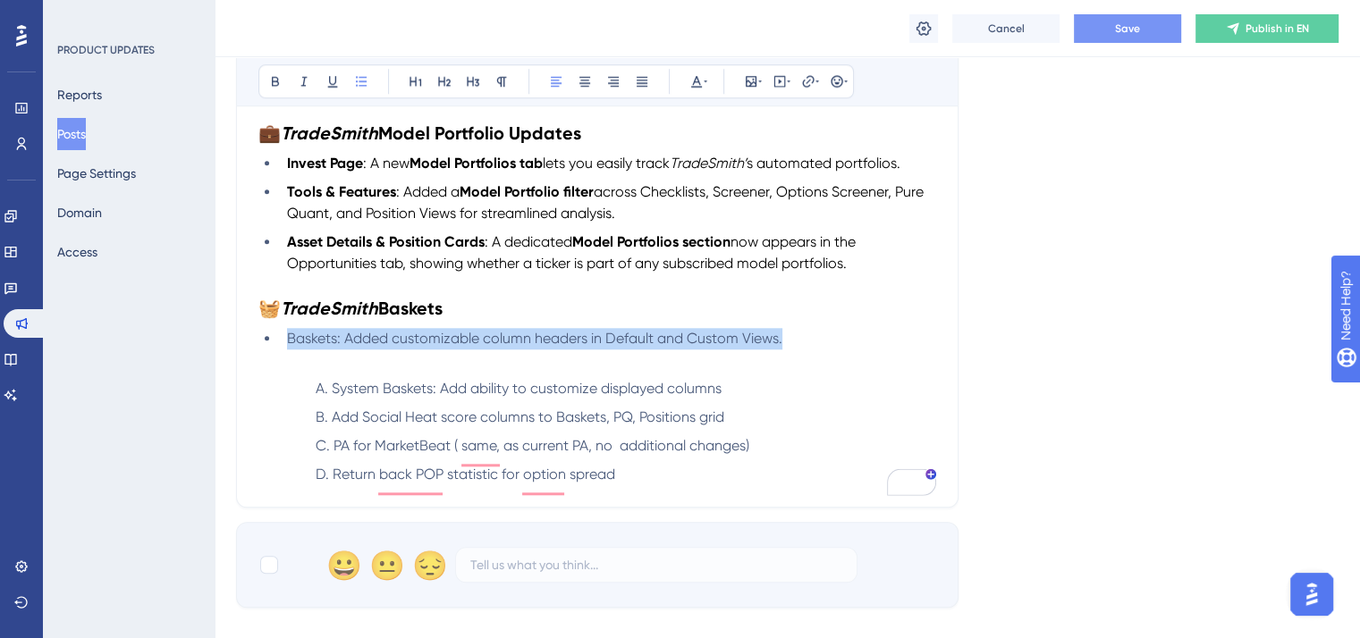
drag, startPoint x: 793, startPoint y: 354, endPoint x: 261, endPoint y: 353, distance: 532.1
click at [261, 350] on ul "Baskets: Added customizable column headers in Default and Custom Views." at bounding box center [597, 338] width 678 height 21
click at [696, 84] on icon at bounding box center [696, 81] width 14 height 14
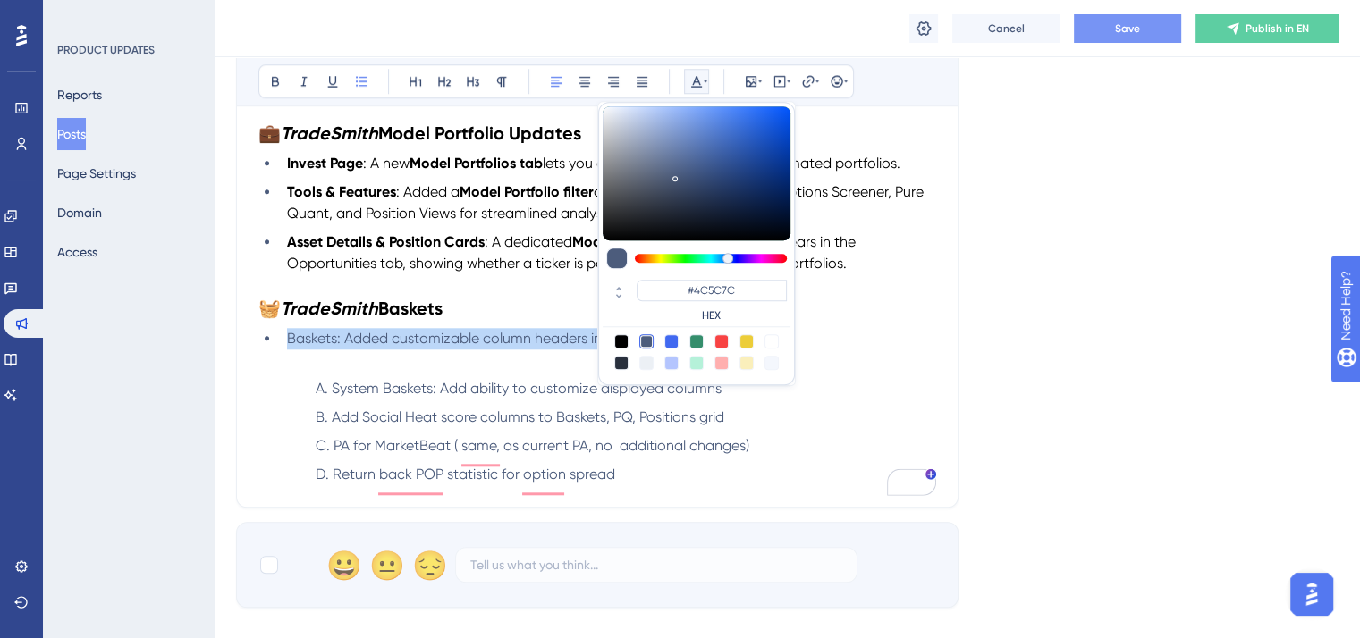
click at [621, 339] on div at bounding box center [621, 341] width 14 height 14
type input "#000000"
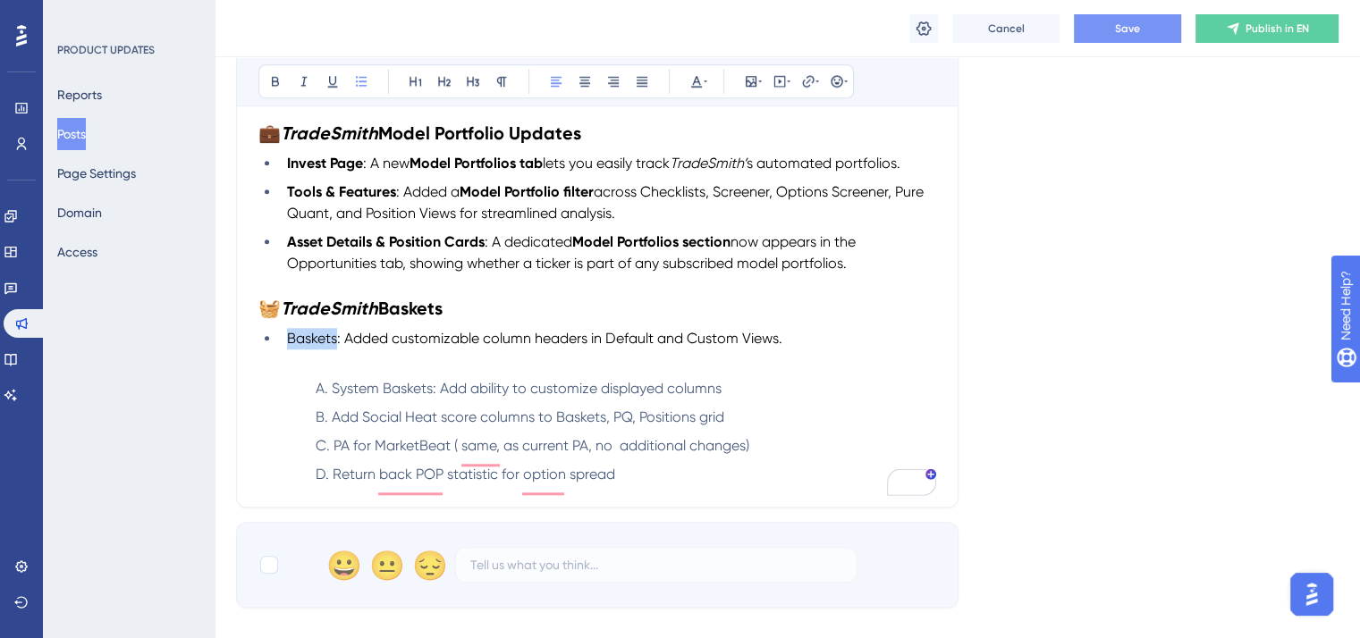
drag, startPoint x: 338, startPoint y: 344, endPoint x: 286, endPoint y: 348, distance: 52.0
click at [286, 348] on li "Baskets: Added customizable column headers in Default and Custom Views." at bounding box center [608, 338] width 656 height 21
click at [268, 76] on icon at bounding box center [275, 81] width 14 height 14
click at [388, 340] on span ": Added customizable column headers in Default and Custom Views." at bounding box center [559, 338] width 445 height 17
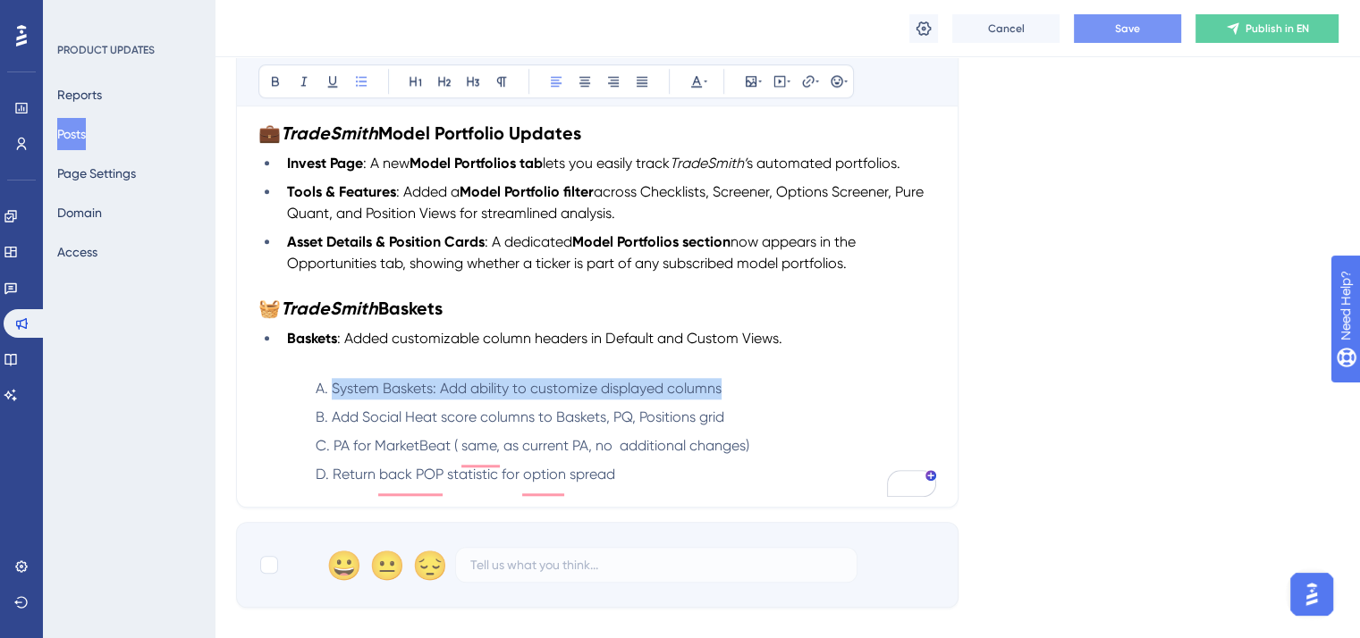
drag, startPoint x: 759, startPoint y: 398, endPoint x: 297, endPoint y: 402, distance: 462.3
click at [297, 402] on ol "System Baskets: Add ability to customize displayed columns Add Social Heat scor…" at bounding box center [611, 431] width 649 height 107
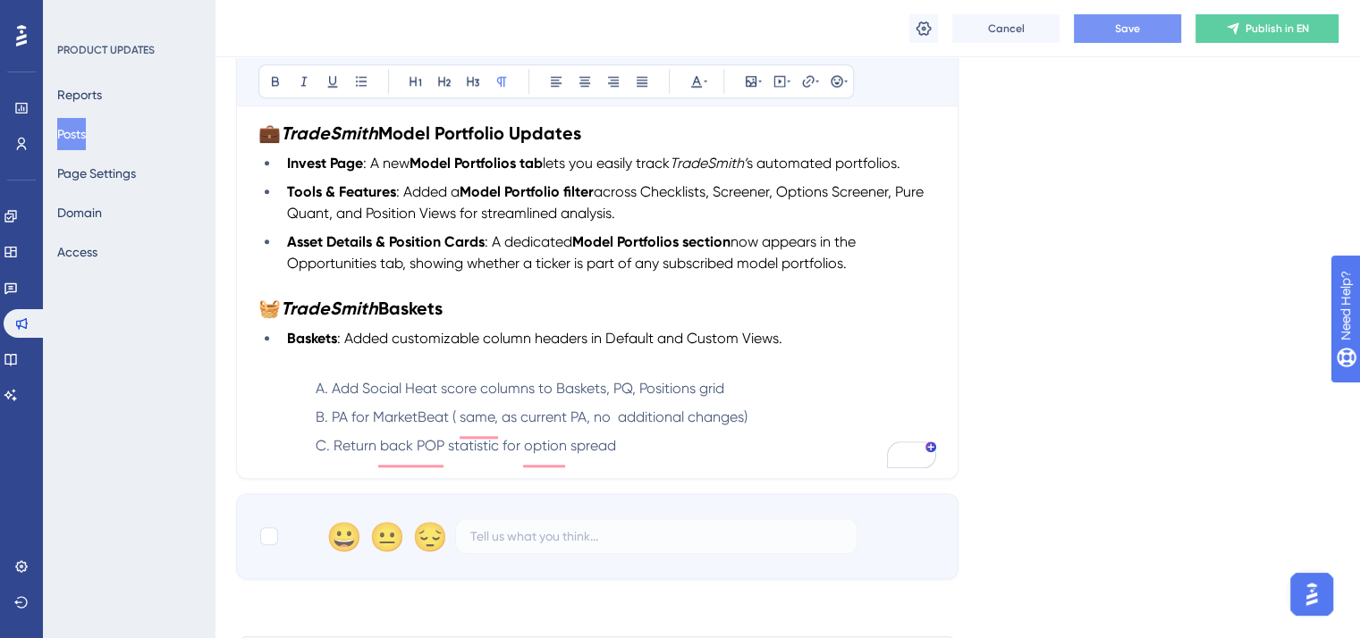
click at [798, 350] on li "Baskets : Added customizable column headers in Default and Custom Views." at bounding box center [608, 338] width 656 height 21
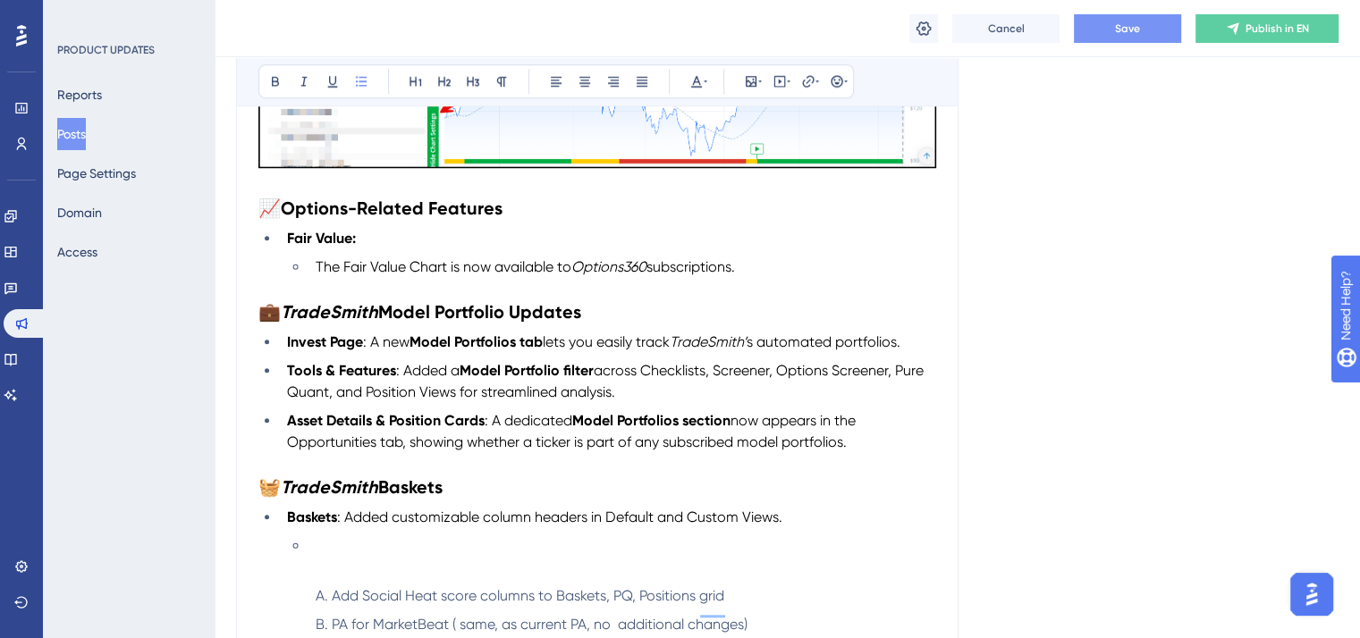
scroll to position [1270, 0]
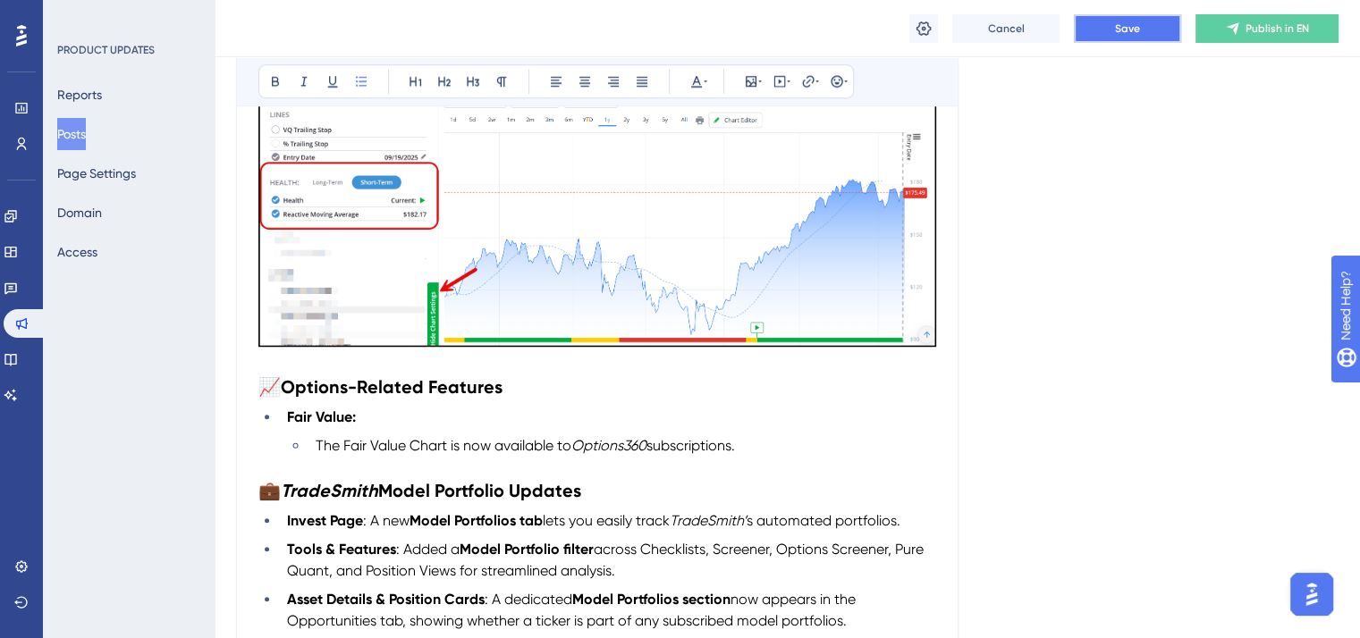
click at [1114, 37] on button "Save" at bounding box center [1127, 28] width 107 height 29
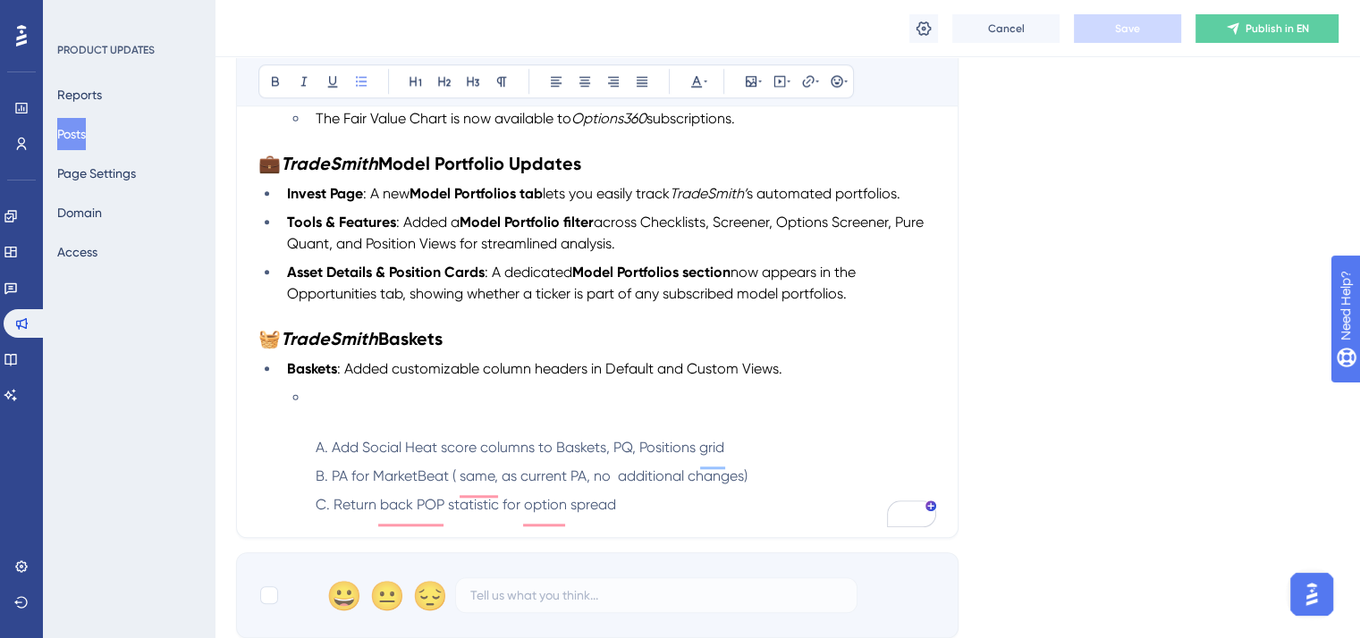
scroll to position [1627, 0]
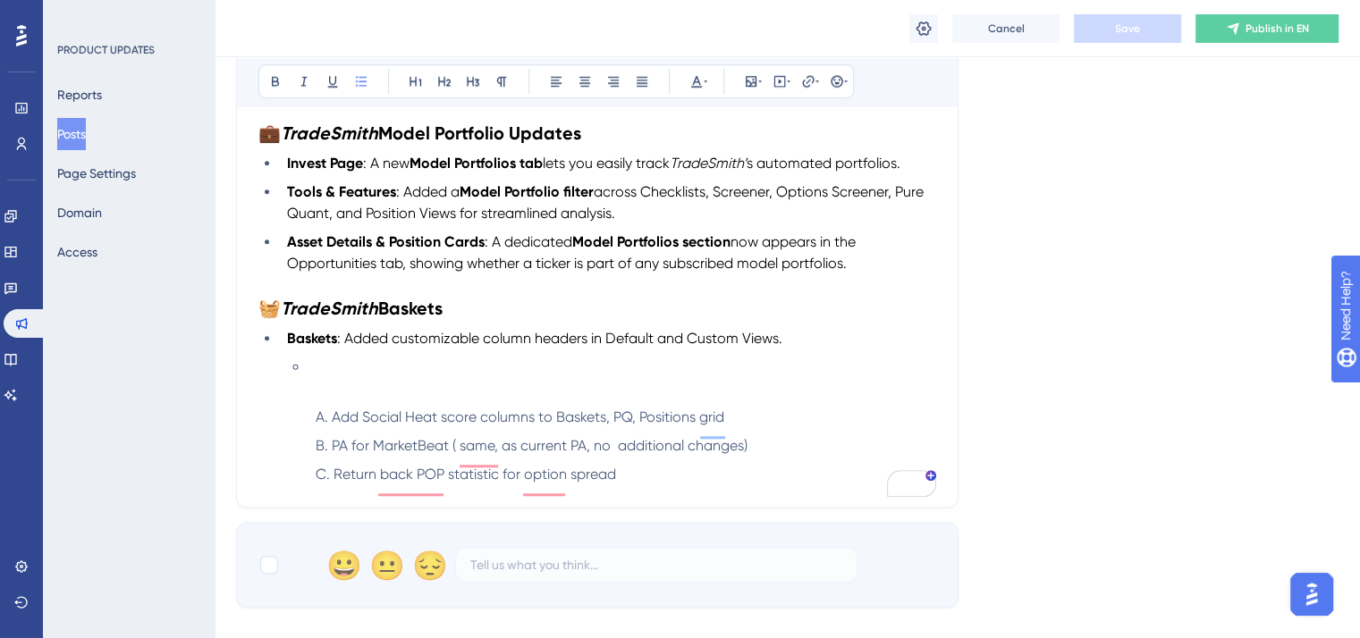
click at [311, 378] on li "To enrich screen reader interactions, please activate Accessibility in Grammarl…" at bounding box center [623, 367] width 628 height 21
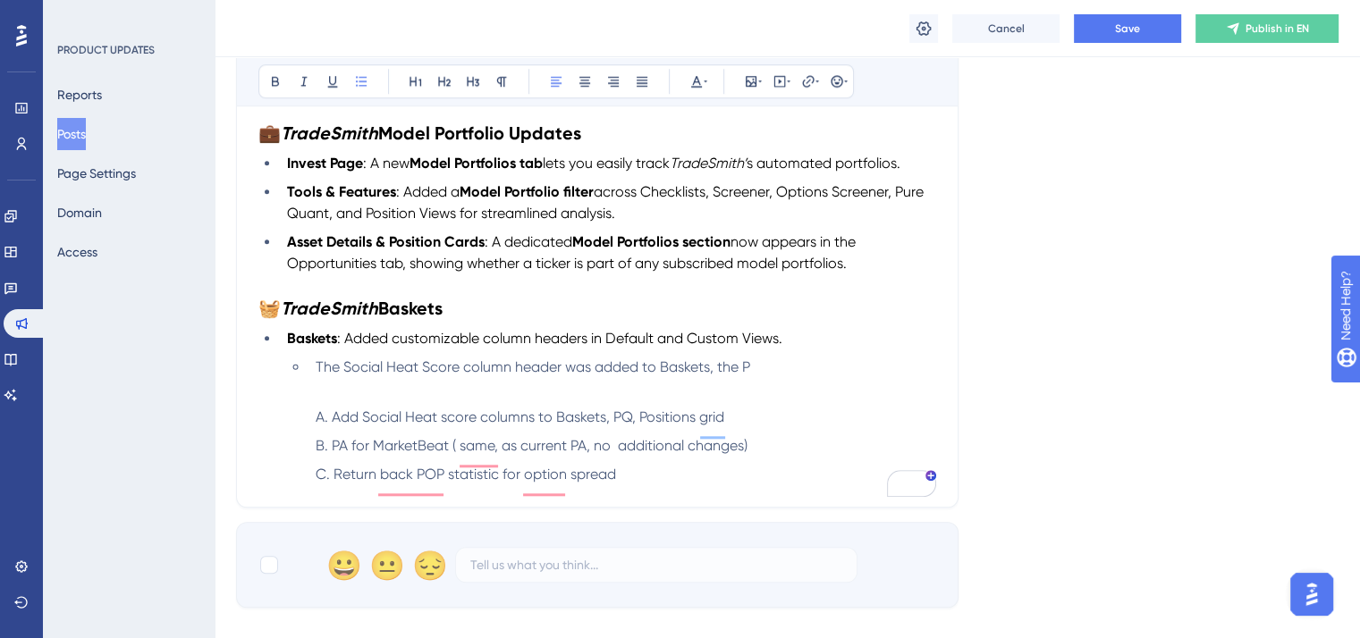
click at [761, 377] on li "The Social Heat Score column header was added to Baskets, the P" at bounding box center [623, 367] width 628 height 21
drag, startPoint x: 739, startPoint y: 375, endPoint x: 281, endPoint y: 377, distance: 457.9
click at [281, 377] on li "The Social Heat Score column header was added to Baskets, the P" at bounding box center [608, 367] width 656 height 21
click at [313, 369] on li "P" at bounding box center [608, 367] width 656 height 21
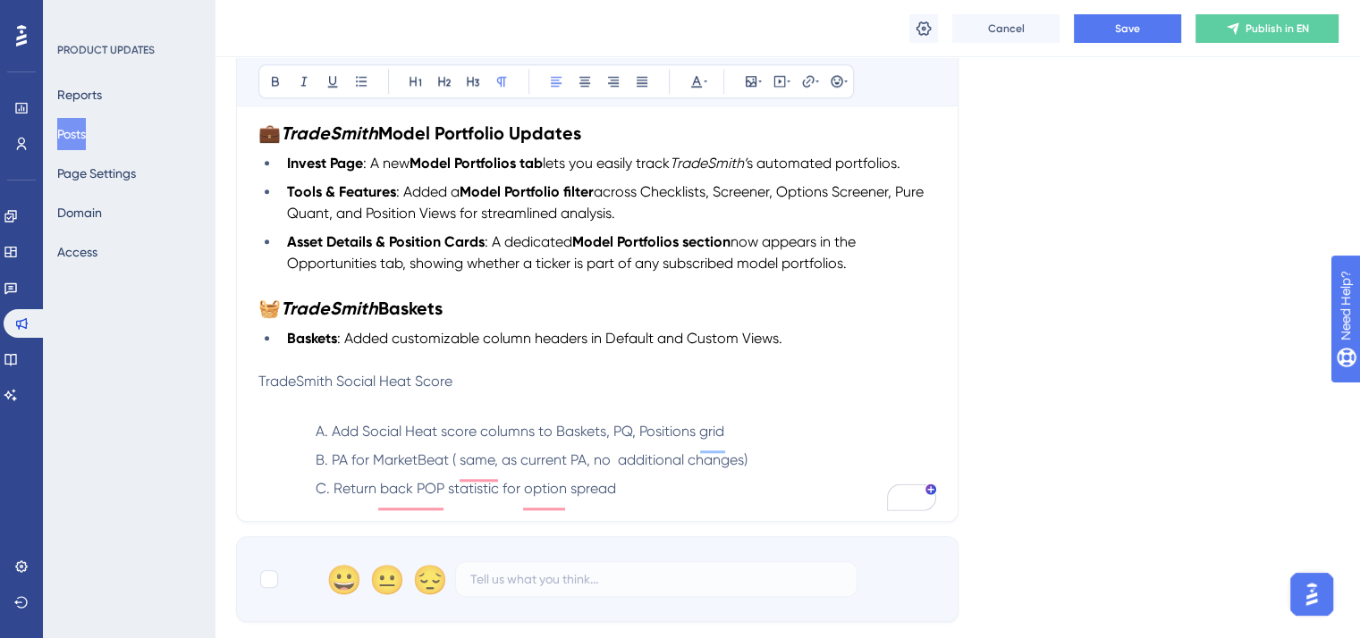
click at [258, 383] on span "TradeSmith Social Heat Score" at bounding box center [355, 381] width 194 height 17
click at [258, 384] on span "TradeSmith Social Heat Score" at bounding box center [355, 381] width 194 height 17
drag, startPoint x: 492, startPoint y: 394, endPoint x: 262, endPoint y: 394, distance: 229.8
click at [262, 393] on p "🔥TradeSmith Social Heat Score" at bounding box center [597, 381] width 678 height 21
click at [450, 76] on icon at bounding box center [444, 81] width 14 height 14
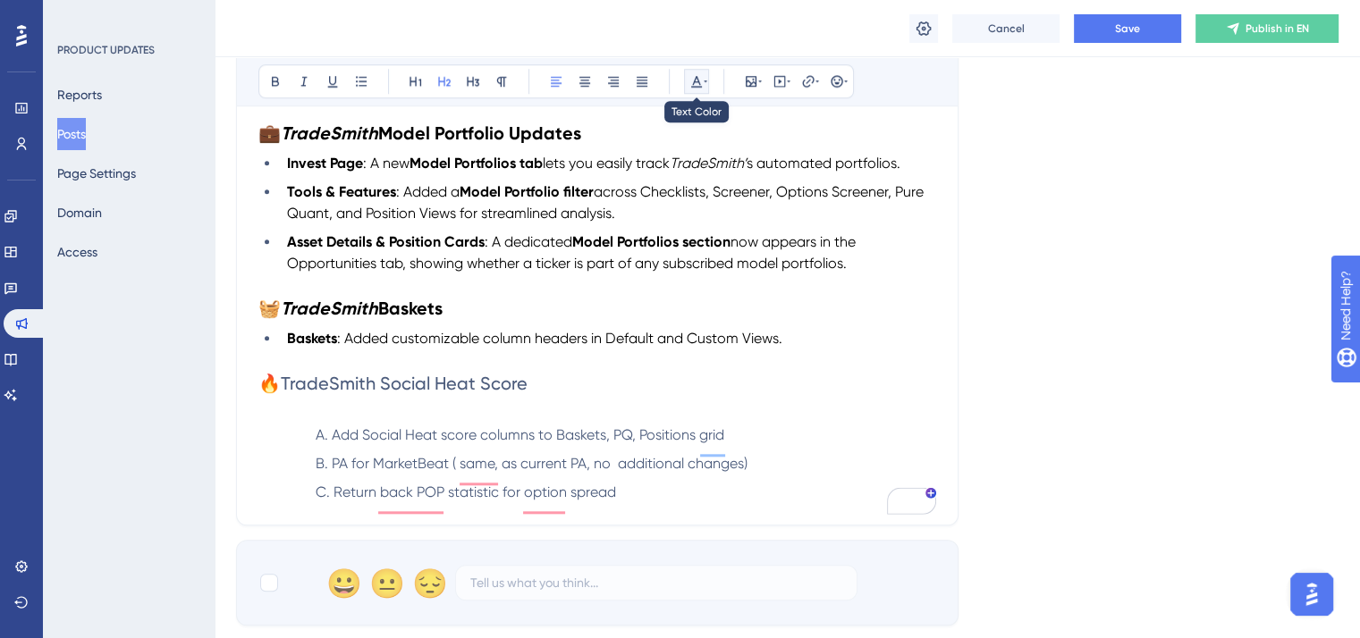
click at [699, 77] on icon at bounding box center [696, 81] width 14 height 14
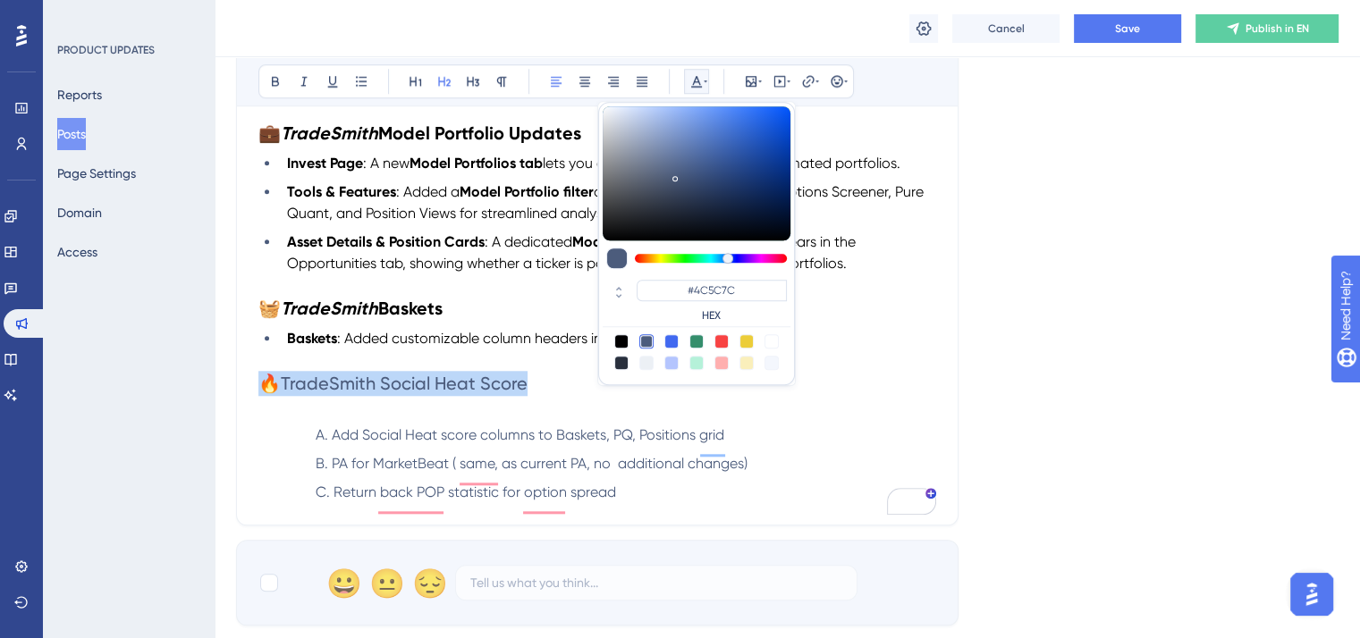
click at [623, 337] on div at bounding box center [621, 341] width 14 height 14
type input "#000000"
click at [268, 83] on icon at bounding box center [275, 81] width 14 height 14
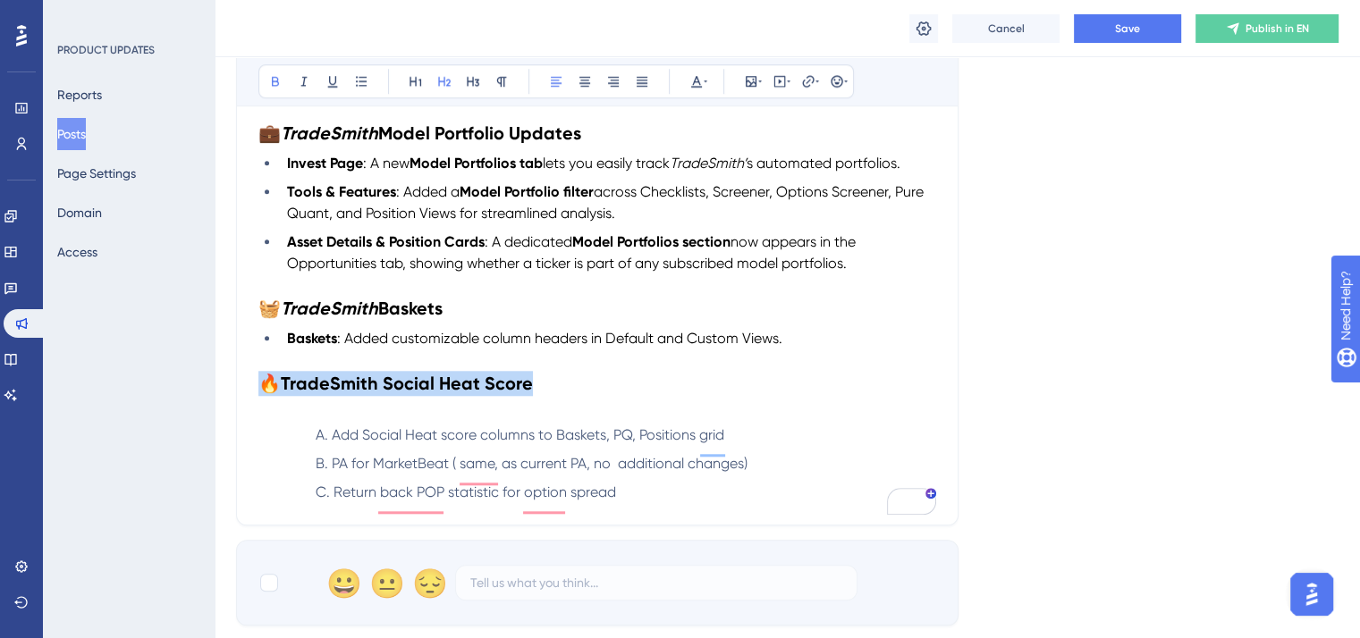
click at [586, 396] on h2 "🔥TradeSmith Social Heat Score" at bounding box center [597, 383] width 678 height 25
click at [363, 393] on strong "🔥TradeSmith Social Heat Score" at bounding box center [395, 383] width 275 height 21
drag, startPoint x: 299, startPoint y: 75, endPoint x: 308, endPoint y: 89, distance: 16.9
click at [300, 75] on icon at bounding box center [304, 81] width 14 height 14
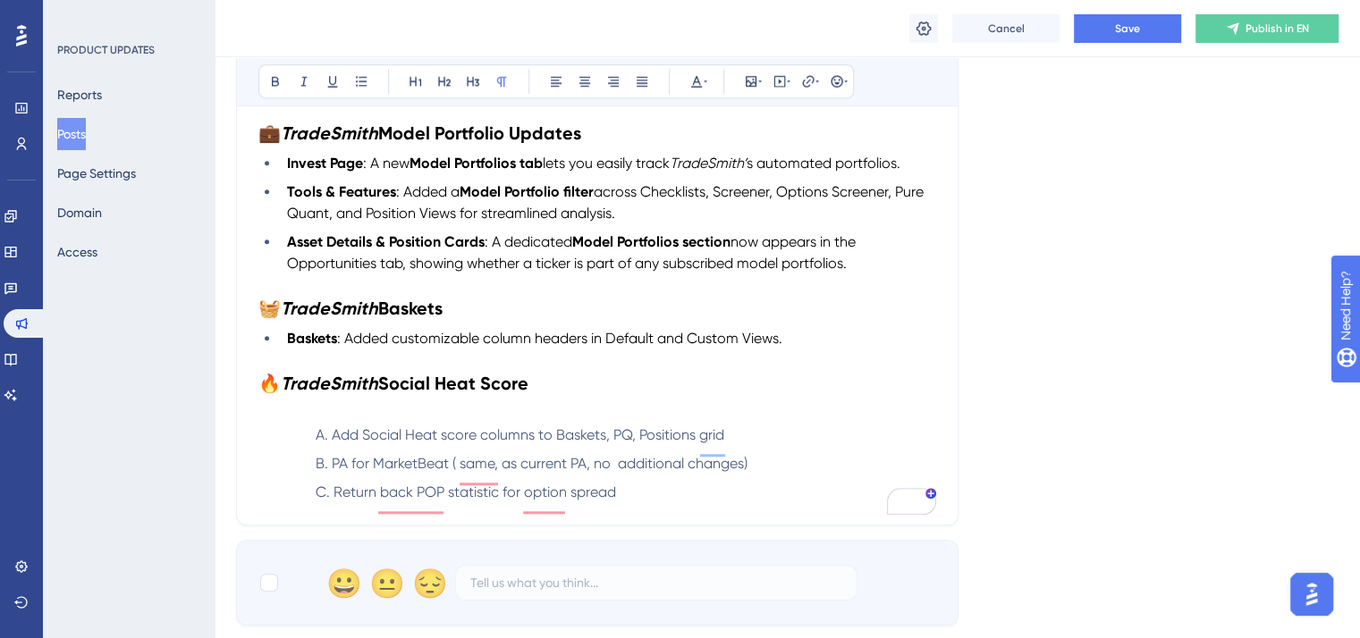
click at [563, 371] on p "To enrich screen reader interactions, please activate Accessibility in Grammarl…" at bounding box center [597, 360] width 678 height 21
click at [551, 392] on h2 "🔥 TradeSmith Social Heat Score" at bounding box center [597, 383] width 678 height 25
click at [540, 393] on h2 "🔥 TradeSmith Social Heat Score" at bounding box center [597, 383] width 678 height 25
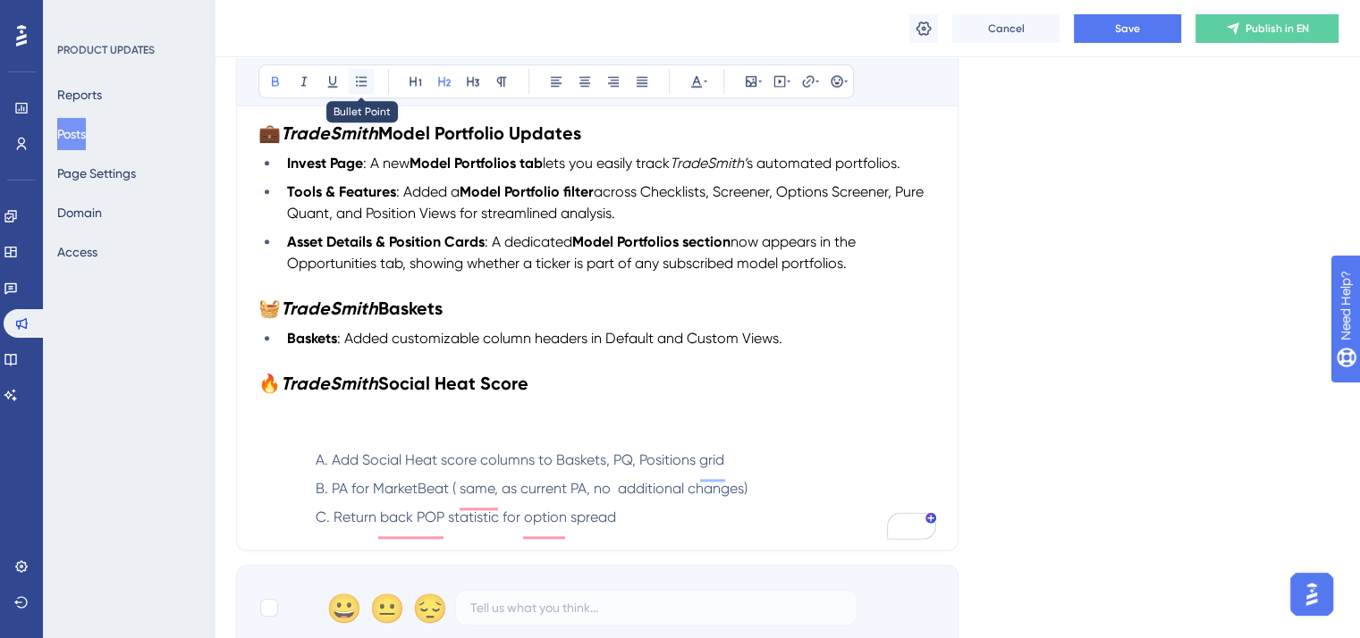
click at [366, 80] on icon at bounding box center [361, 81] width 14 height 14
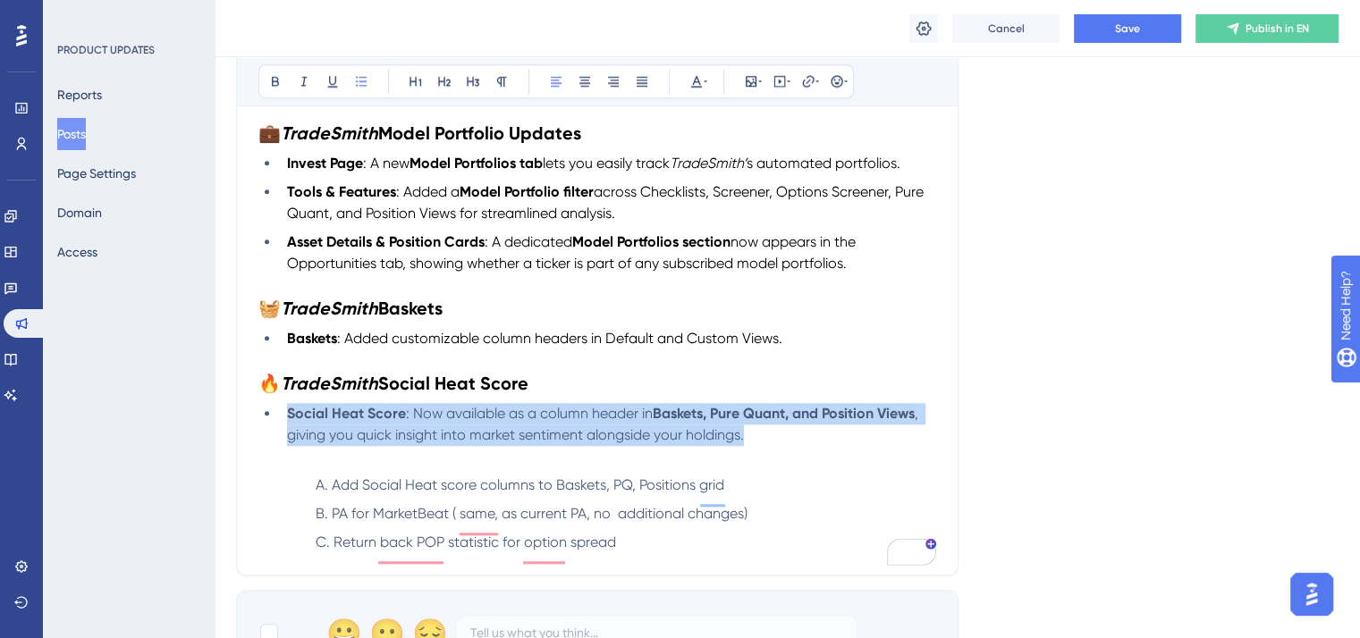
drag, startPoint x: 758, startPoint y: 444, endPoint x: 268, endPoint y: 423, distance: 490.5
click at [280, 423] on li "Social Heat Score : Now available as a column header in Baskets, Pure Quant, an…" at bounding box center [608, 424] width 656 height 43
click at [698, 80] on icon at bounding box center [696, 81] width 14 height 14
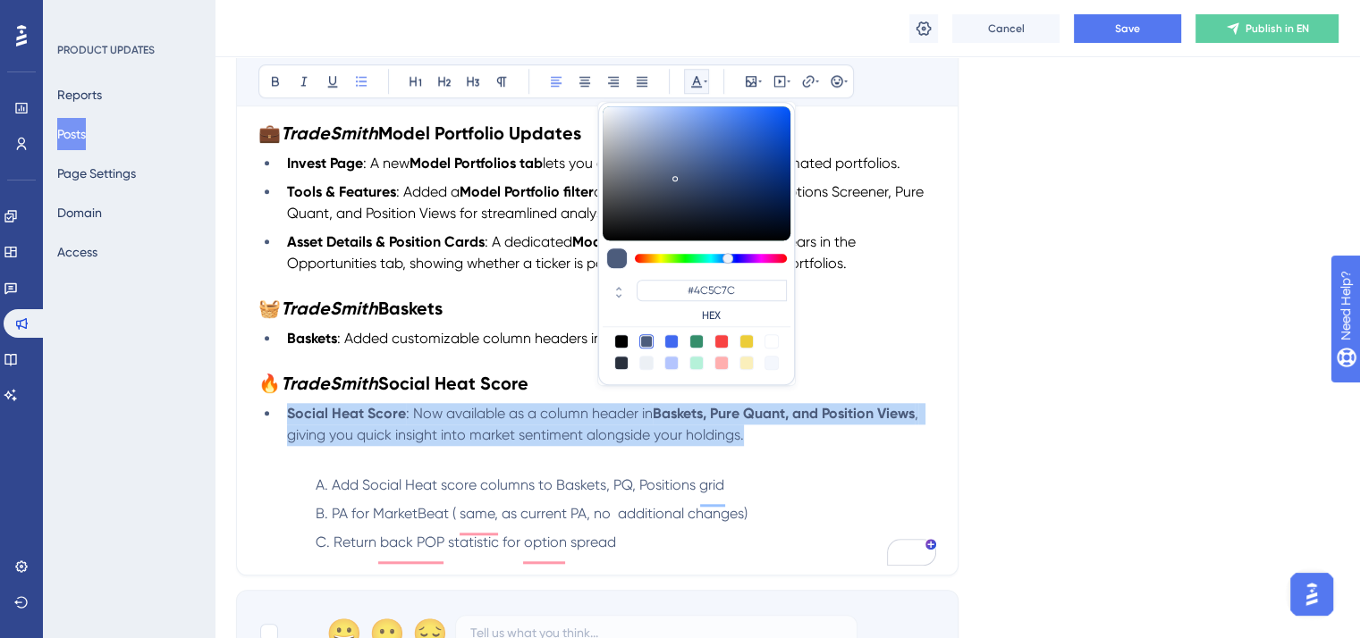
click at [616, 337] on div at bounding box center [621, 341] width 14 height 14
type input "#000000"
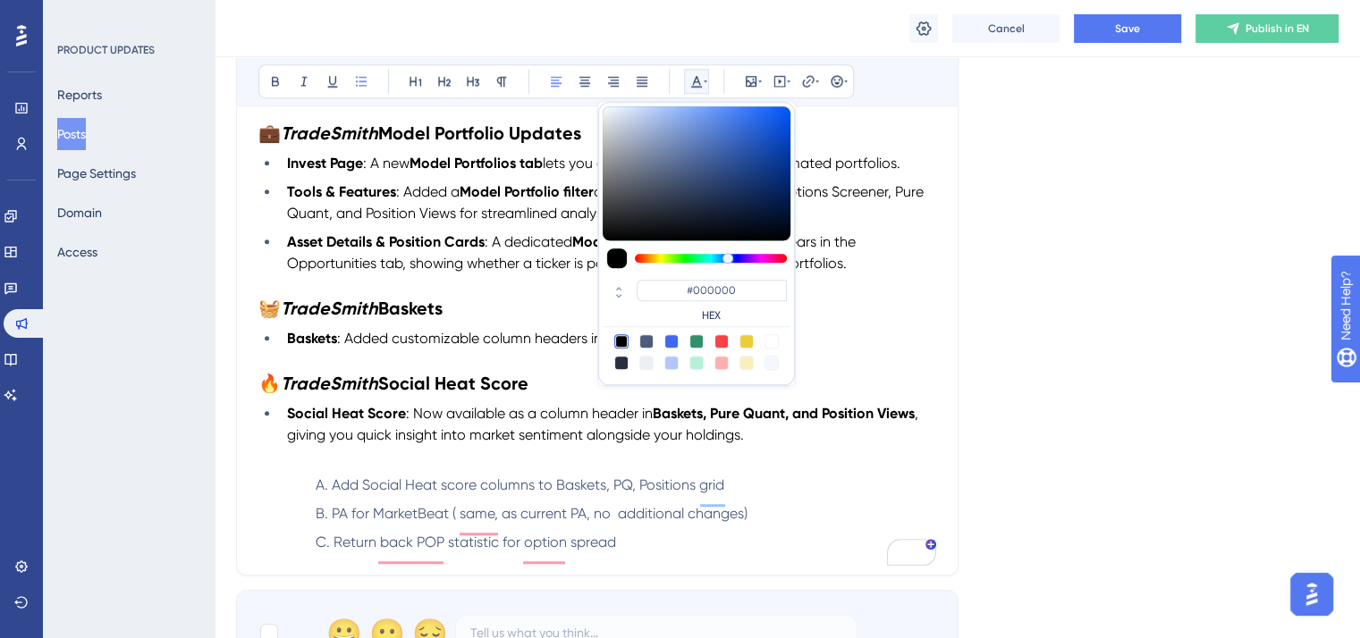
click at [529, 468] on p "To enrich screen reader interactions, please activate Accessibility in Grammarl…" at bounding box center [597, 456] width 678 height 21
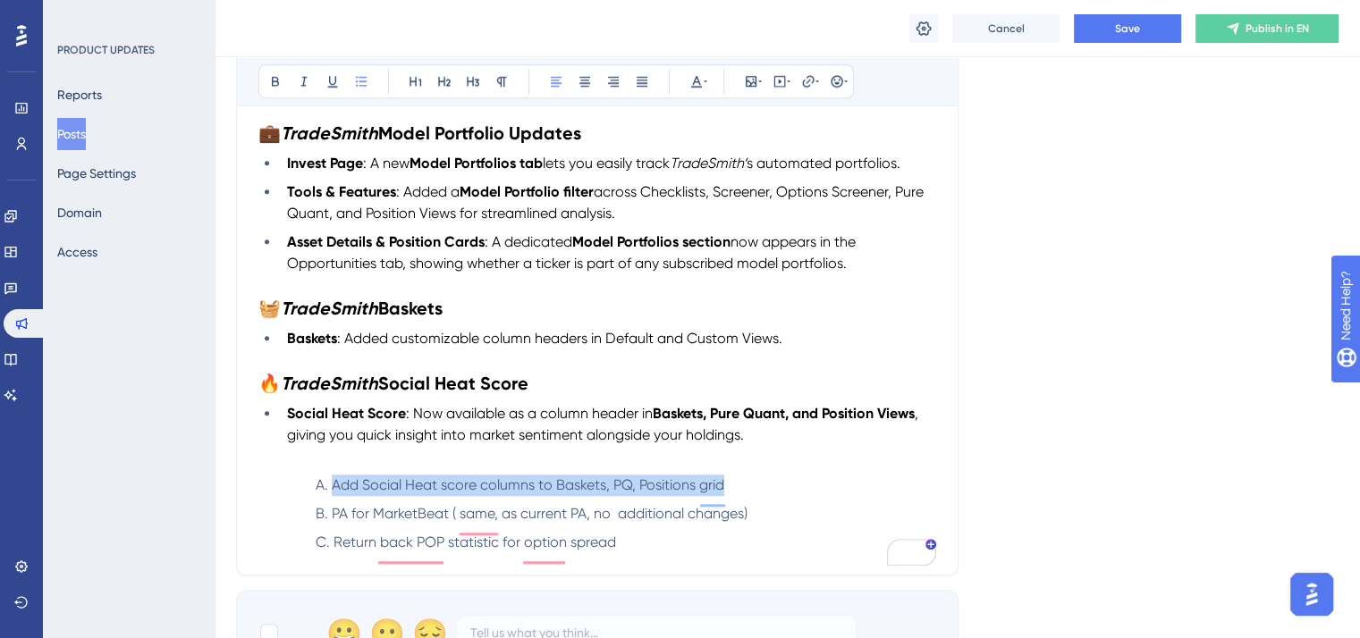
drag, startPoint x: 756, startPoint y: 497, endPoint x: 296, endPoint y: 495, distance: 459.6
click at [296, 495] on ol "Add Social Heat score columns to Baskets, PQ, Positions grid PA for MarketBeat …" at bounding box center [611, 514] width 649 height 79
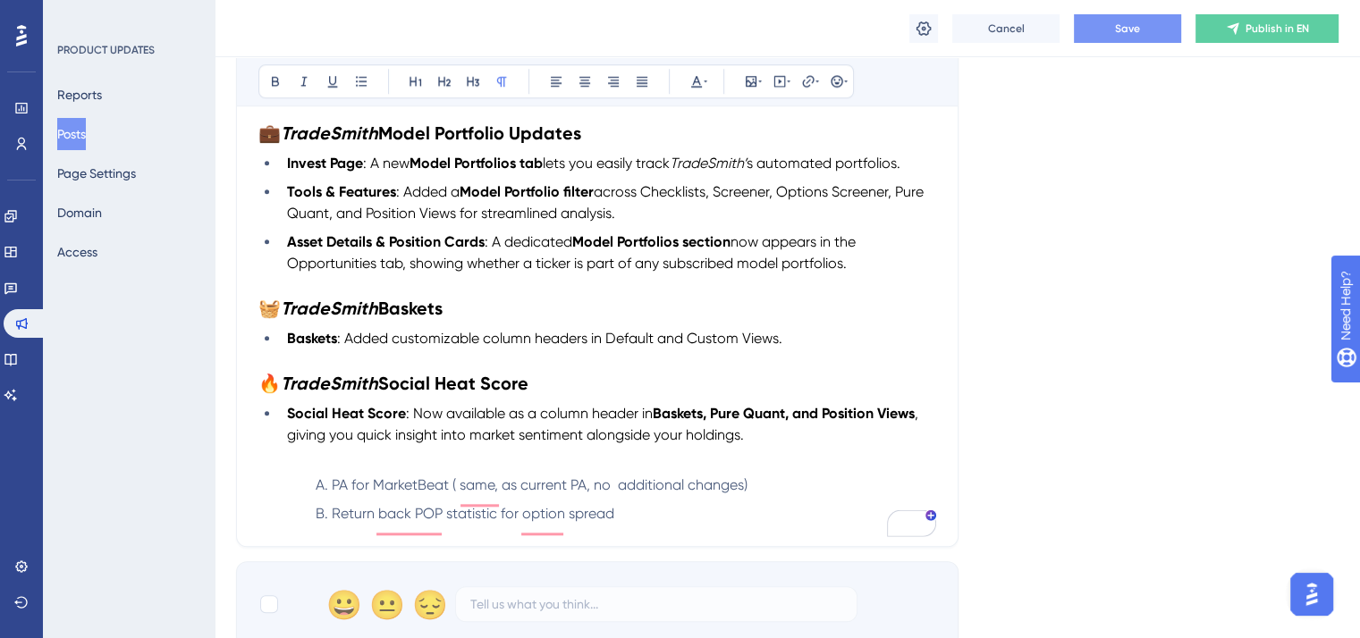
click at [1137, 22] on span "Save" at bounding box center [1127, 28] width 25 height 14
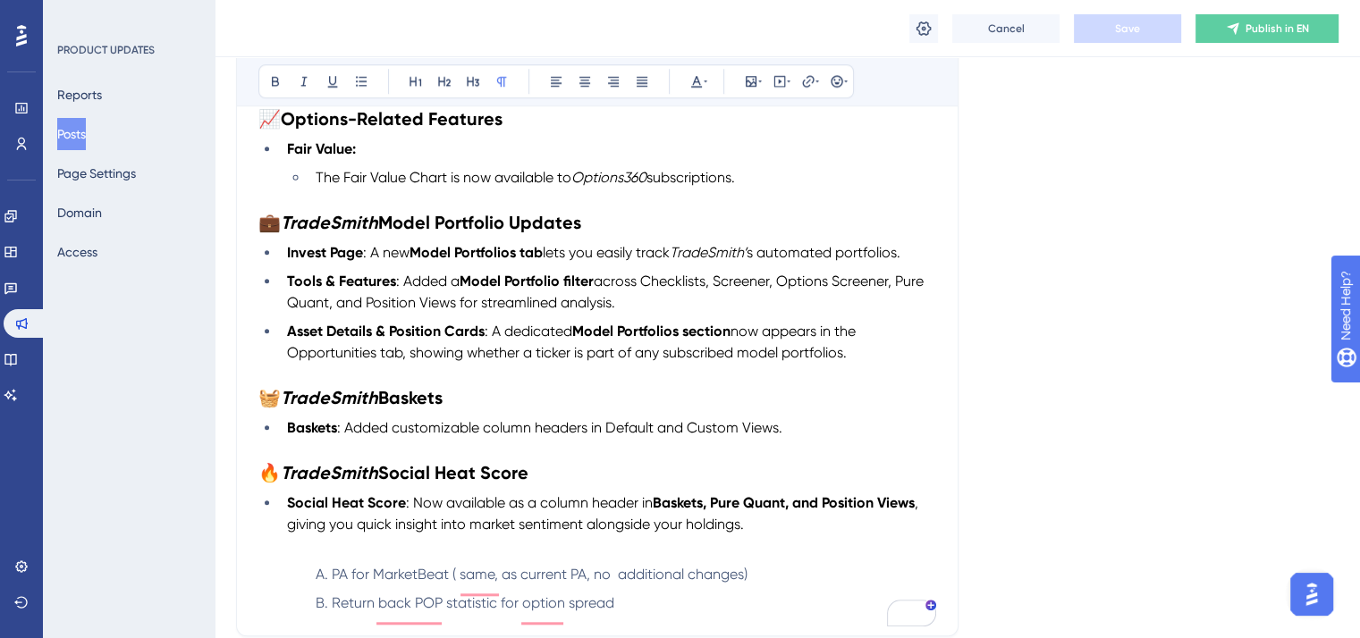
scroll to position [1538, 0]
click at [410, 180] on span "The Fair Value Chart is now available to" at bounding box center [444, 177] width 256 height 17
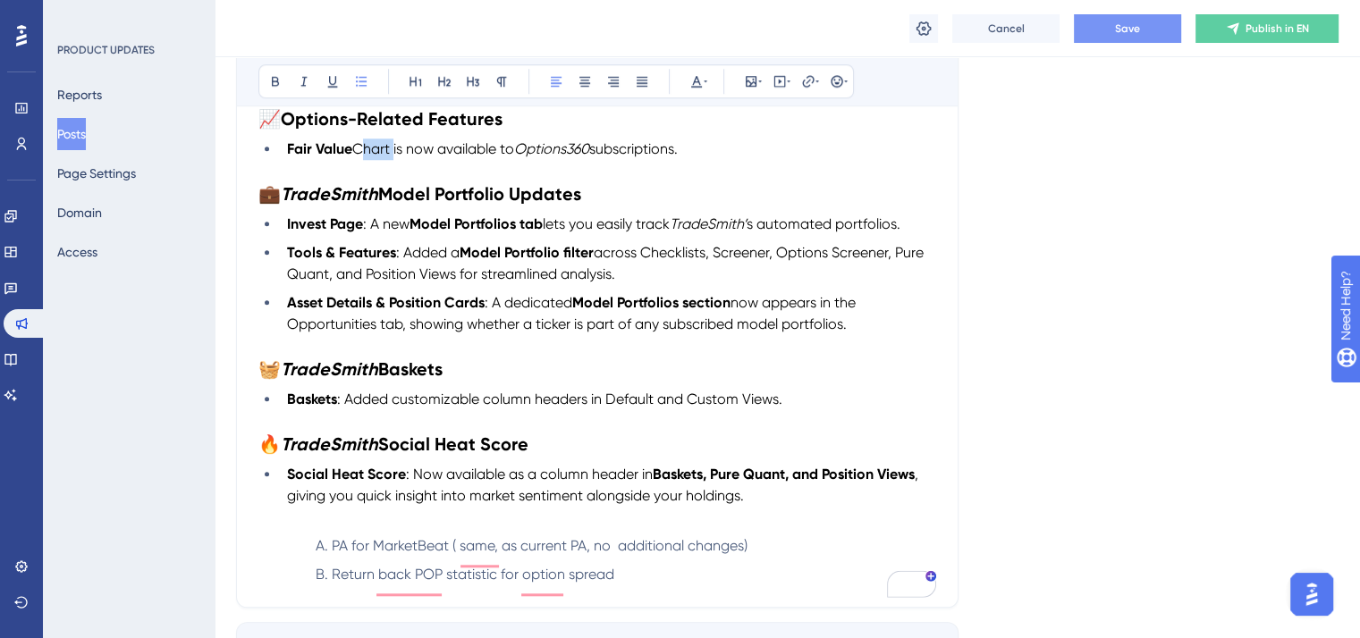
drag, startPoint x: 393, startPoint y: 155, endPoint x: 354, endPoint y: 156, distance: 39.4
click at [354, 156] on span "Chart is now available to" at bounding box center [433, 148] width 162 height 17
click at [276, 81] on icon at bounding box center [275, 82] width 7 height 10
click at [488, 176] on p "To enrich screen reader interactions, please activate Accessibility in Grammarl…" at bounding box center [597, 170] width 678 height 21
click at [1137, 21] on span "Save" at bounding box center [1127, 28] width 25 height 14
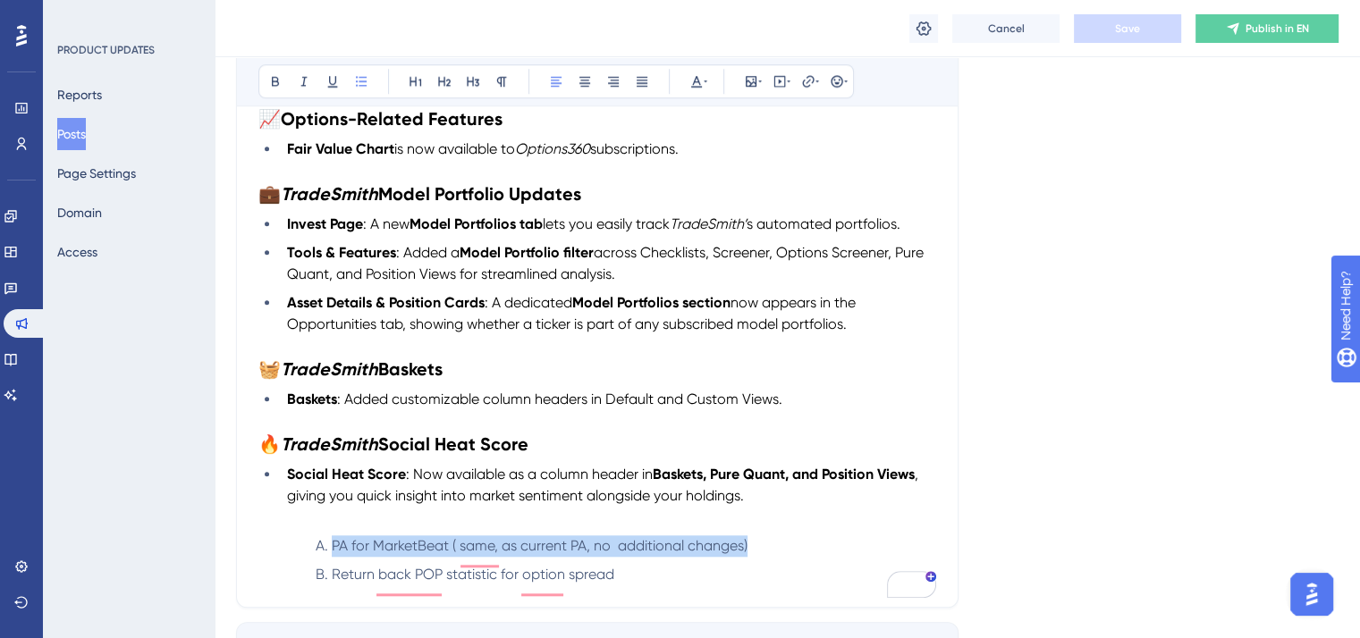
drag, startPoint x: 761, startPoint y: 559, endPoint x: 313, endPoint y: 559, distance: 448.0
click at [313, 557] on li "PA for MarketBeat ( same, as current PA, no additional changes)" at bounding box center [623, 546] width 628 height 21
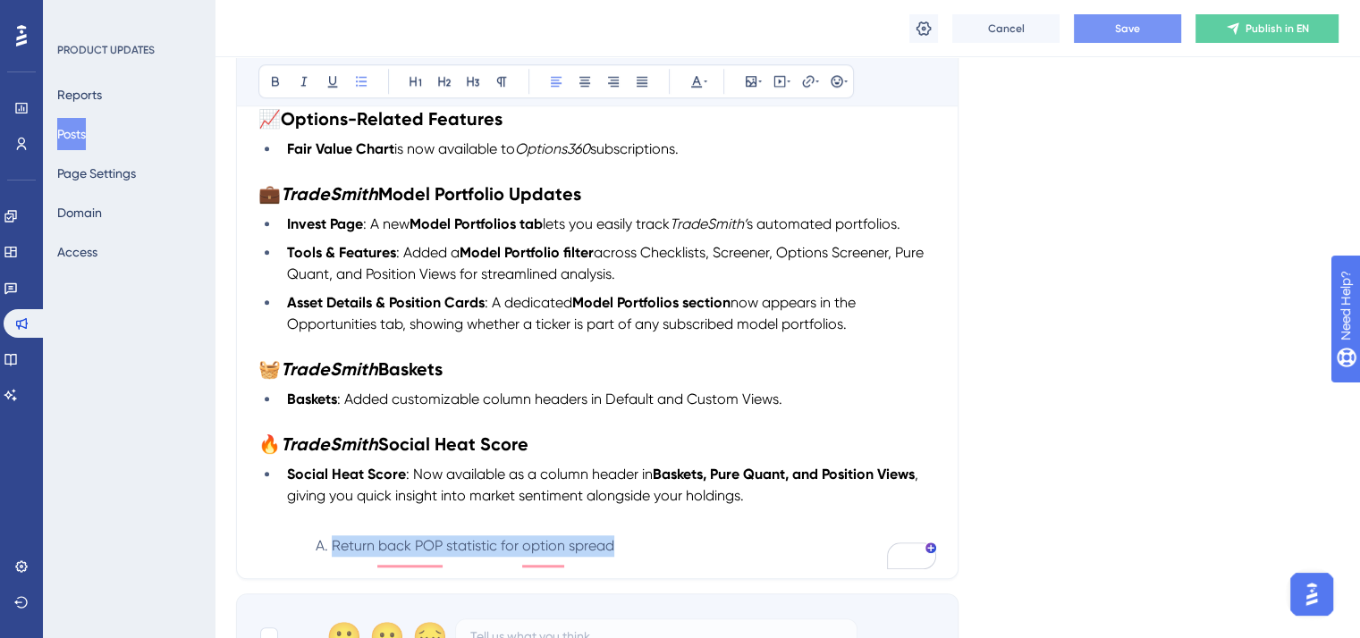
drag, startPoint x: 633, startPoint y: 559, endPoint x: 326, endPoint y: 560, distance: 306.7
click at [326, 557] on li "Return back POP statistic for option spread" at bounding box center [623, 546] width 628 height 21
copy span "Return back POP statistic for option spread"
click at [714, 555] on li "Return back POP statistic for option spread" at bounding box center [623, 546] width 628 height 21
click at [1112, 21] on button "Save" at bounding box center [1127, 28] width 107 height 29
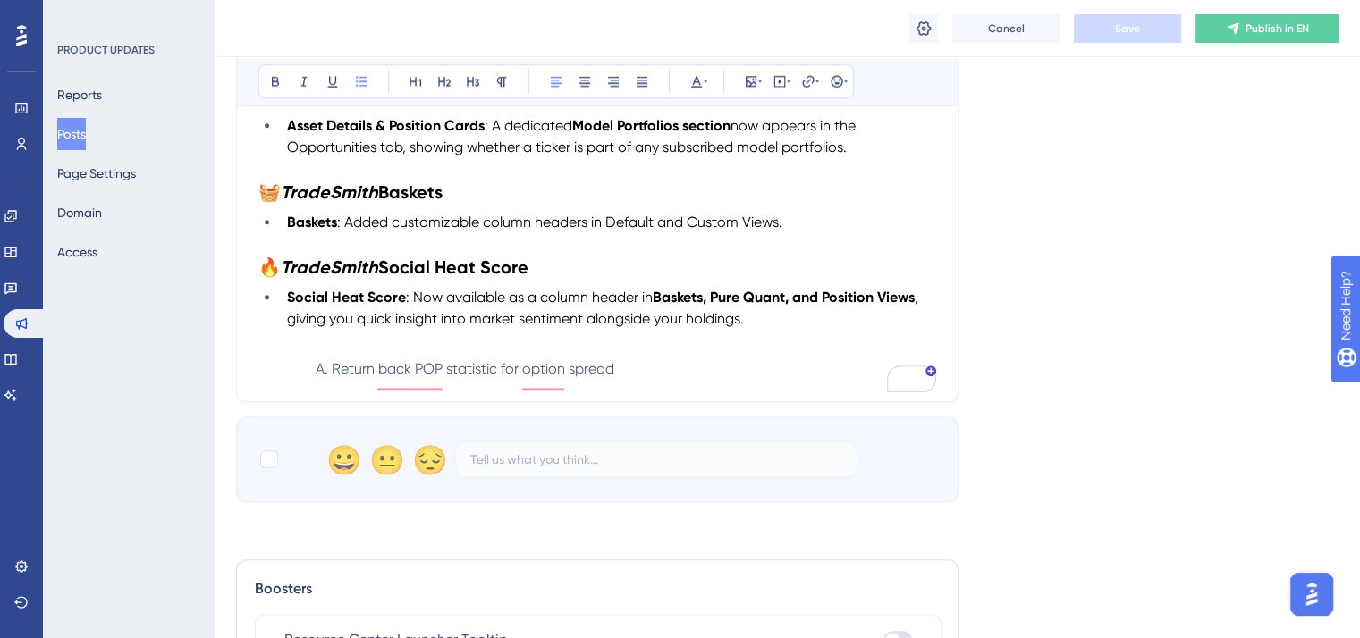
scroll to position [1717, 0]
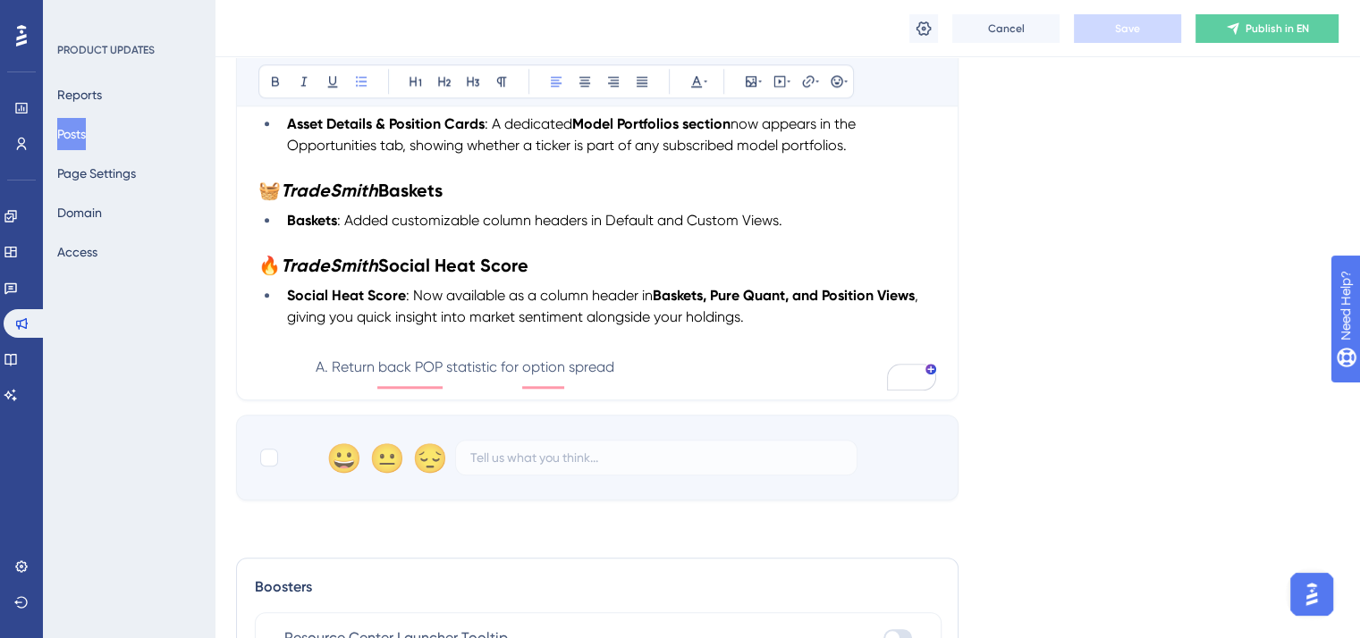
click at [812, 375] on li "Return back POP statistic for option spread" at bounding box center [623, 367] width 628 height 21
